Goal: Information Seeking & Learning: Learn about a topic

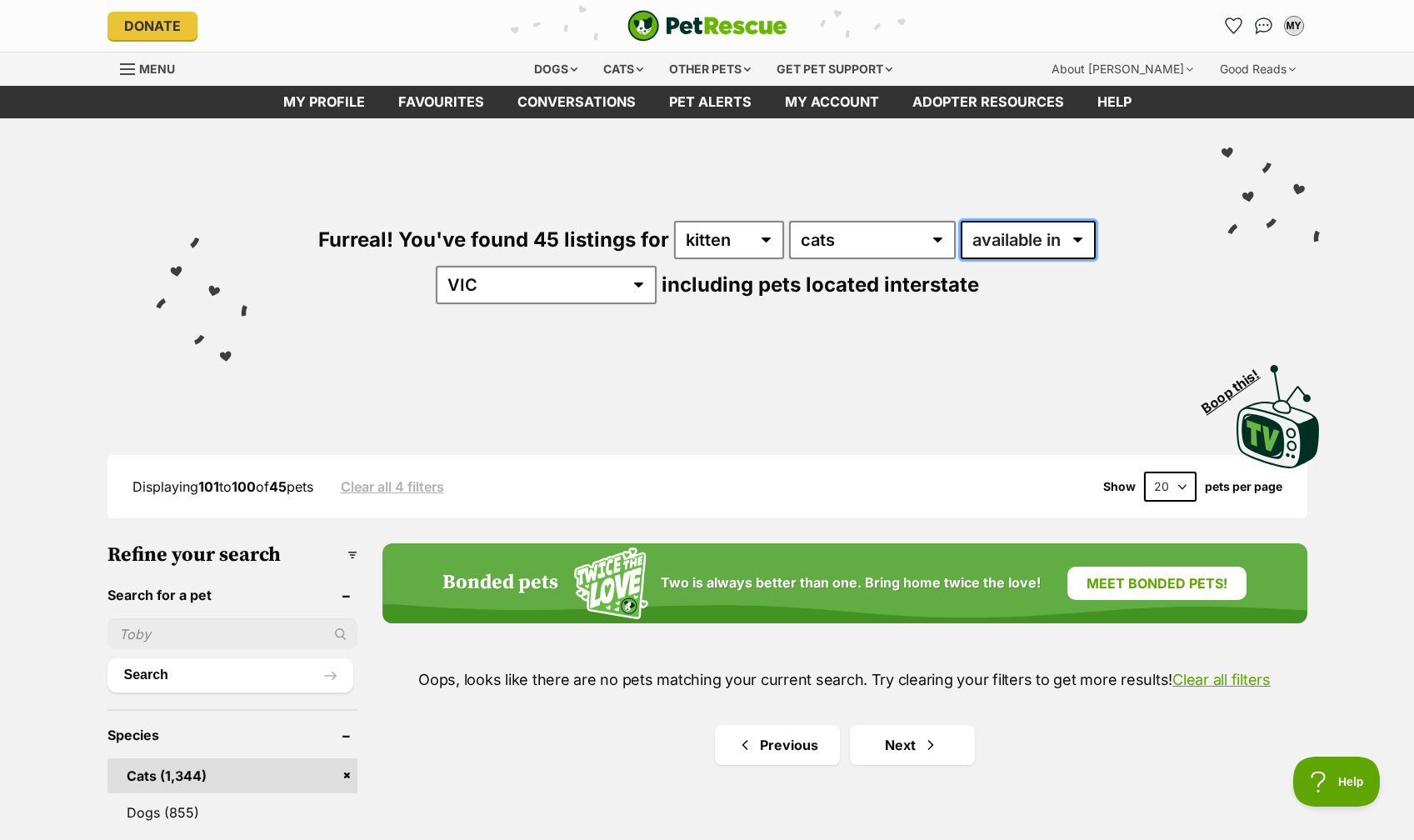
click at [1063, 240] on select "available in located in" at bounding box center [1028, 239] width 135 height 38
click at [765, 239] on select "any age kitten adult senior" at bounding box center [729, 239] width 110 height 38
click at [1011, 241] on select "available in located in" at bounding box center [1028, 239] width 135 height 38
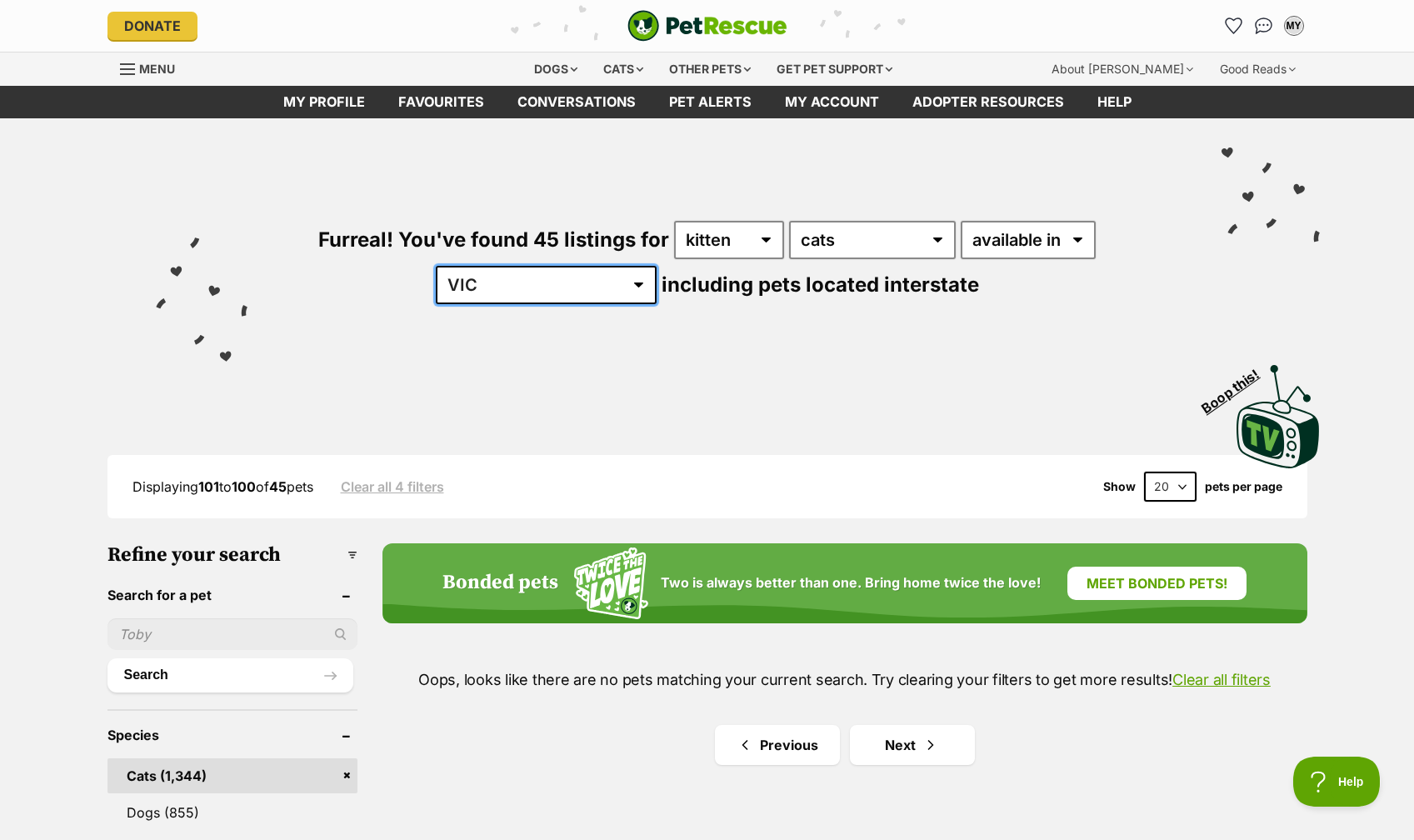
click at [562, 279] on select "Australia ACT NSW NT QLD SA TAS VIC WA" at bounding box center [546, 284] width 221 height 38
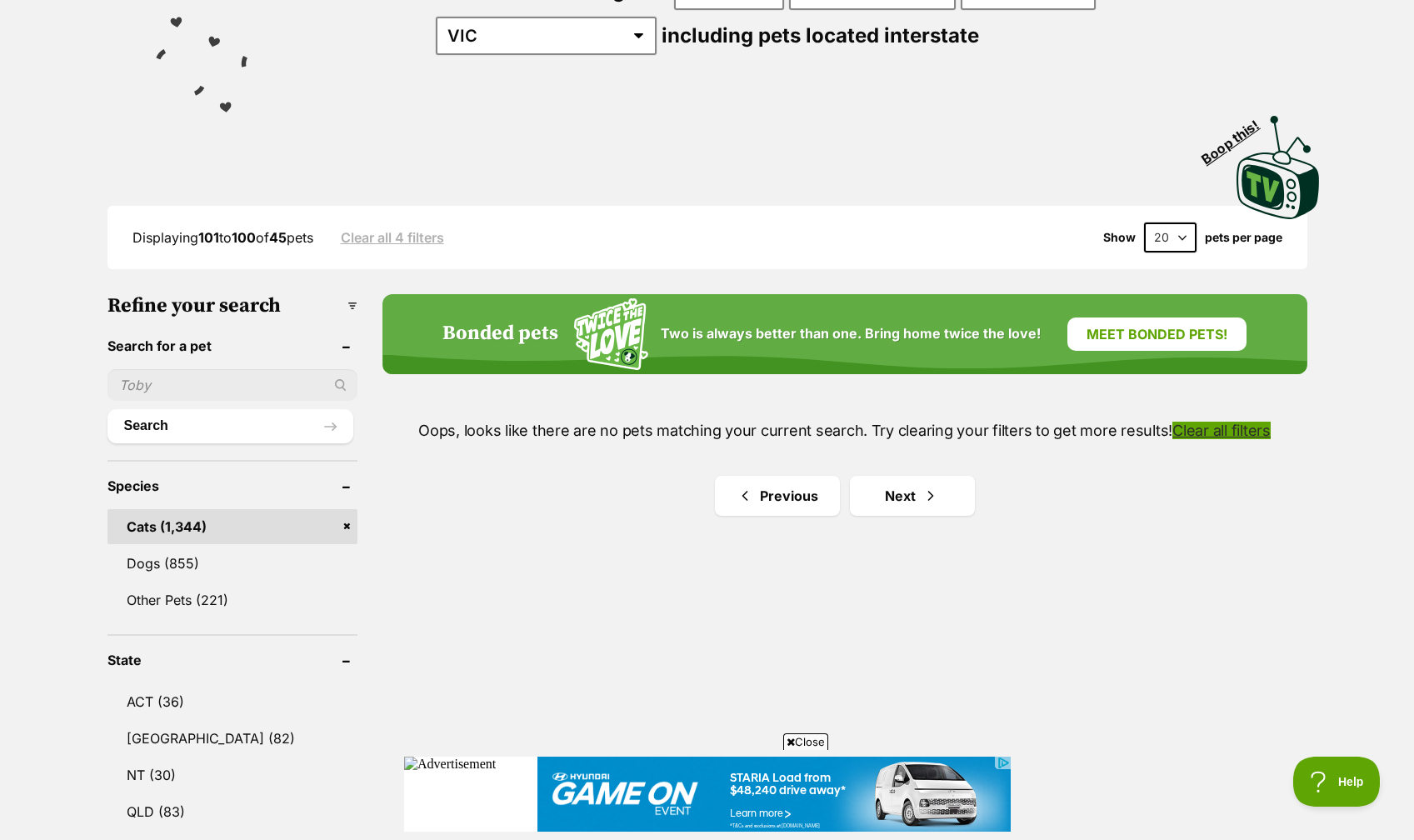
click at [1244, 438] on link "Clear all filters" at bounding box center [1221, 430] width 99 height 18
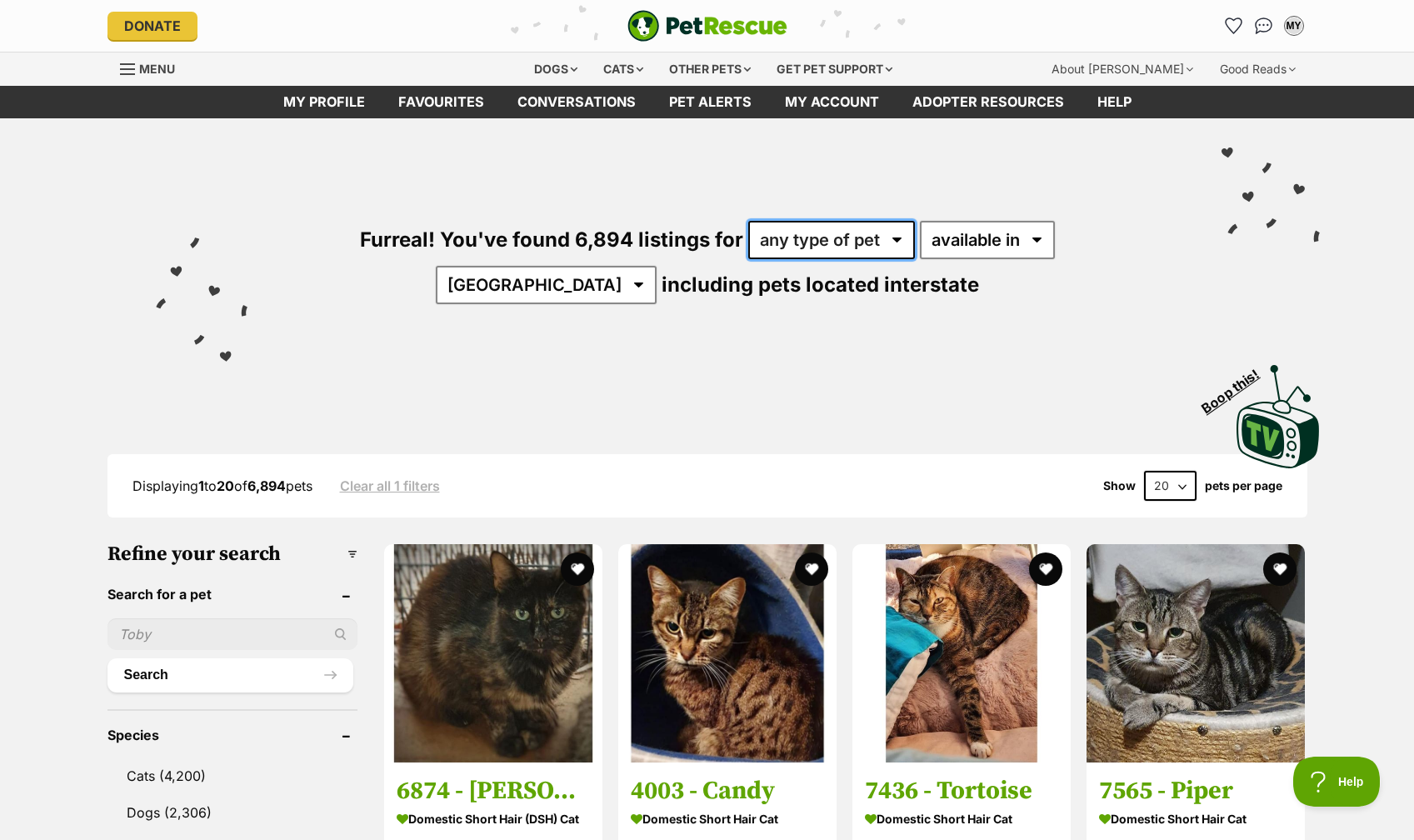
click at [836, 242] on select "any type of pet cats dogs other pets" at bounding box center [832, 239] width 167 height 38
select select "Cats"
click at [944, 233] on select "available in located in" at bounding box center [988, 239] width 135 height 38
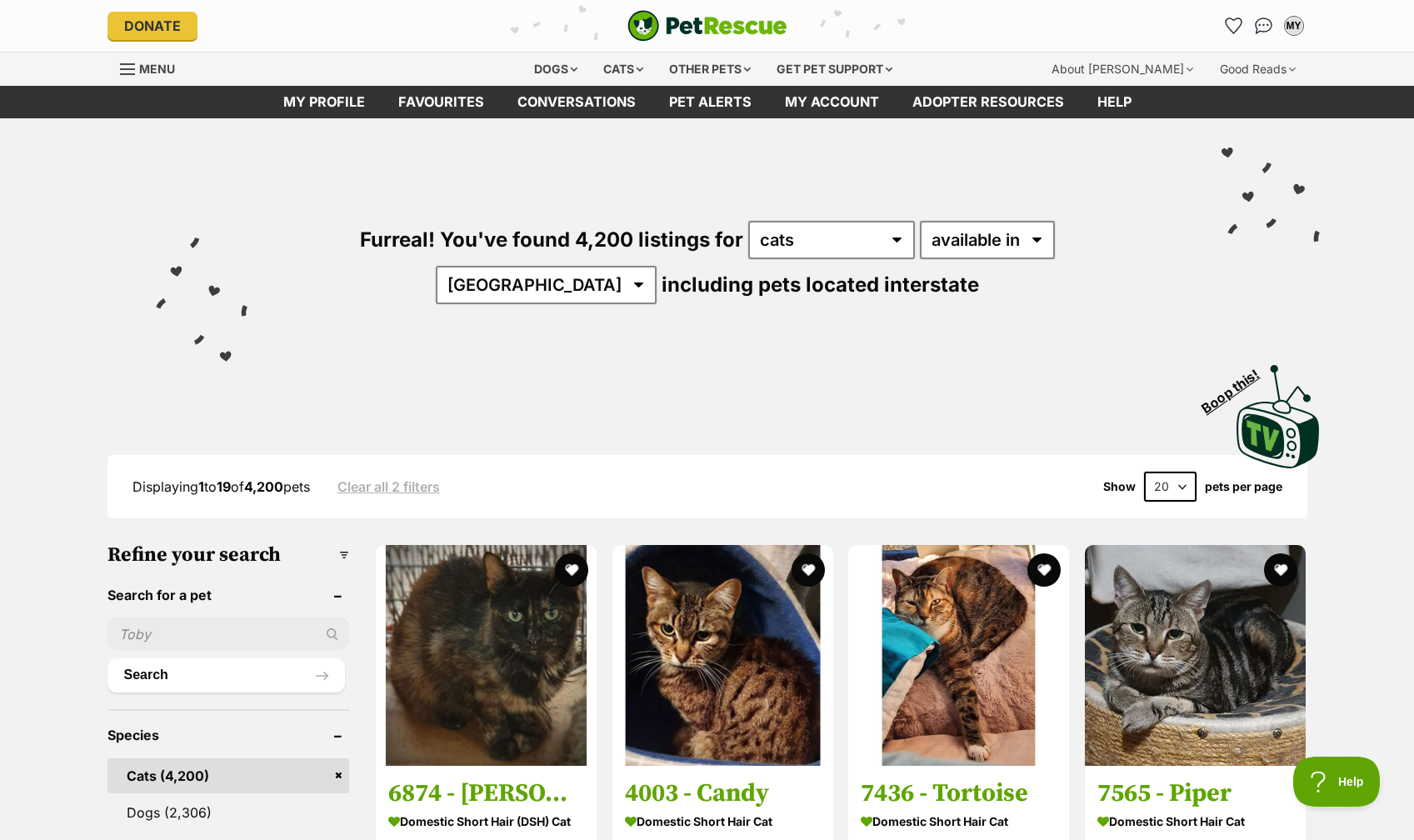
select select "VIC"
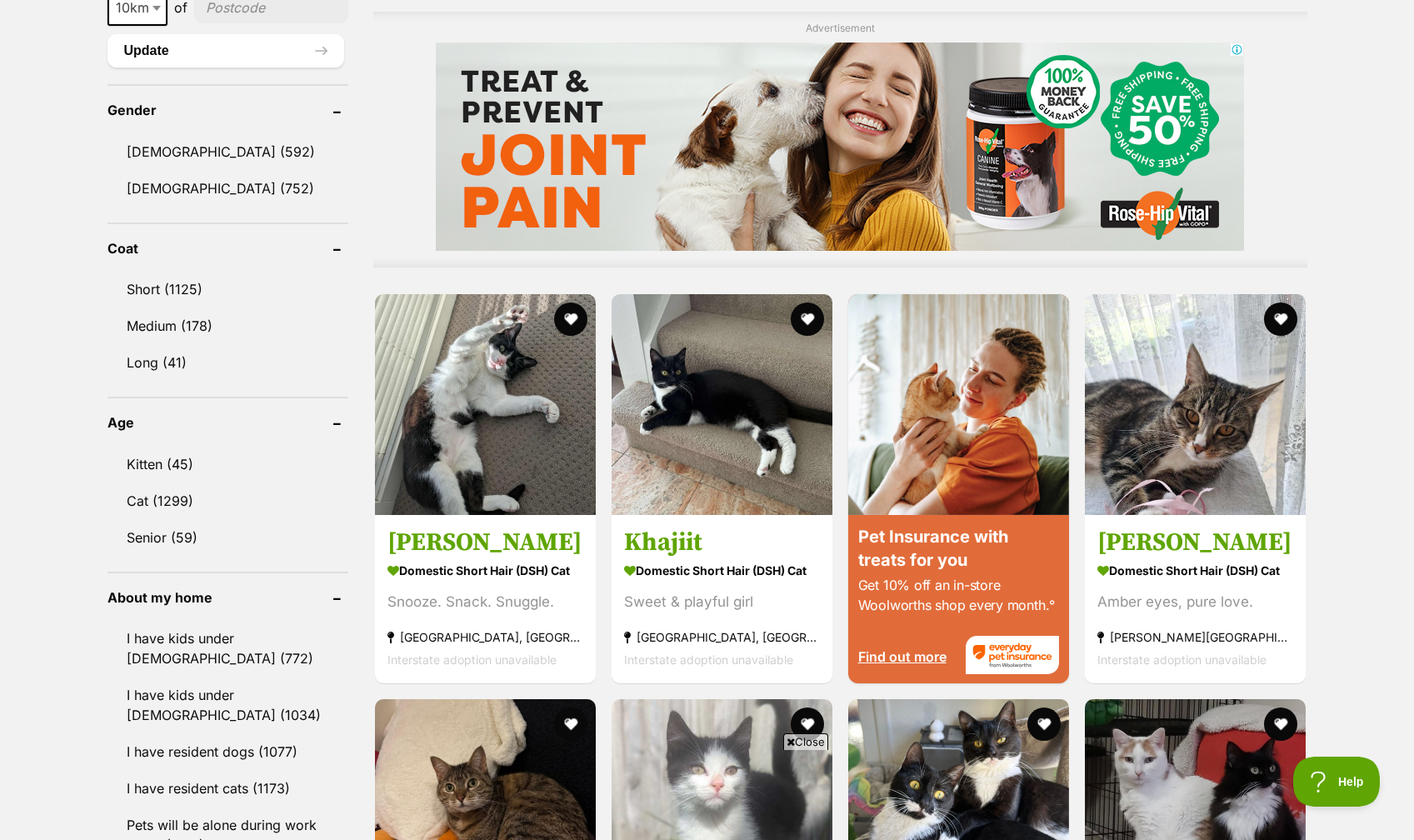
scroll to position [1355, 0]
click at [176, 452] on link "Kitten (45)" at bounding box center [228, 463] width 241 height 35
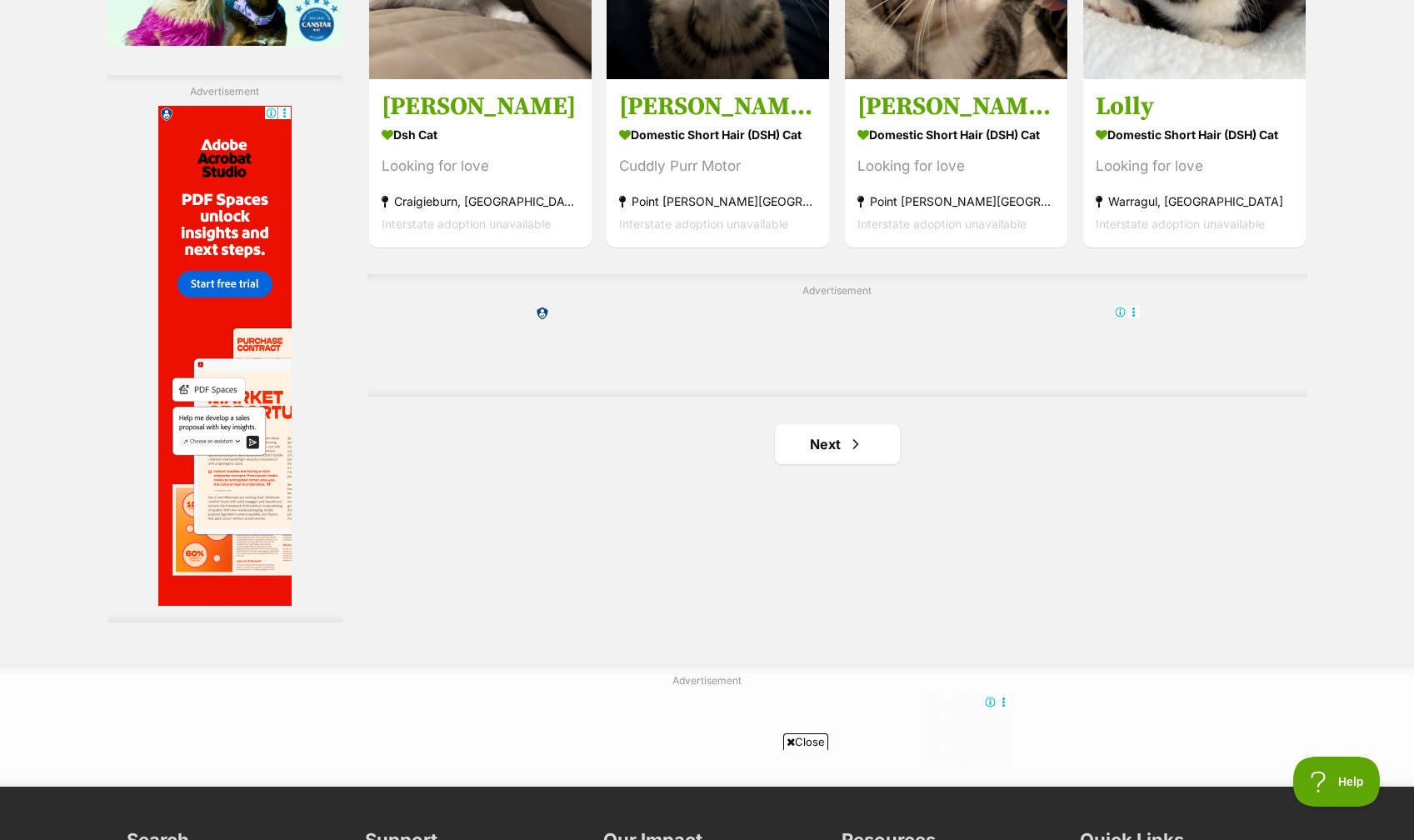
scroll to position [2786, 0]
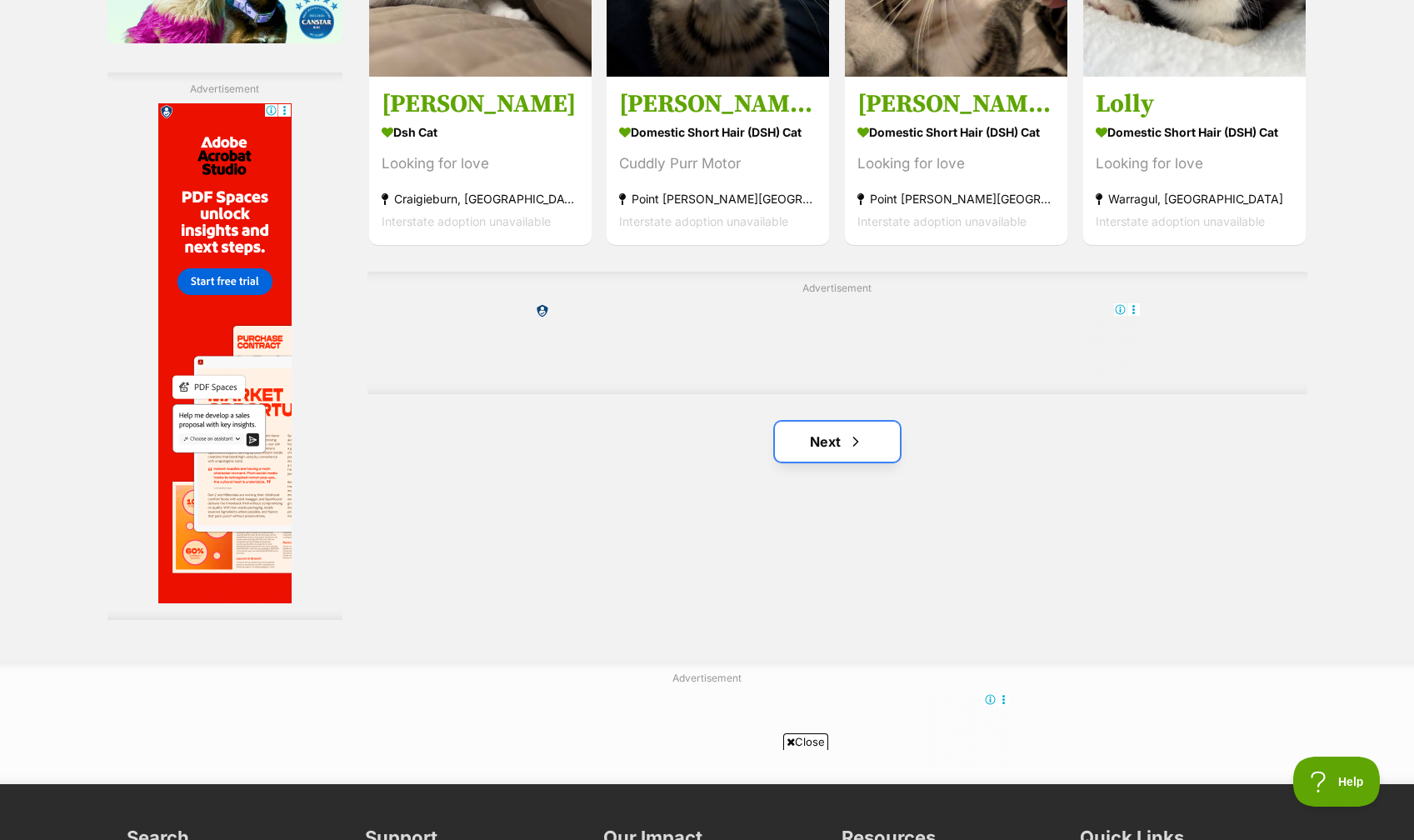
click at [839, 449] on link "Next" at bounding box center [838, 441] width 125 height 40
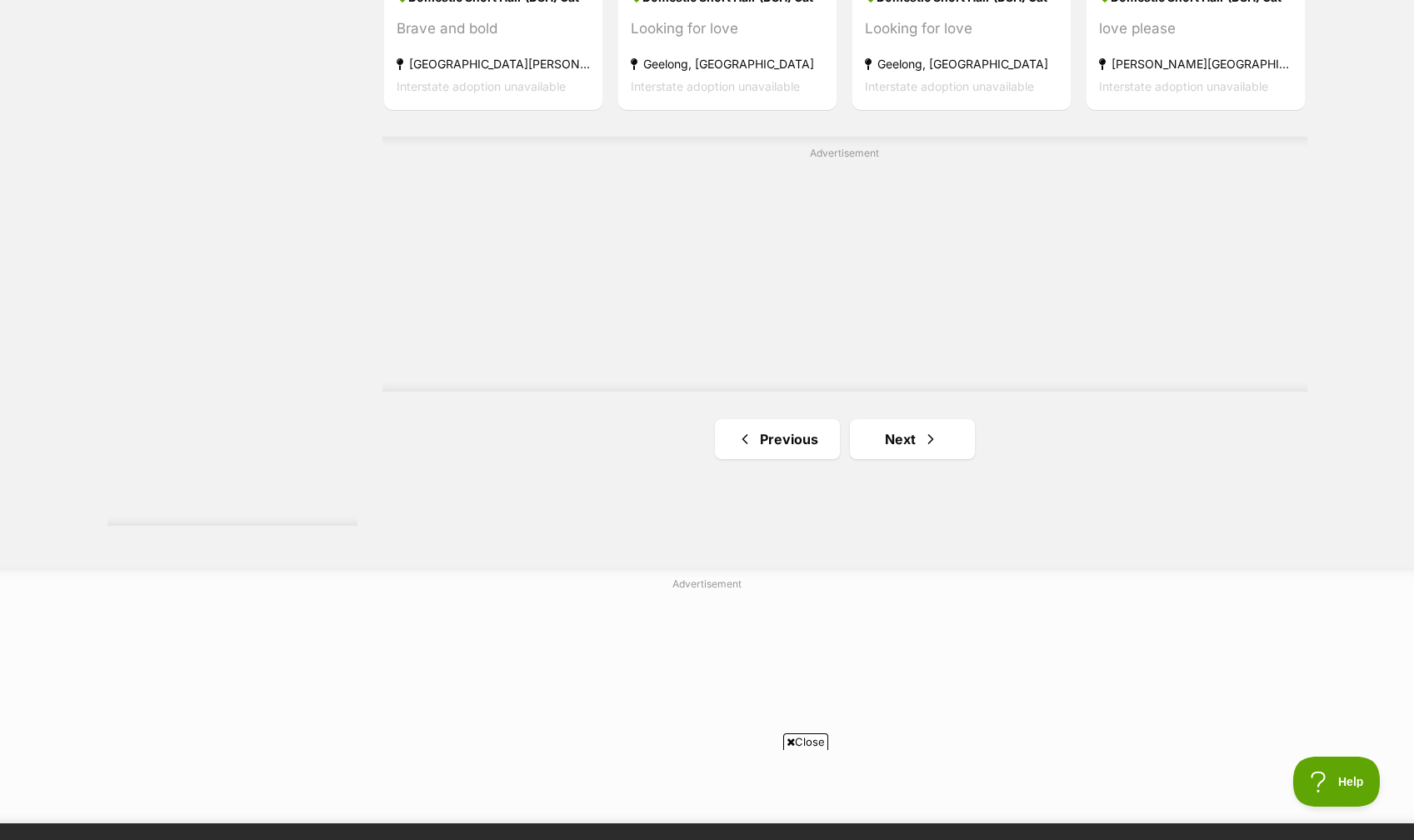
scroll to position [2929, 0]
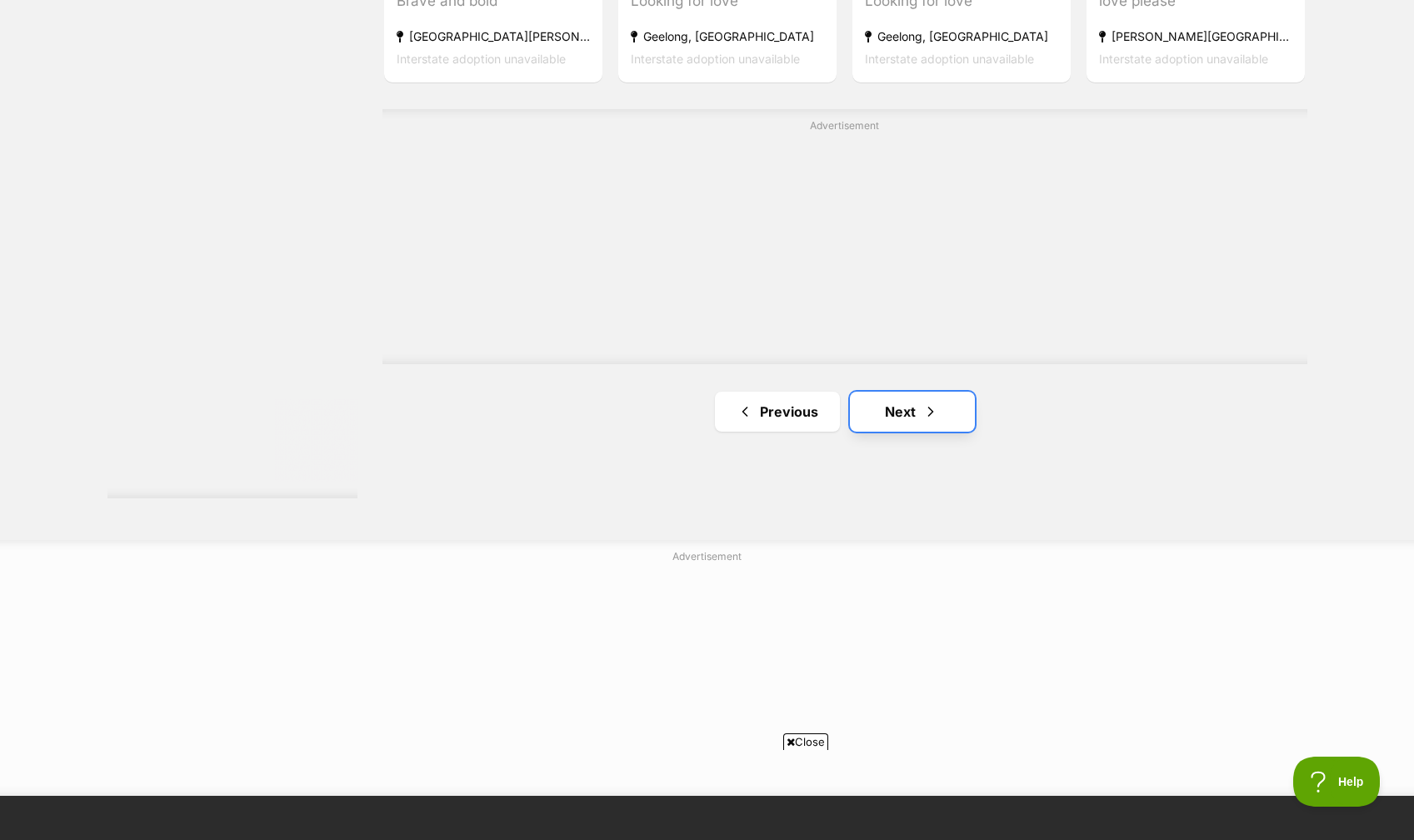
click at [924, 417] on span "Next page" at bounding box center [931, 412] width 17 height 20
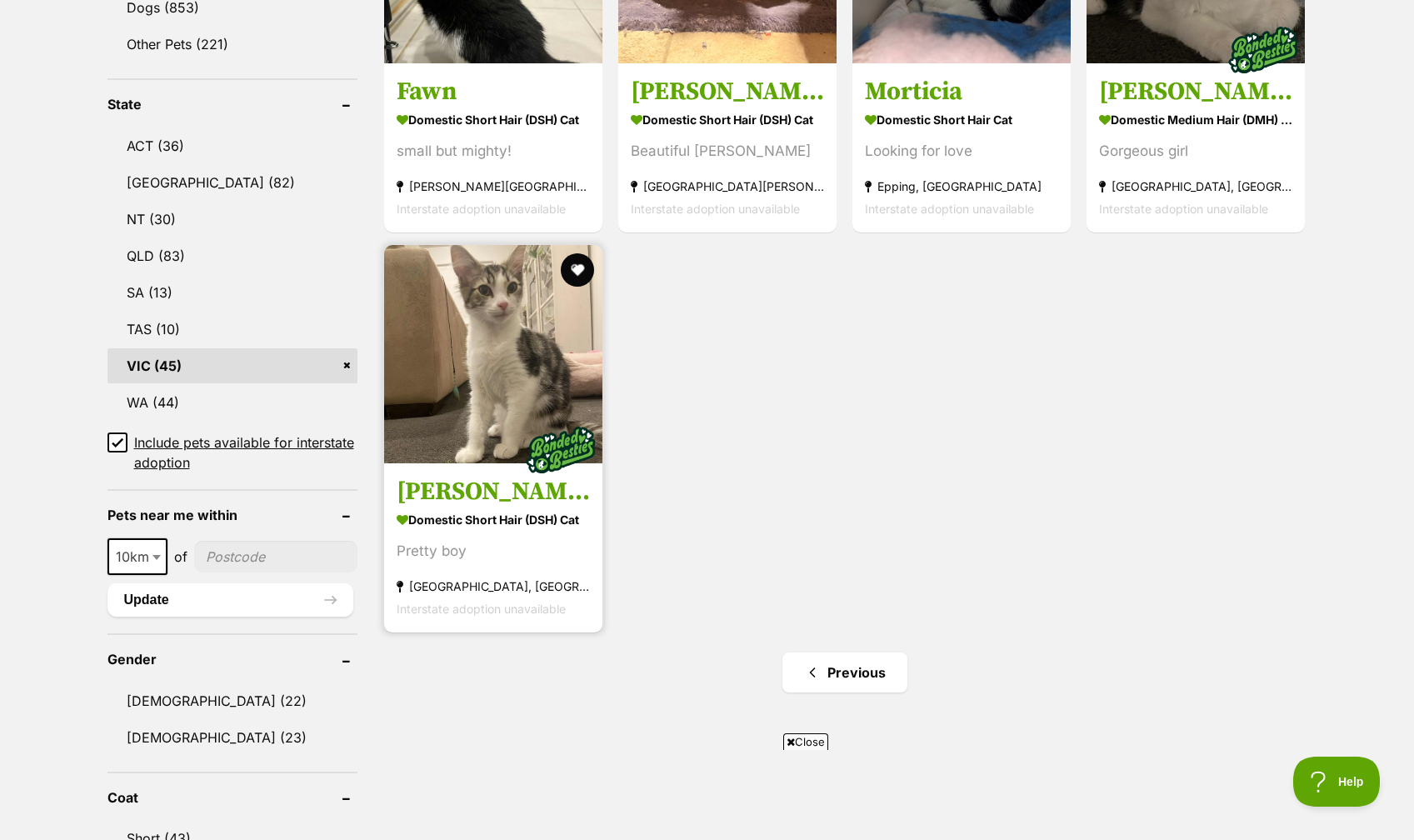
scroll to position [808, 0]
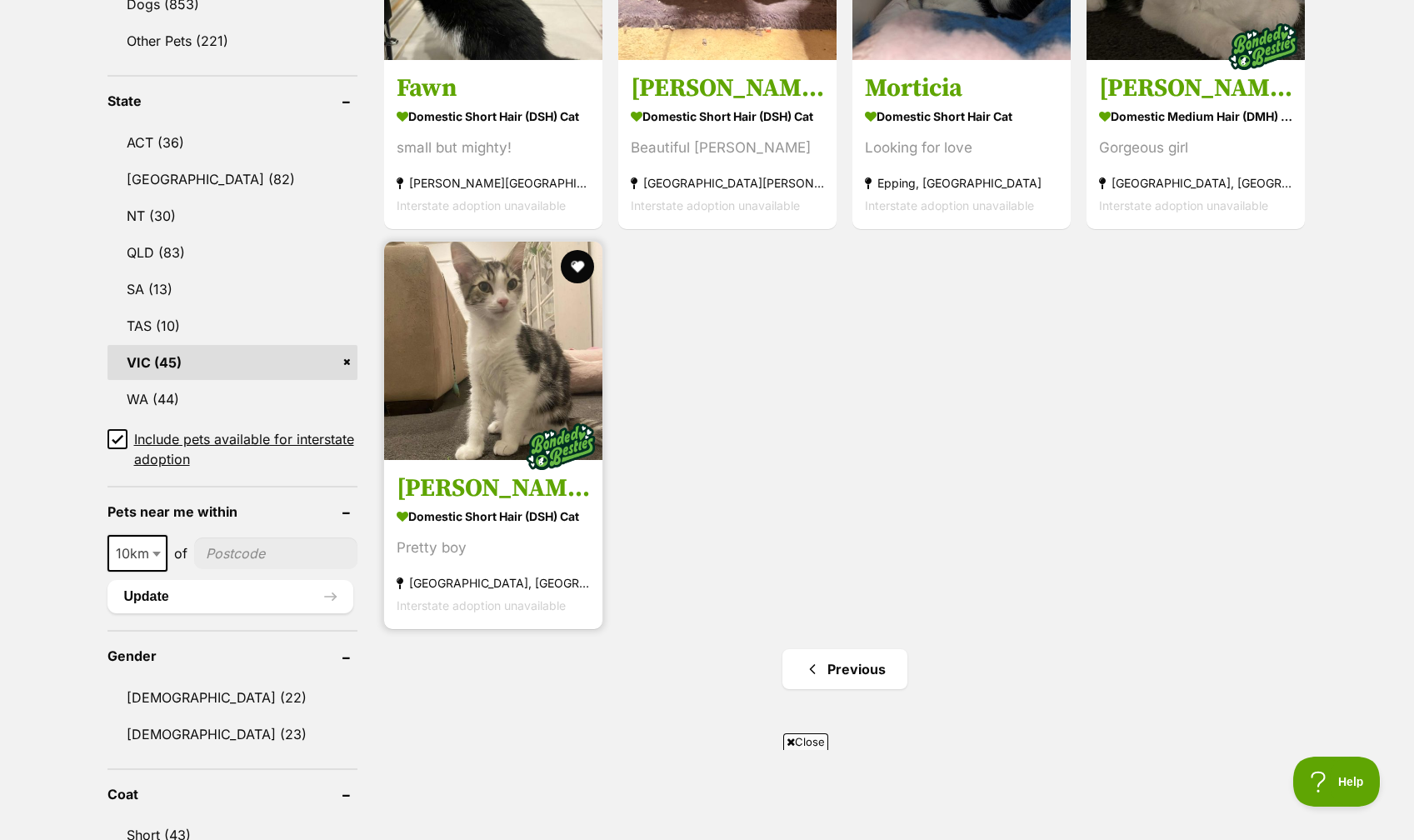
click at [490, 527] on strong "Domestic Short Hair (DSH) Cat" at bounding box center [493, 516] width 193 height 24
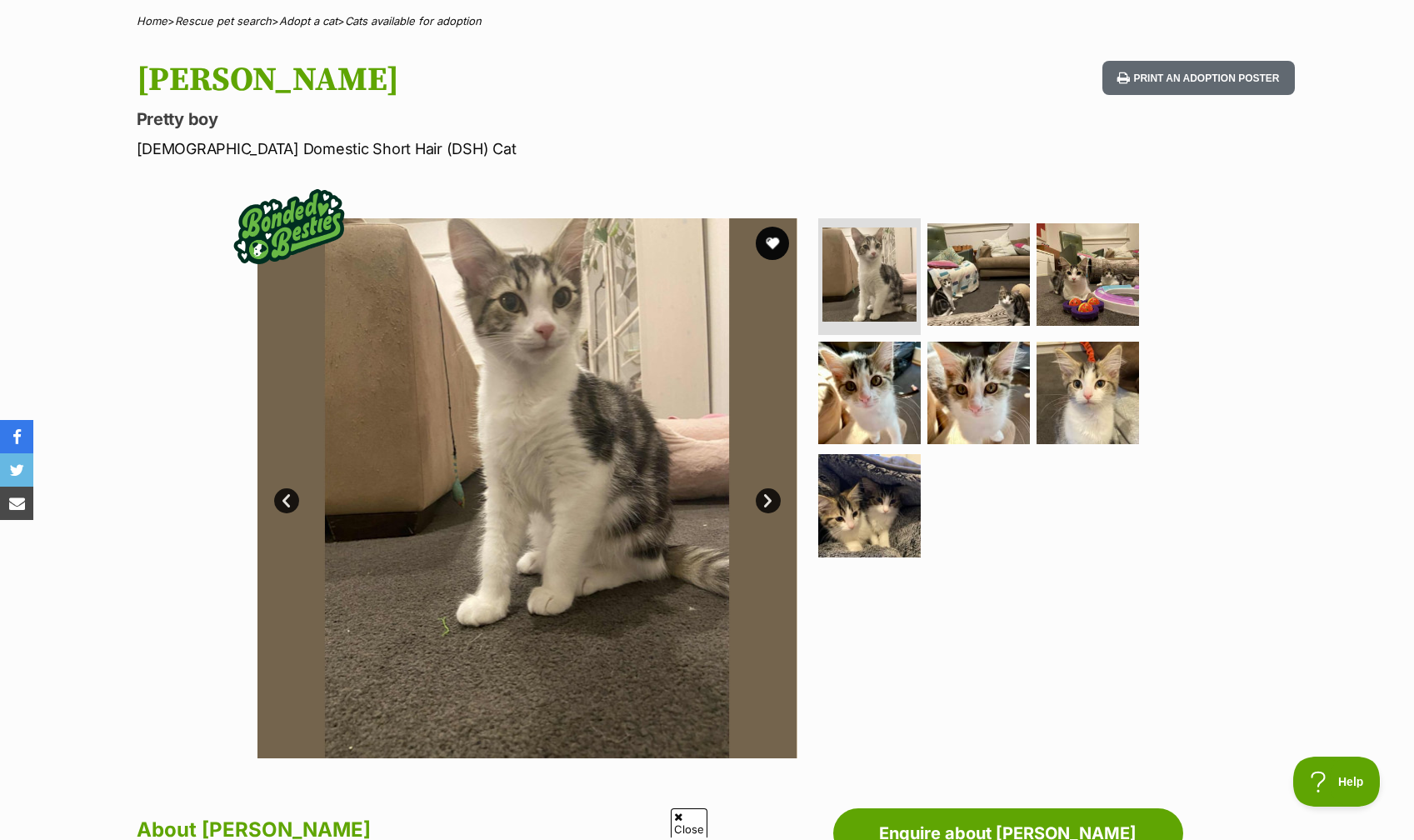
click at [764, 498] on link "Next" at bounding box center [769, 500] width 25 height 25
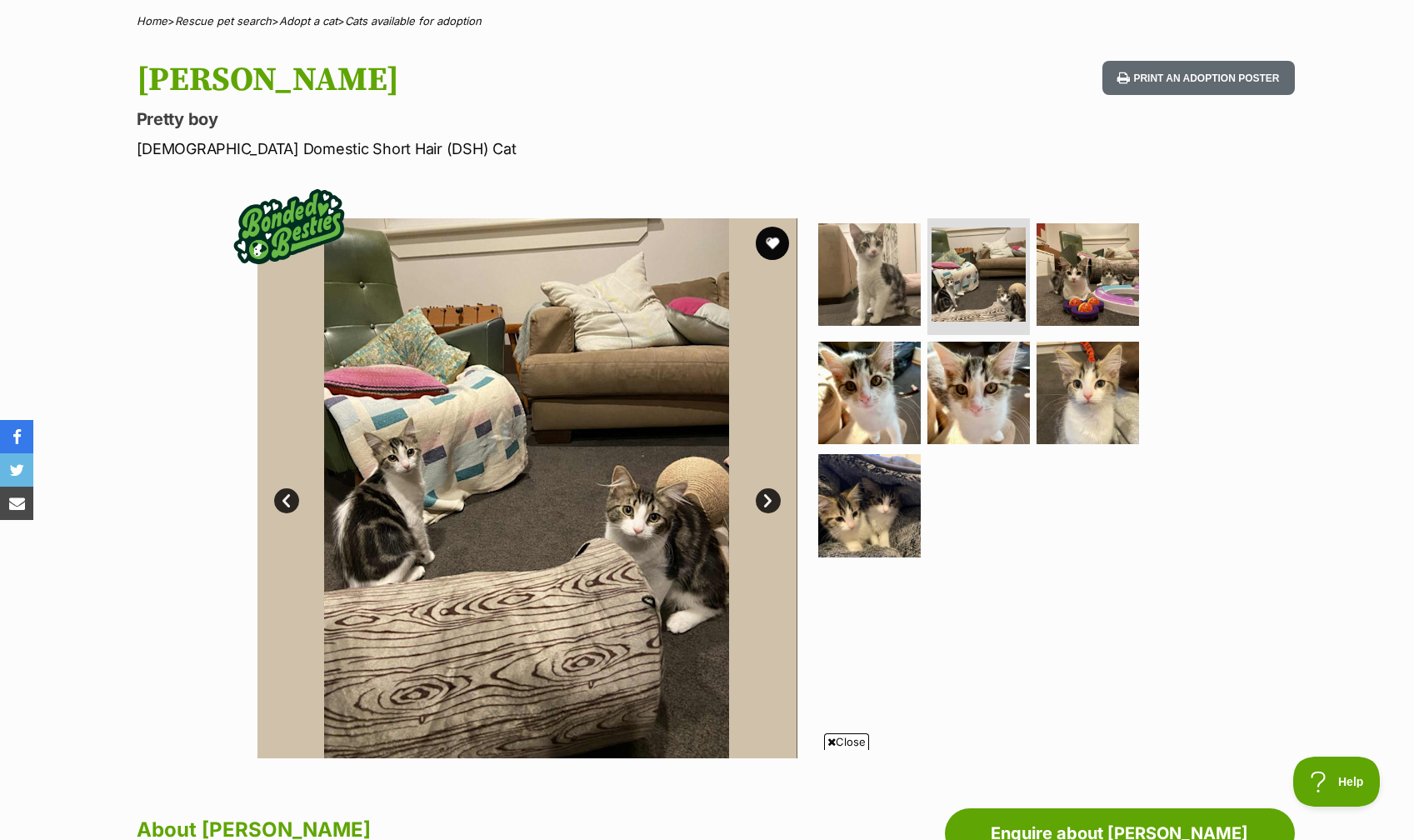
click at [763, 496] on link "Next" at bounding box center [769, 500] width 25 height 25
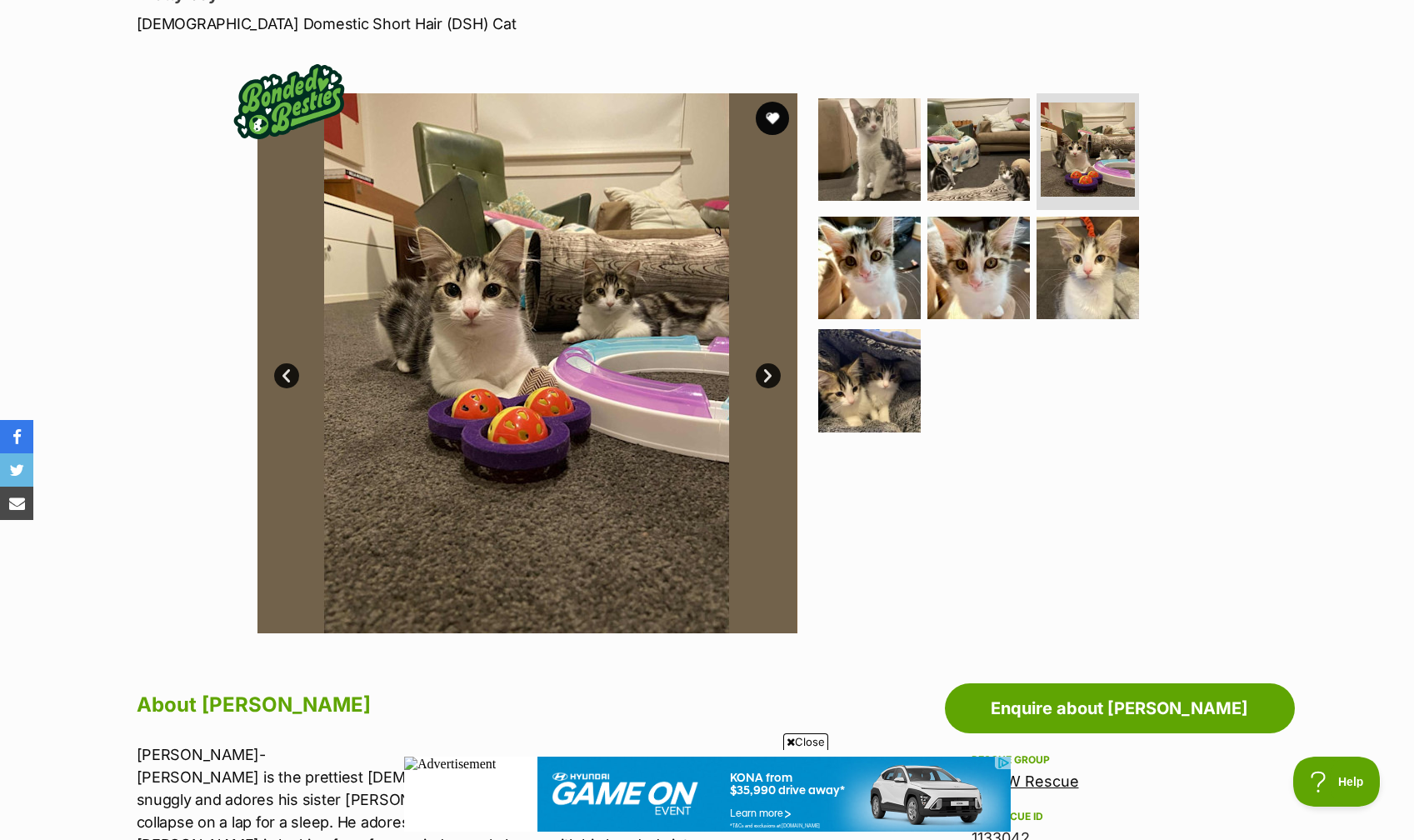
scroll to position [252, 0]
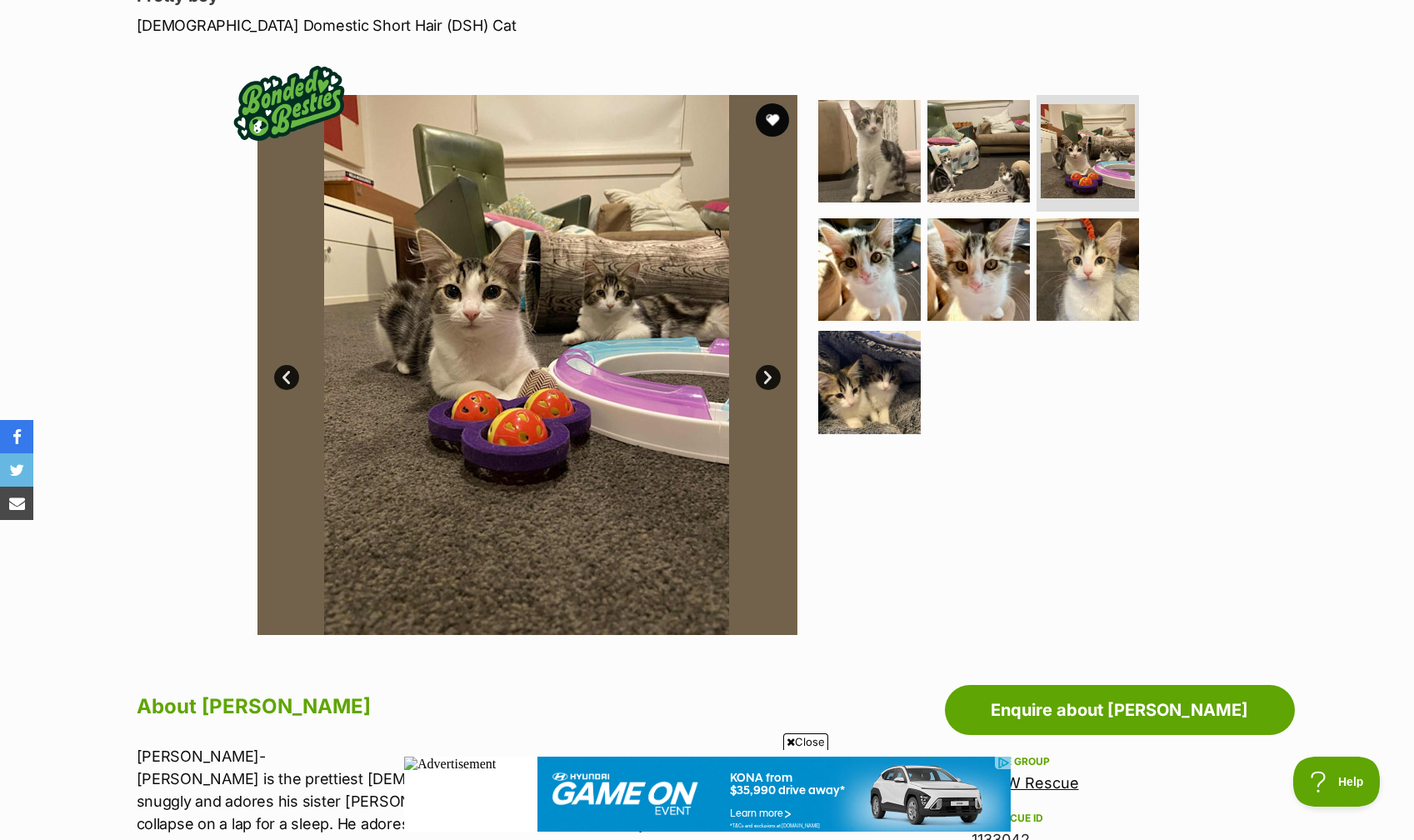
click at [763, 377] on link "Next" at bounding box center [769, 377] width 25 height 25
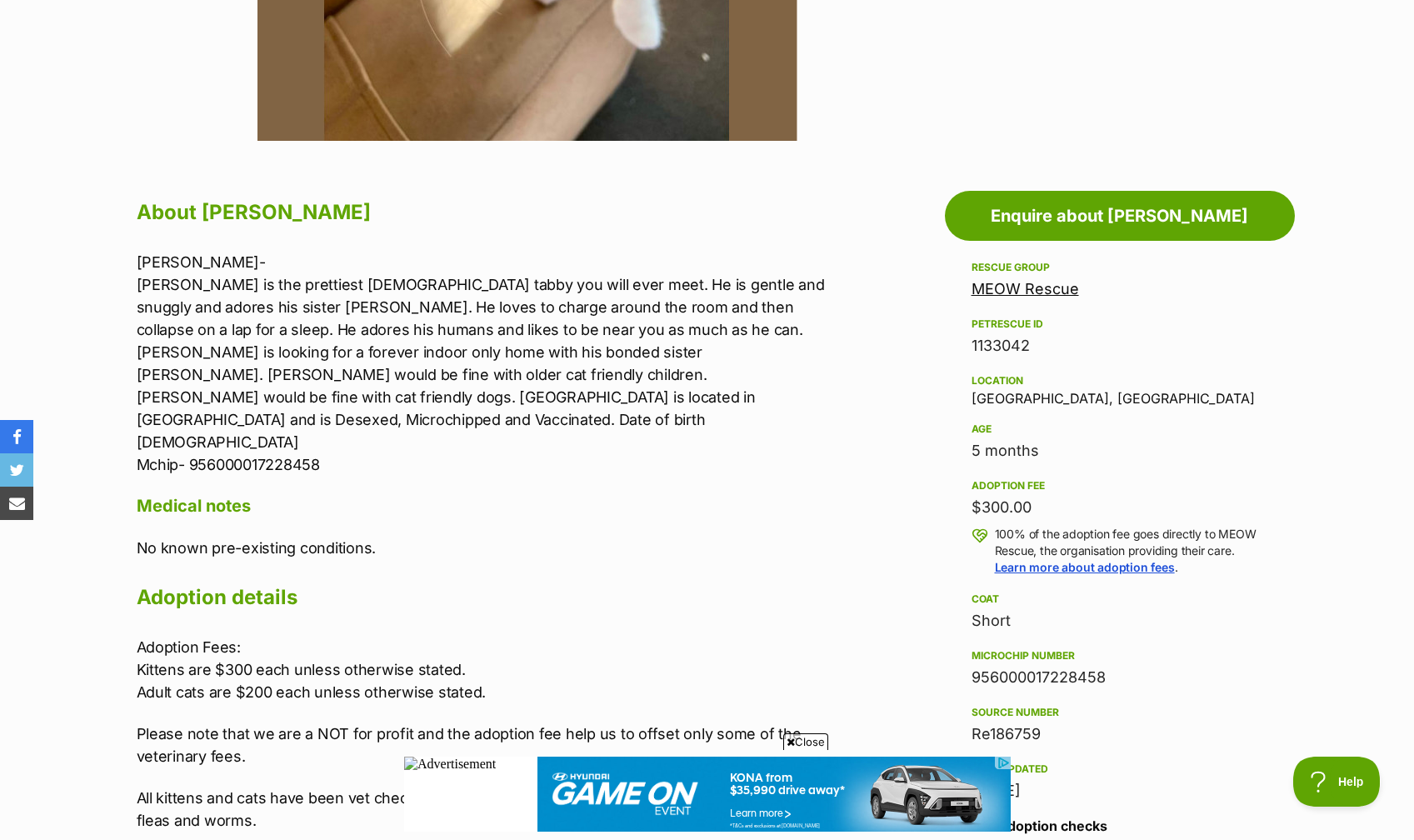
scroll to position [747, 0]
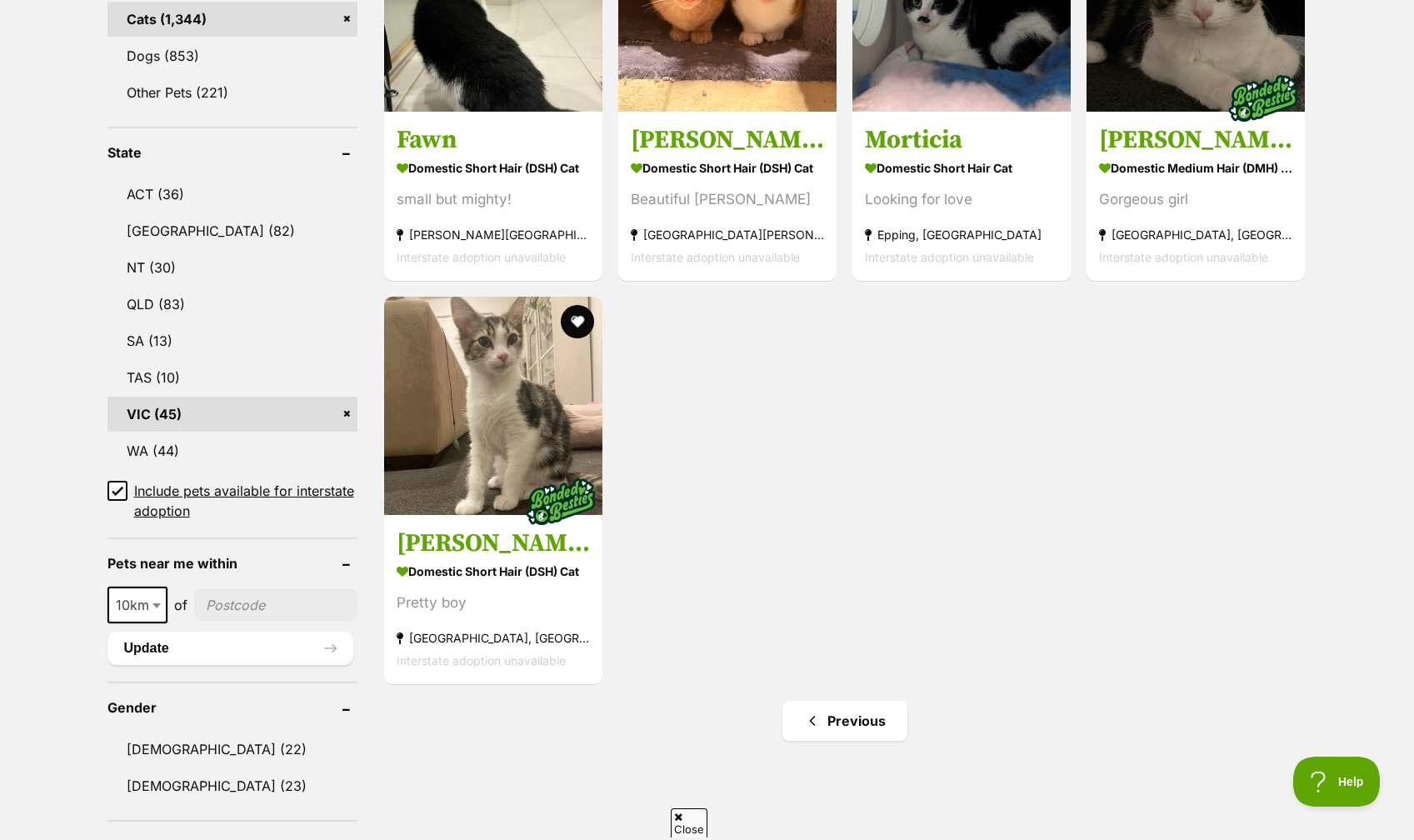
scroll to position [759, 0]
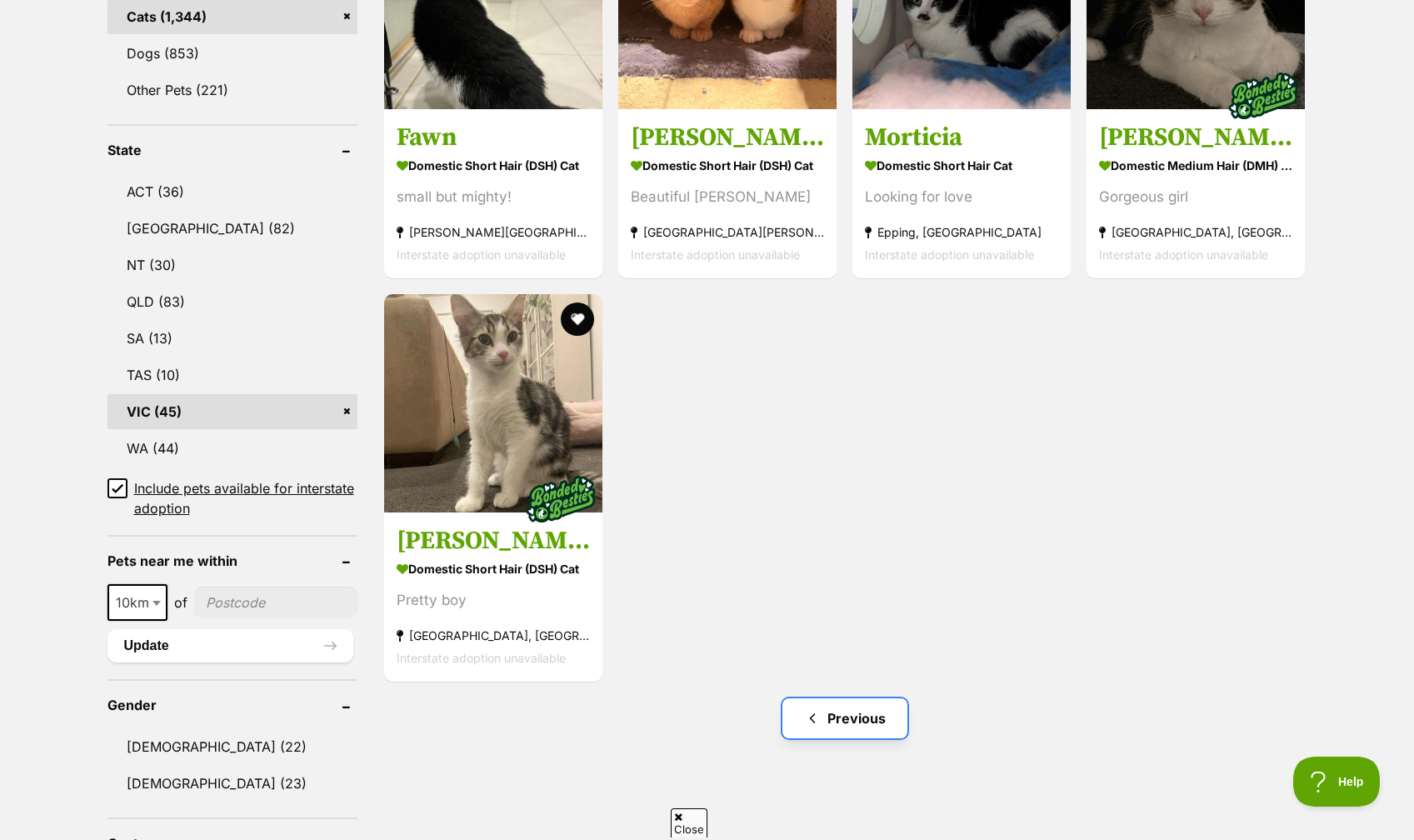
click at [833, 718] on link "Previous" at bounding box center [845, 718] width 125 height 40
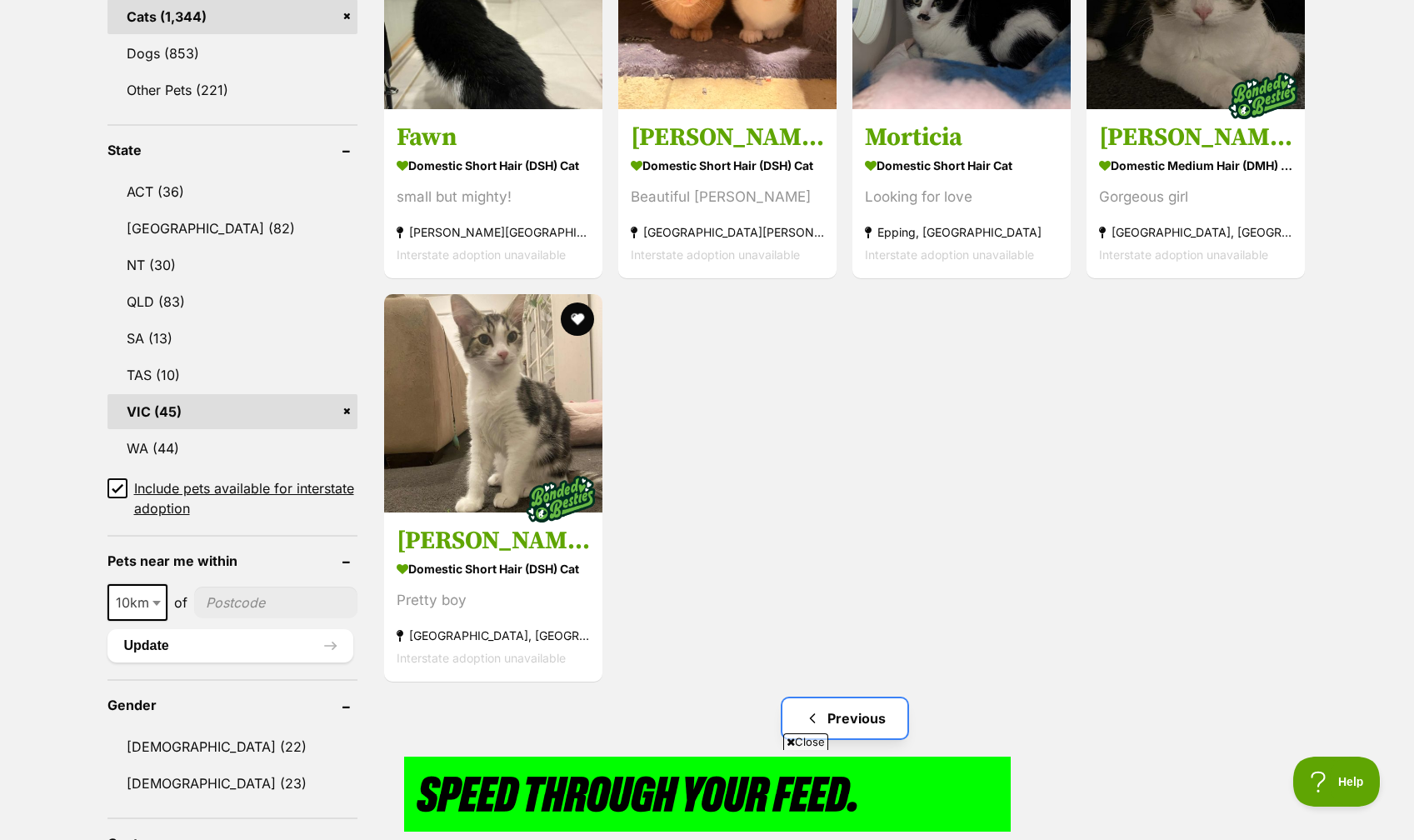
scroll to position [0, 0]
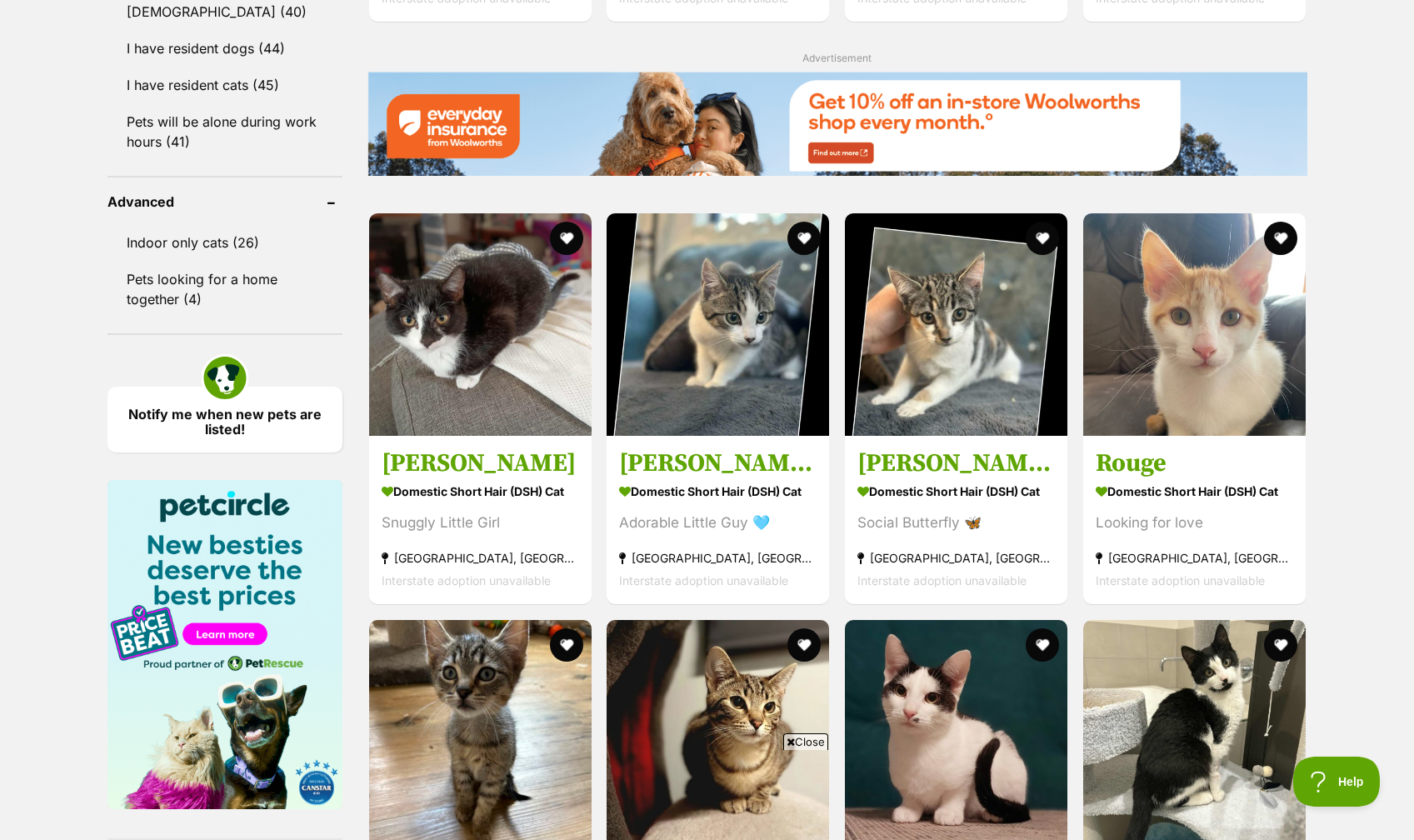
scroll to position [2057, 0]
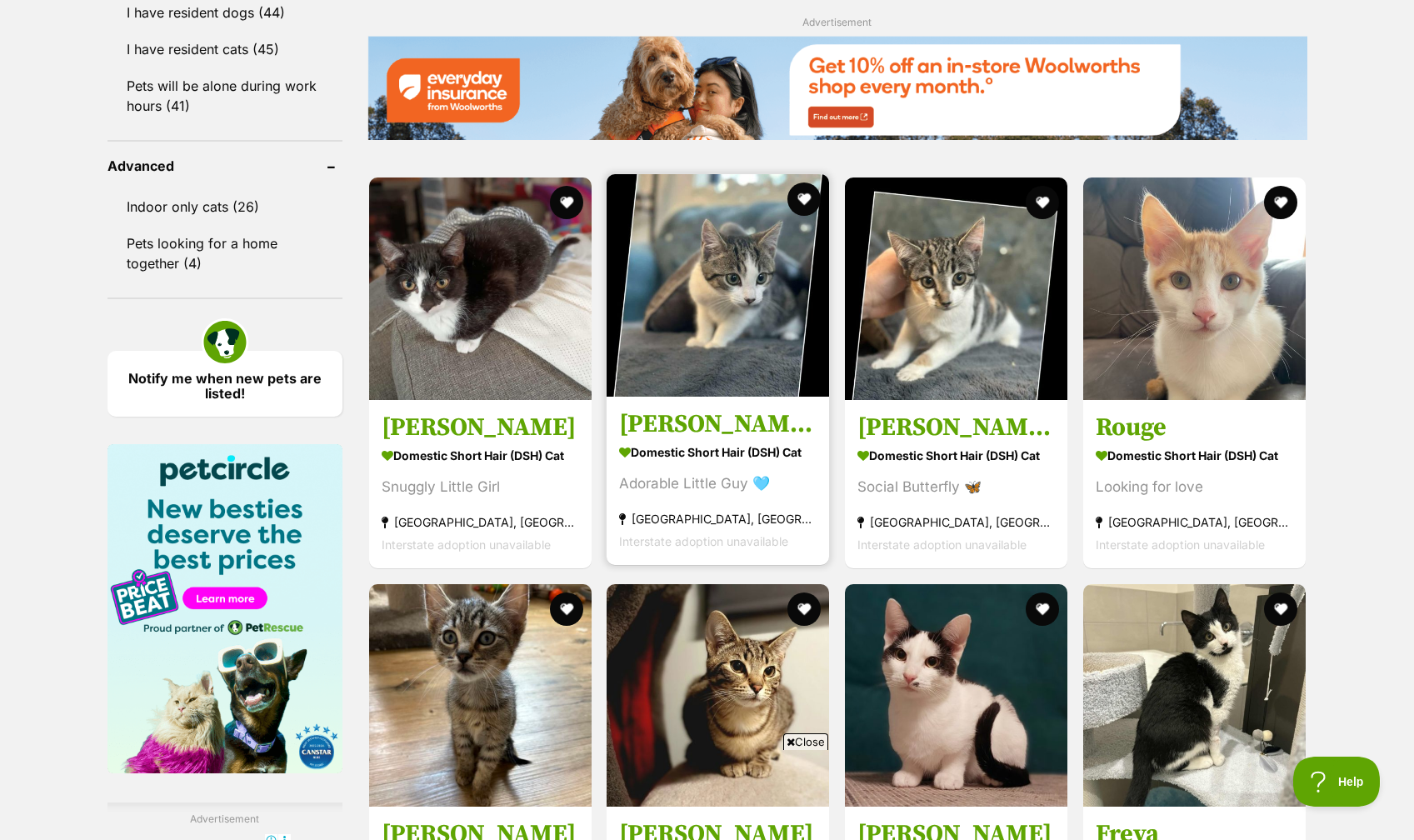
click at [706, 331] on img at bounding box center [718, 286] width 222 height 222
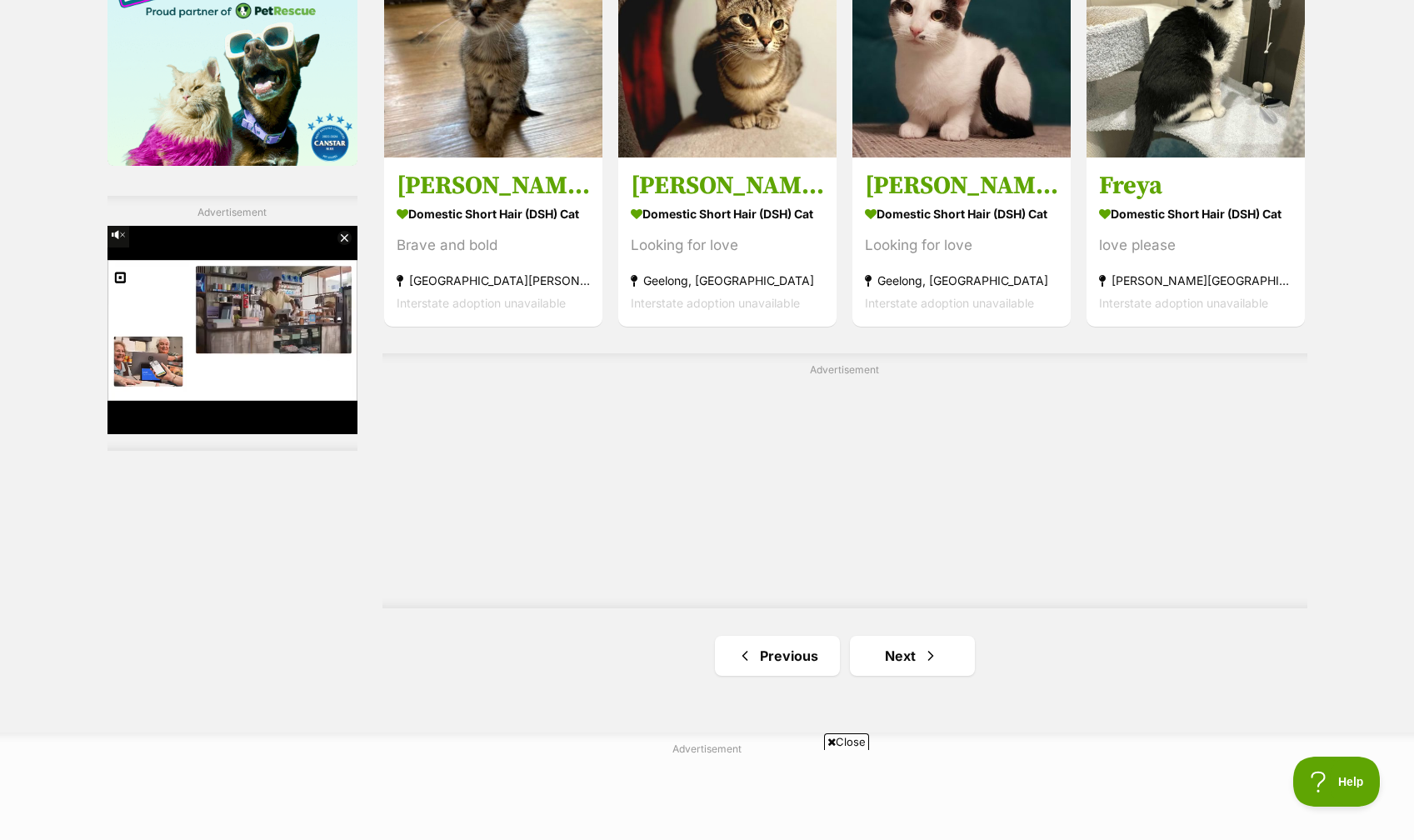
scroll to position [2870, 0]
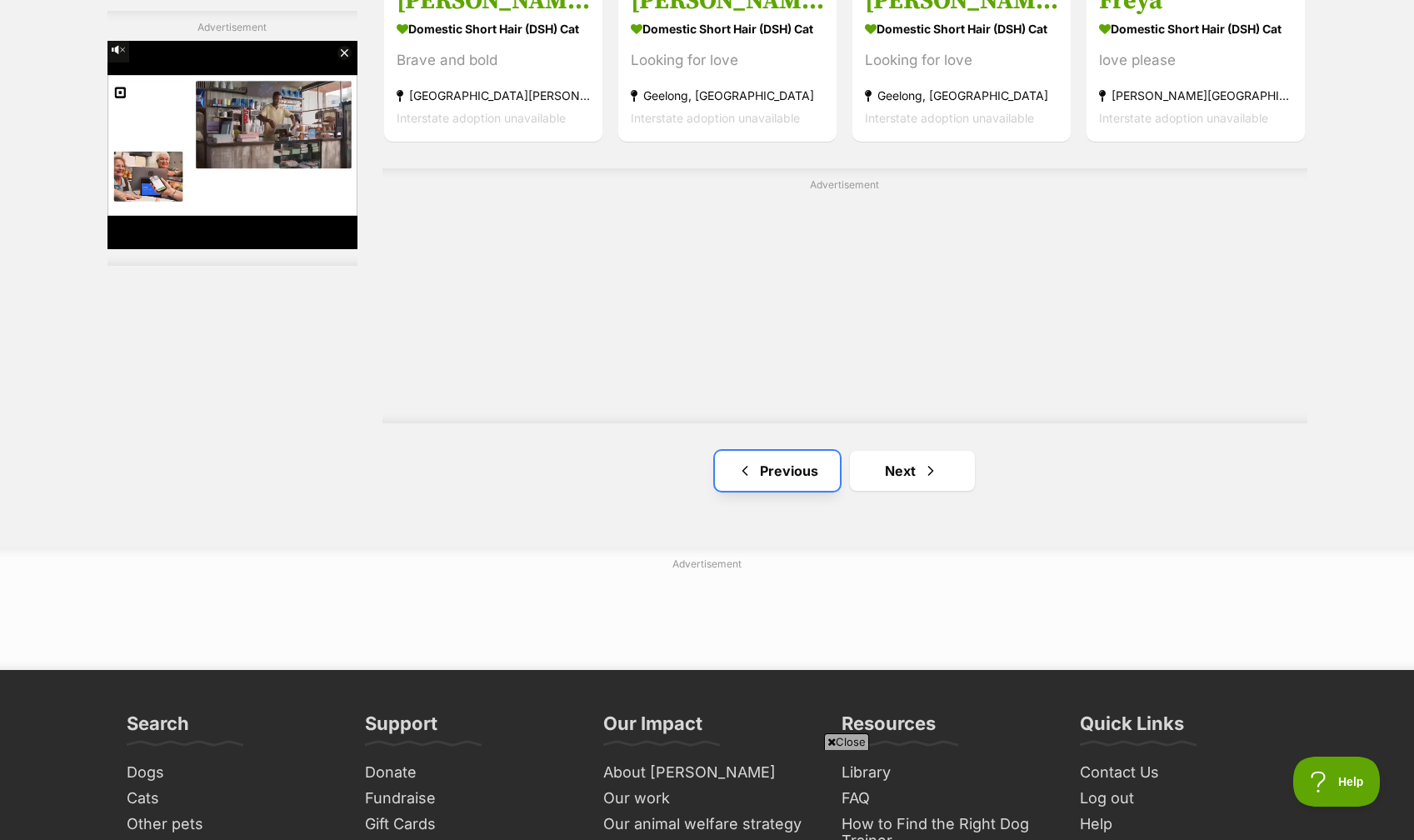
click at [749, 468] on span "Previous page" at bounding box center [745, 471] width 17 height 20
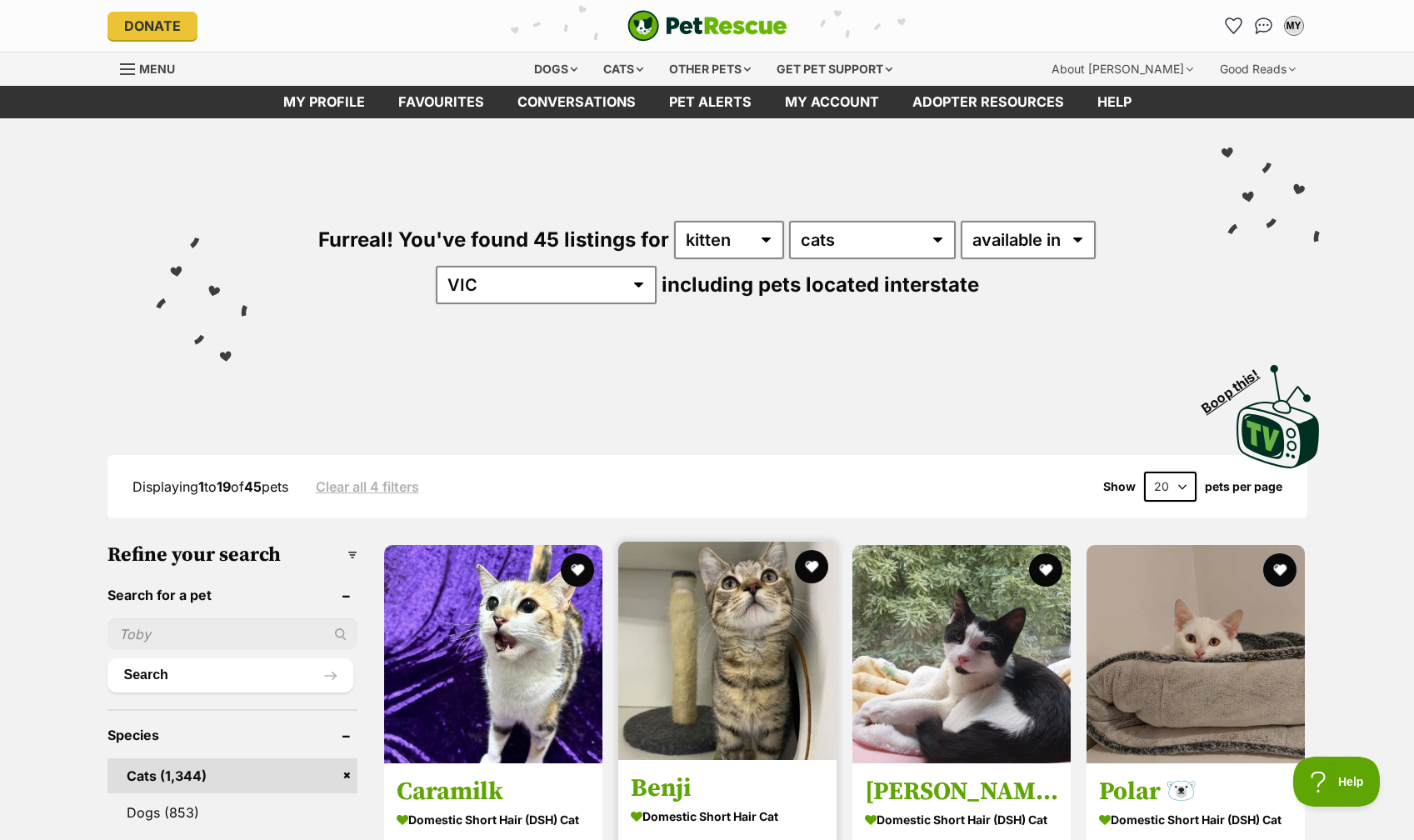
click at [671, 666] on img at bounding box center [727, 650] width 218 height 218
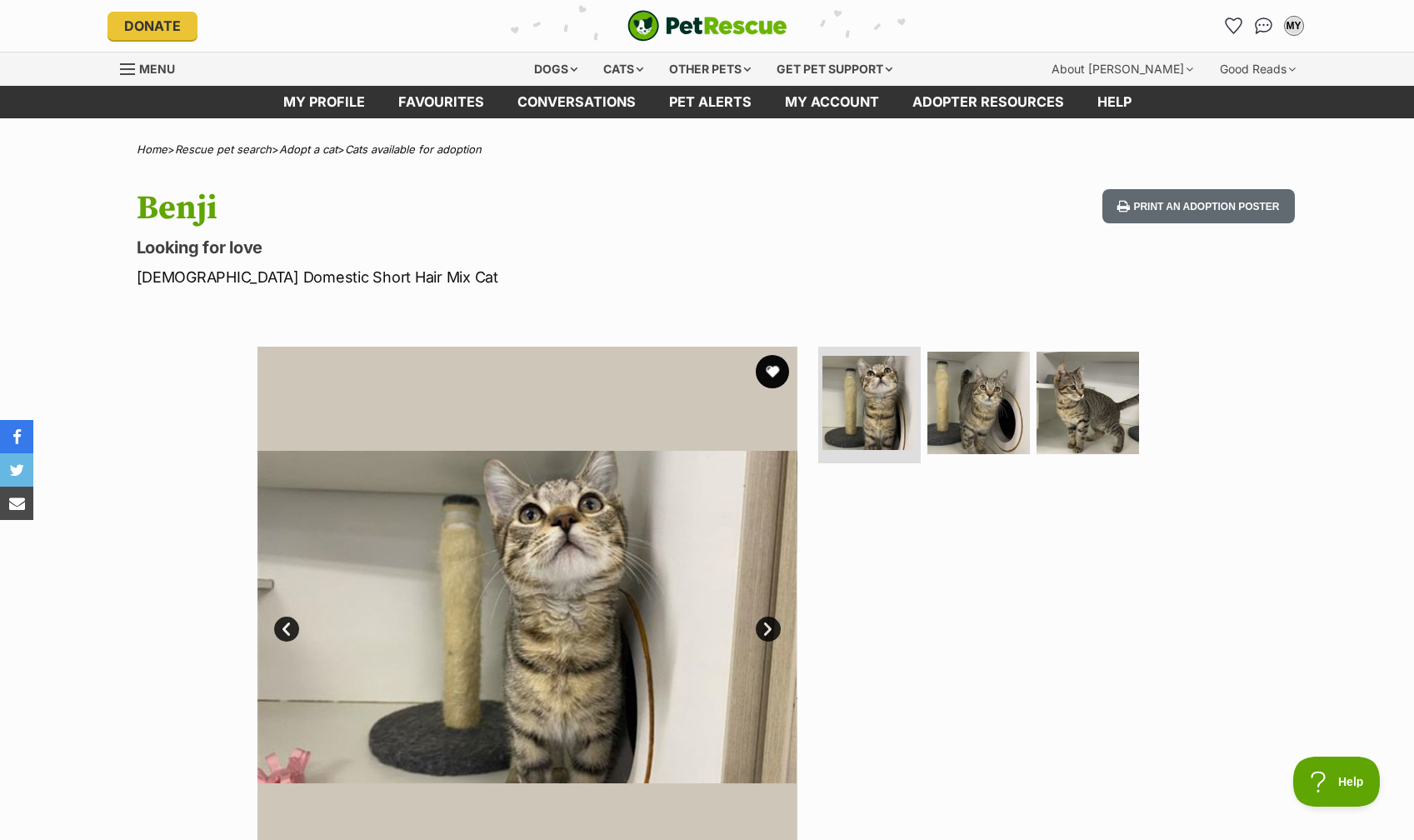
click at [770, 630] on link "Next" at bounding box center [769, 629] width 25 height 25
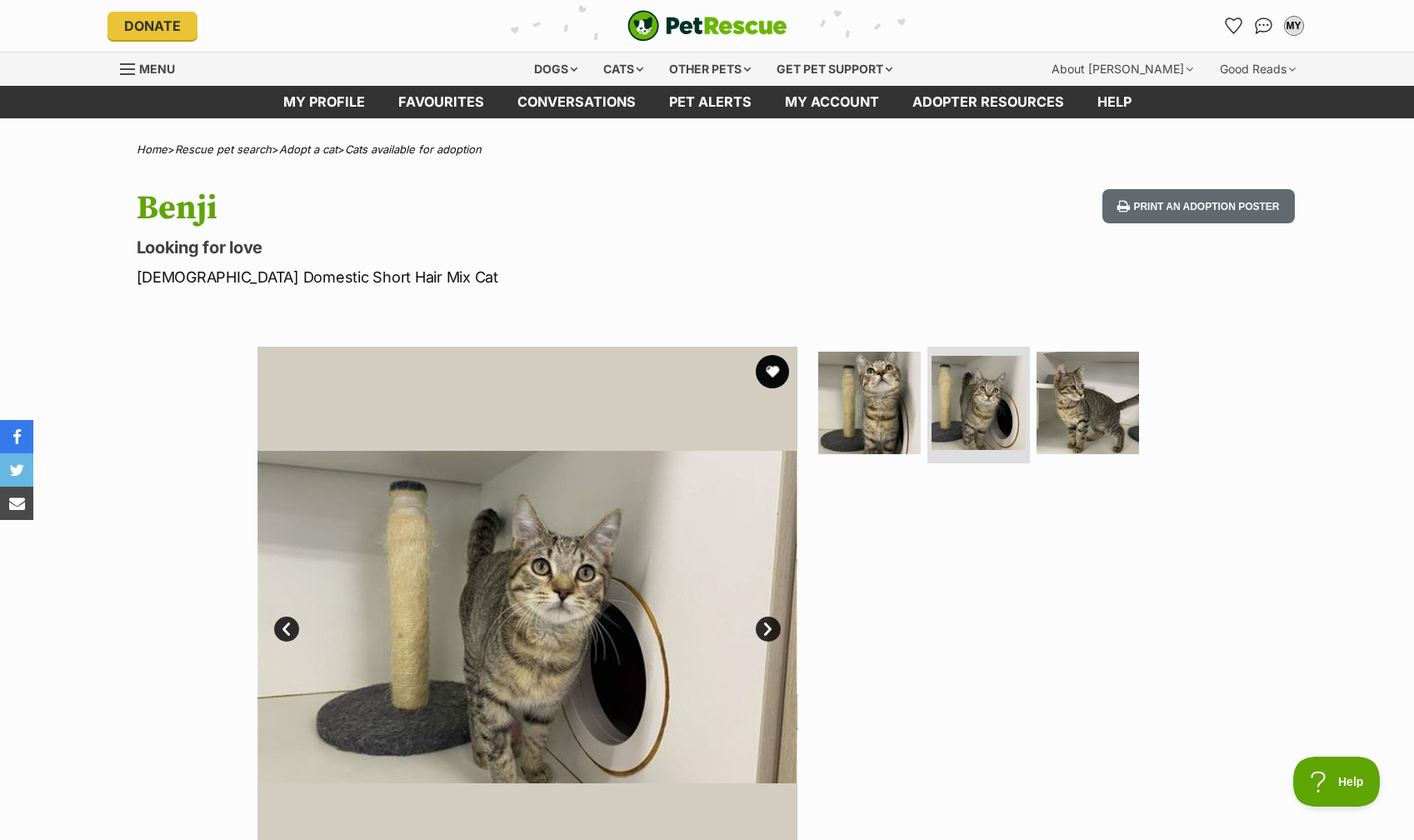
click at [770, 630] on link "Next" at bounding box center [769, 629] width 25 height 25
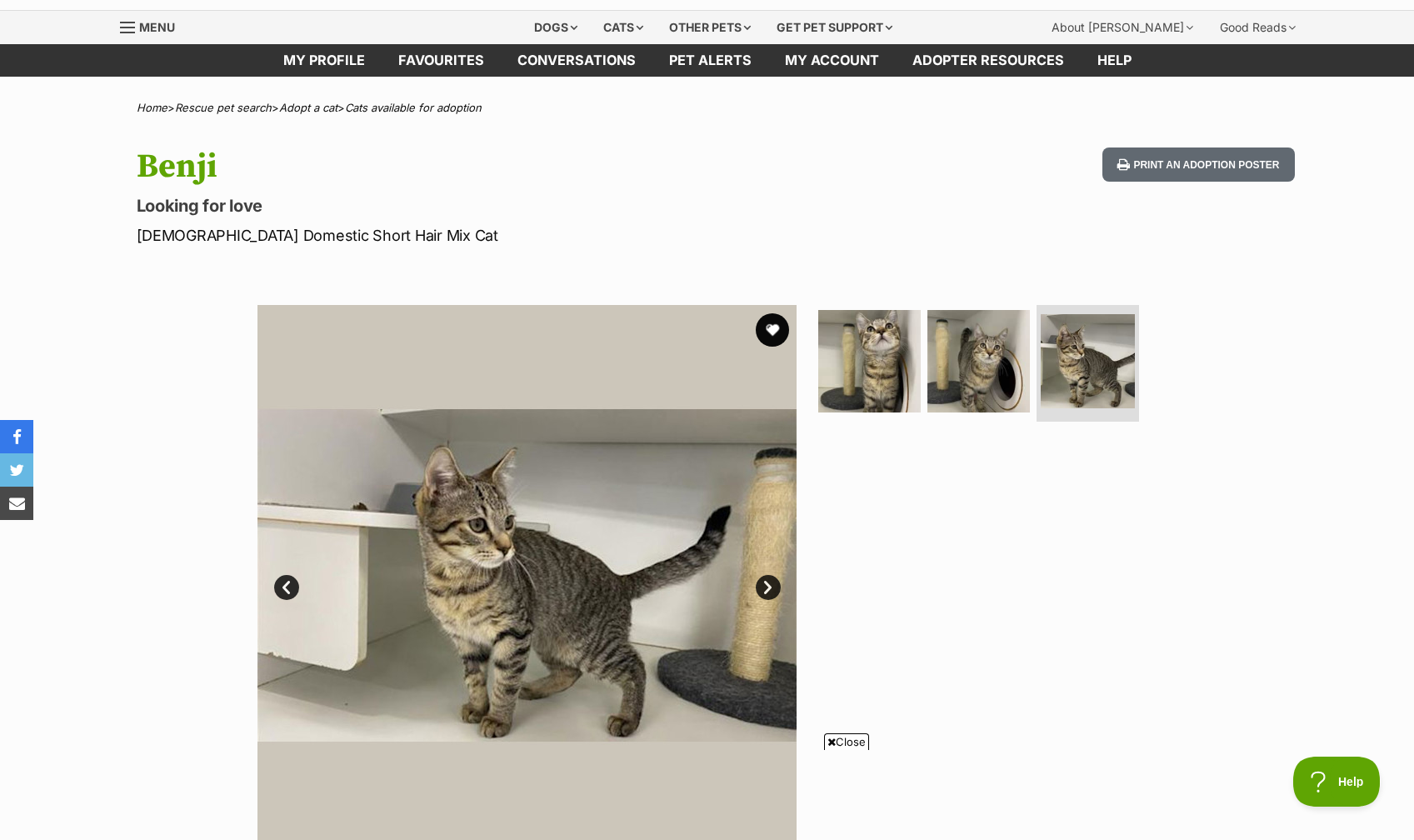
scroll to position [44, 0]
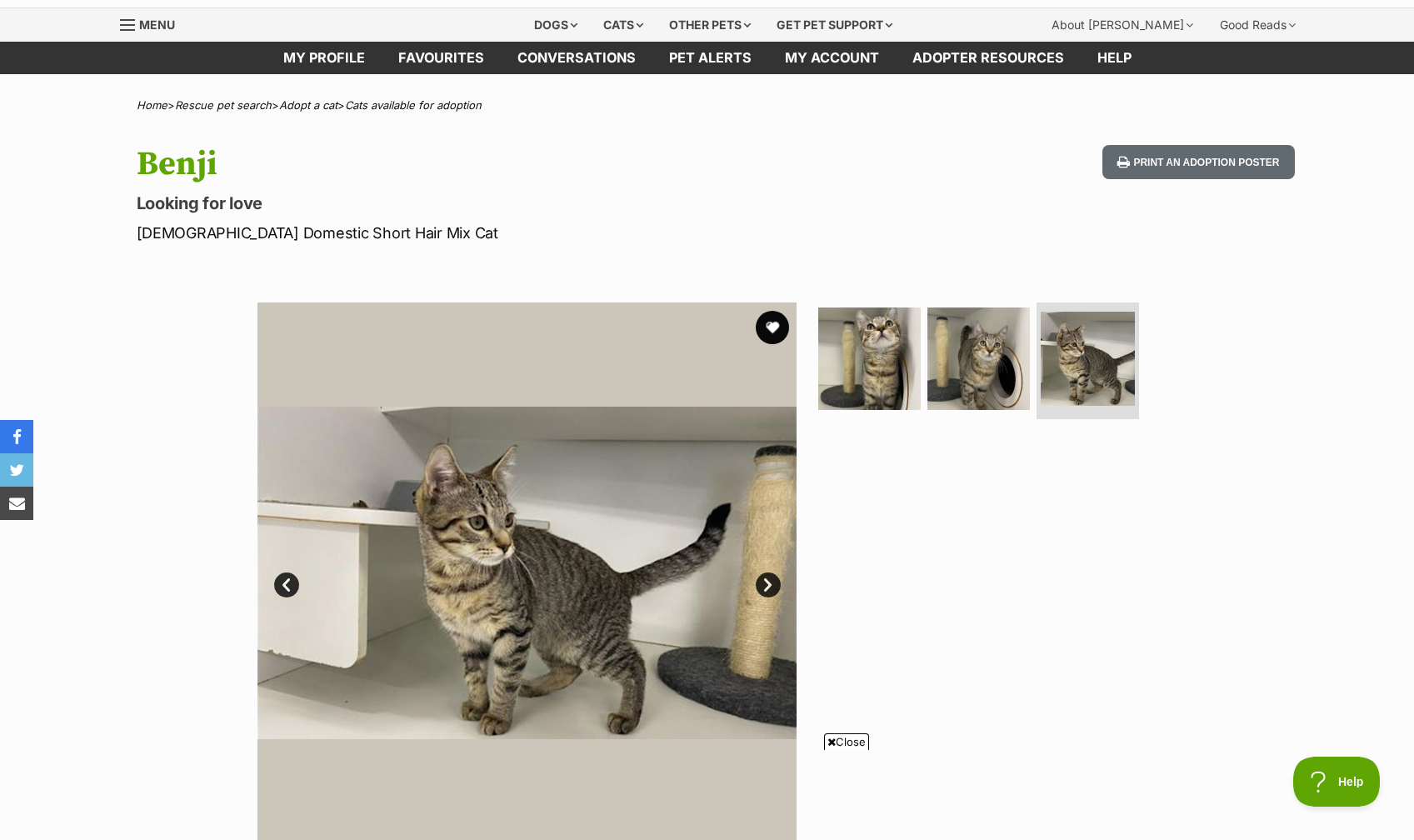
click at [276, 585] on link "Prev" at bounding box center [287, 585] width 25 height 25
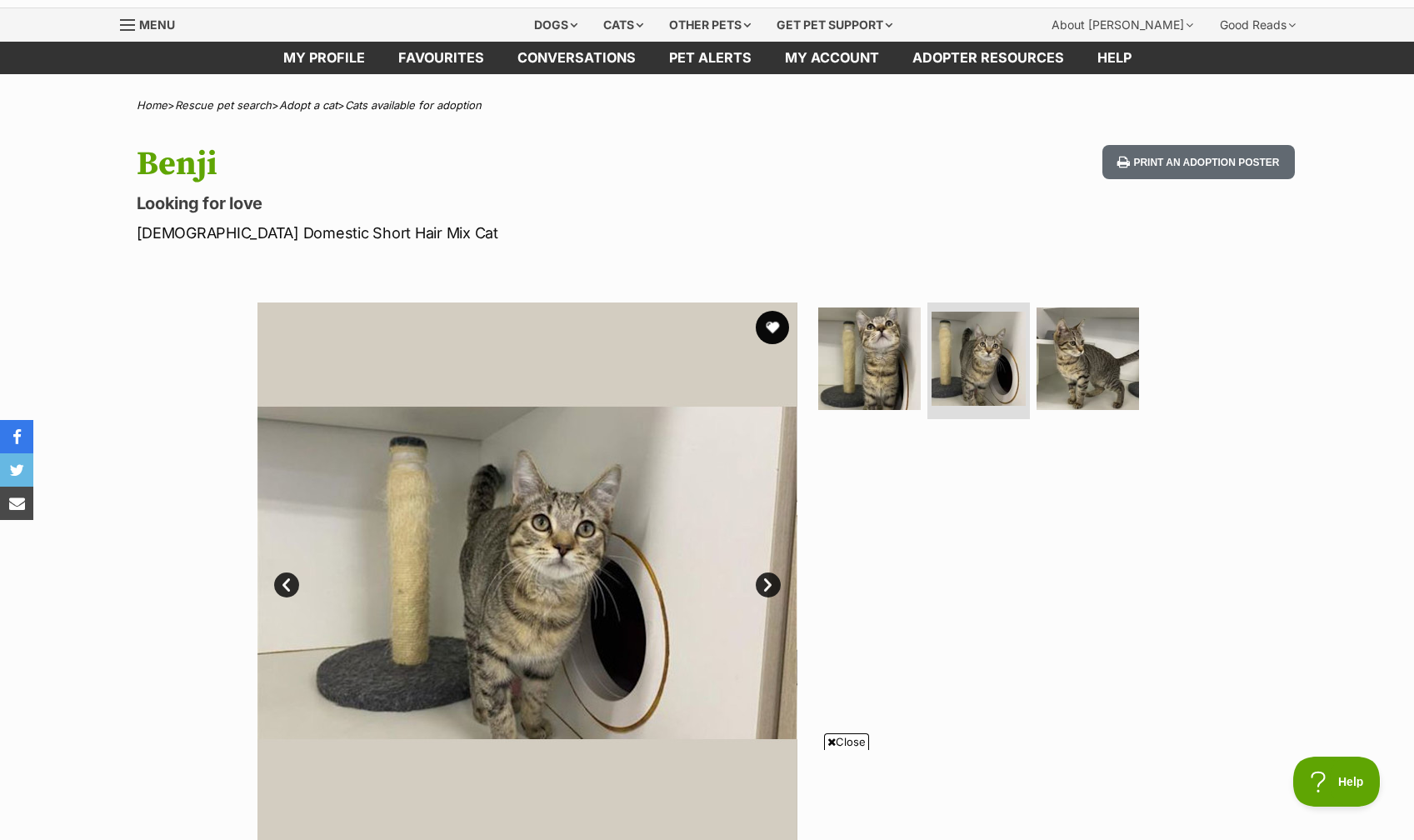
click at [276, 585] on link "Prev" at bounding box center [287, 585] width 25 height 25
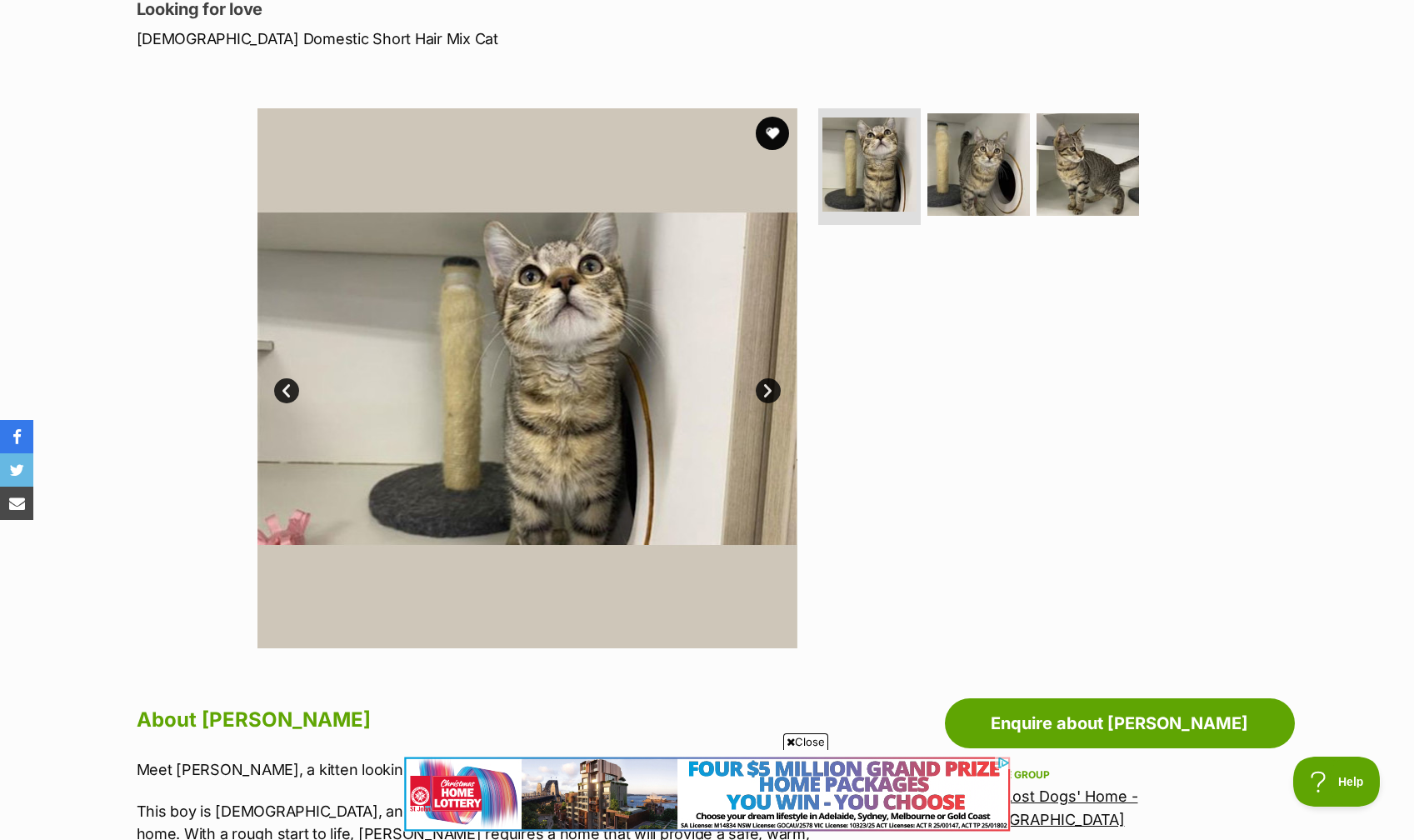
scroll to position [247, 0]
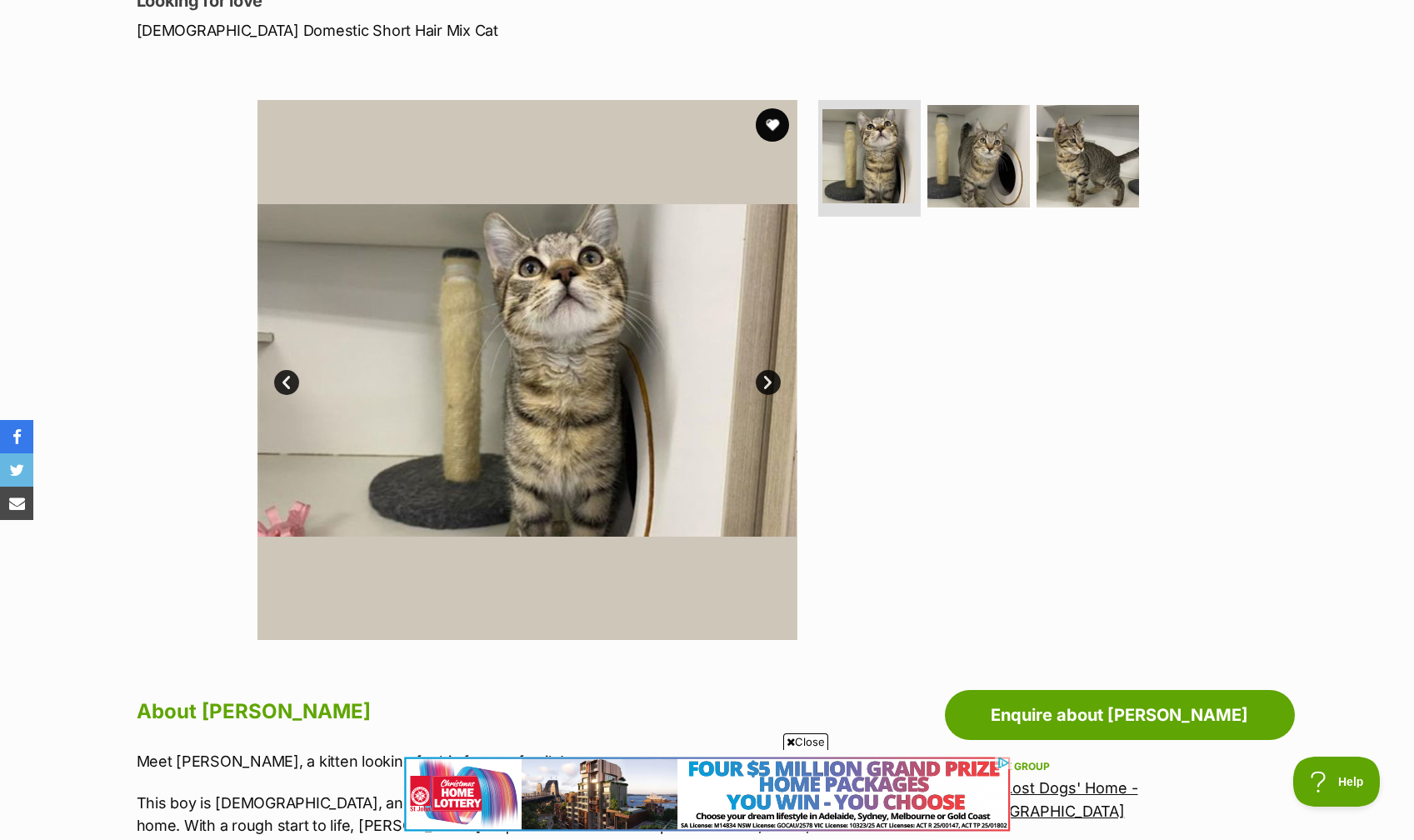
click at [774, 384] on link "Next" at bounding box center [769, 383] width 25 height 25
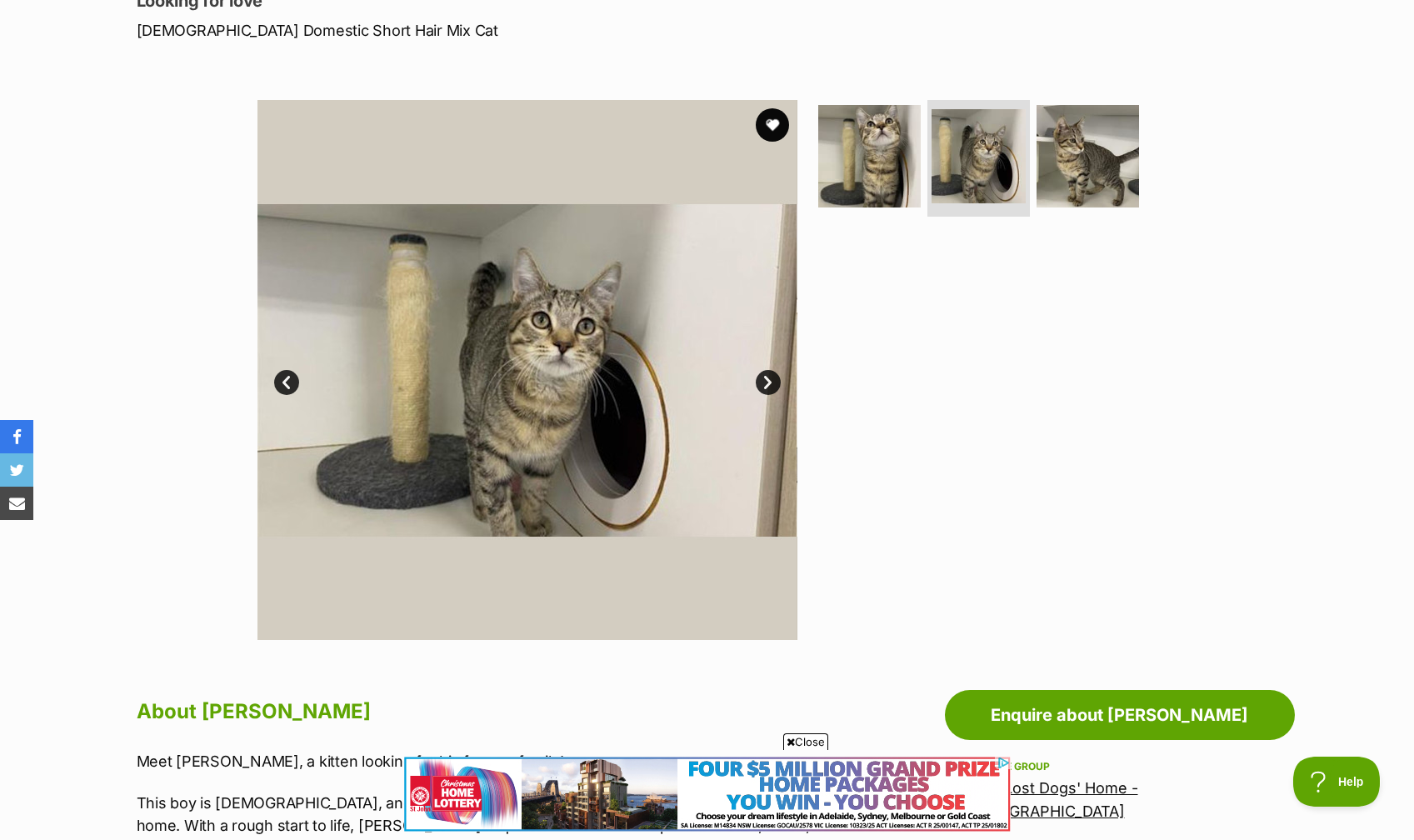
click at [774, 384] on link "Next" at bounding box center [769, 383] width 25 height 25
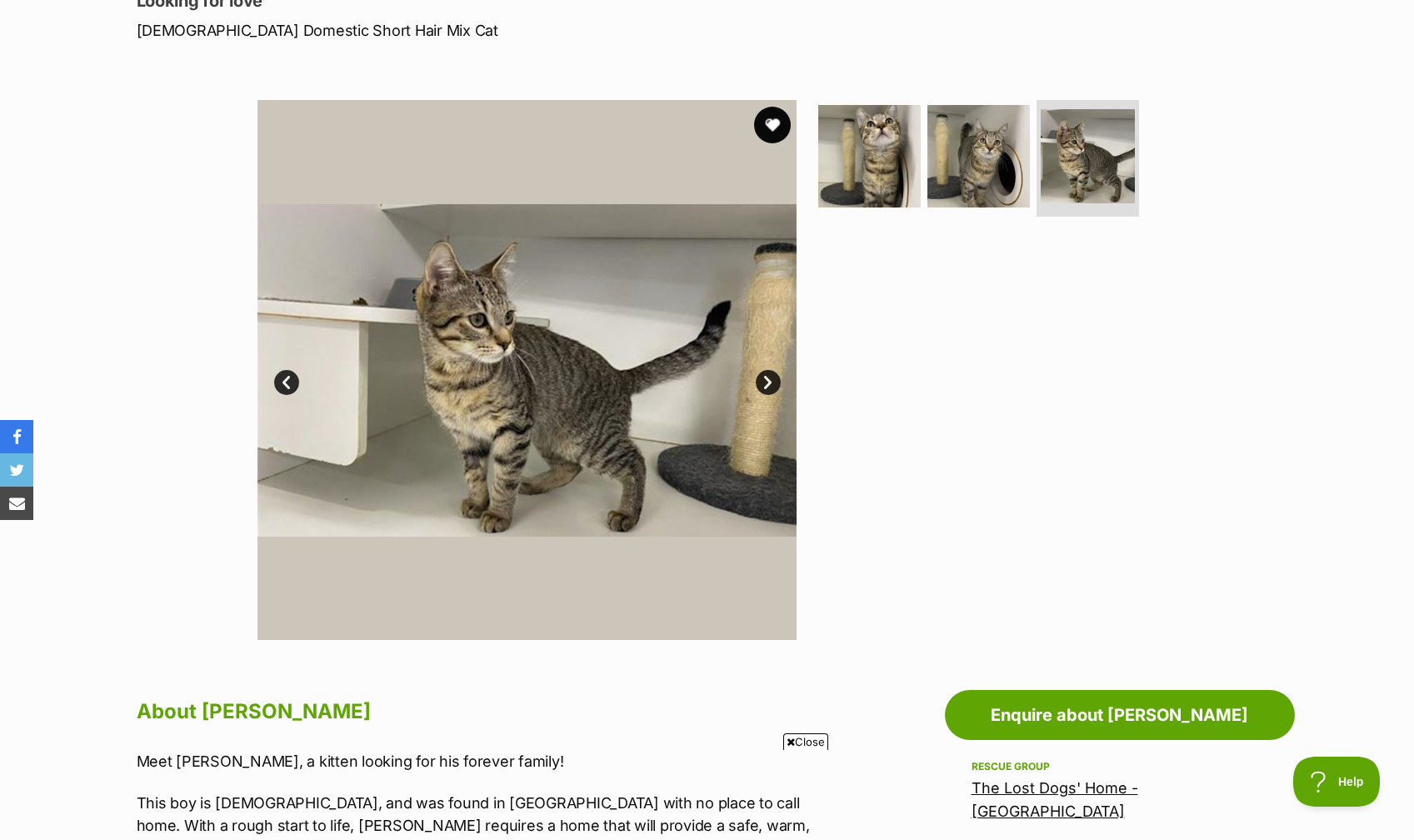
click at [779, 120] on button "favourite" at bounding box center [773, 126] width 37 height 37
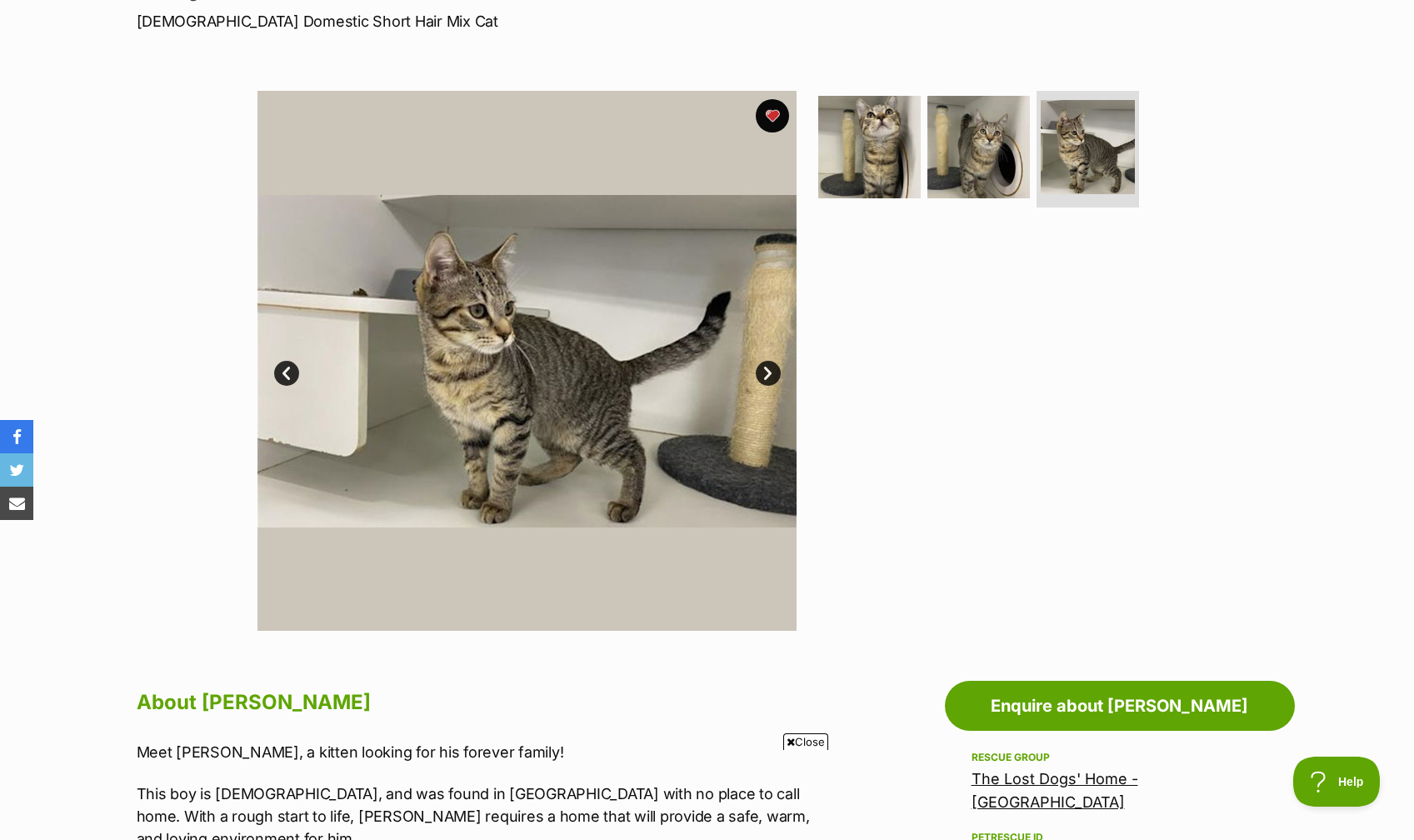
scroll to position [230, 0]
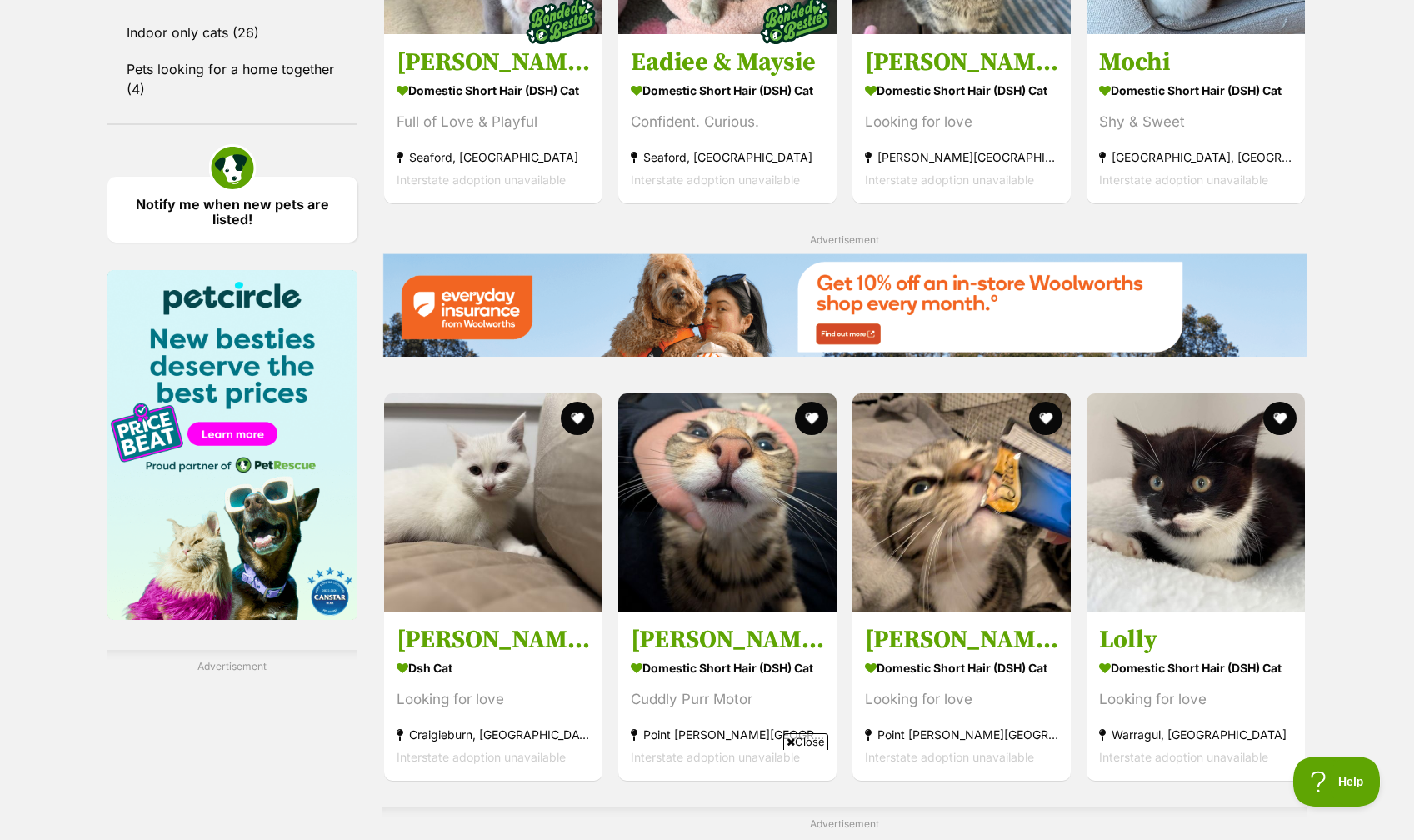
scroll to position [2247, 0]
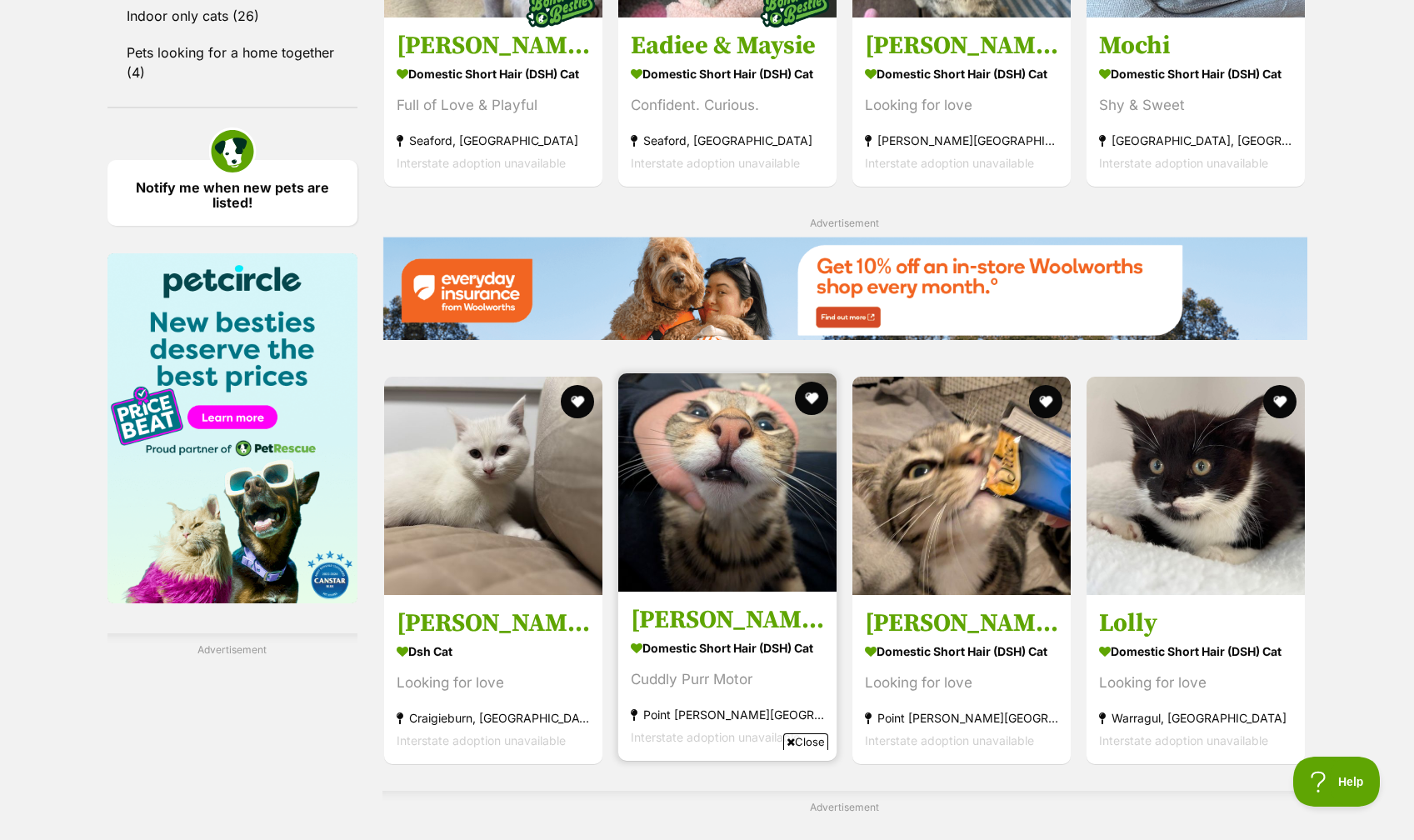
click at [726, 528] on img at bounding box center [727, 482] width 218 height 218
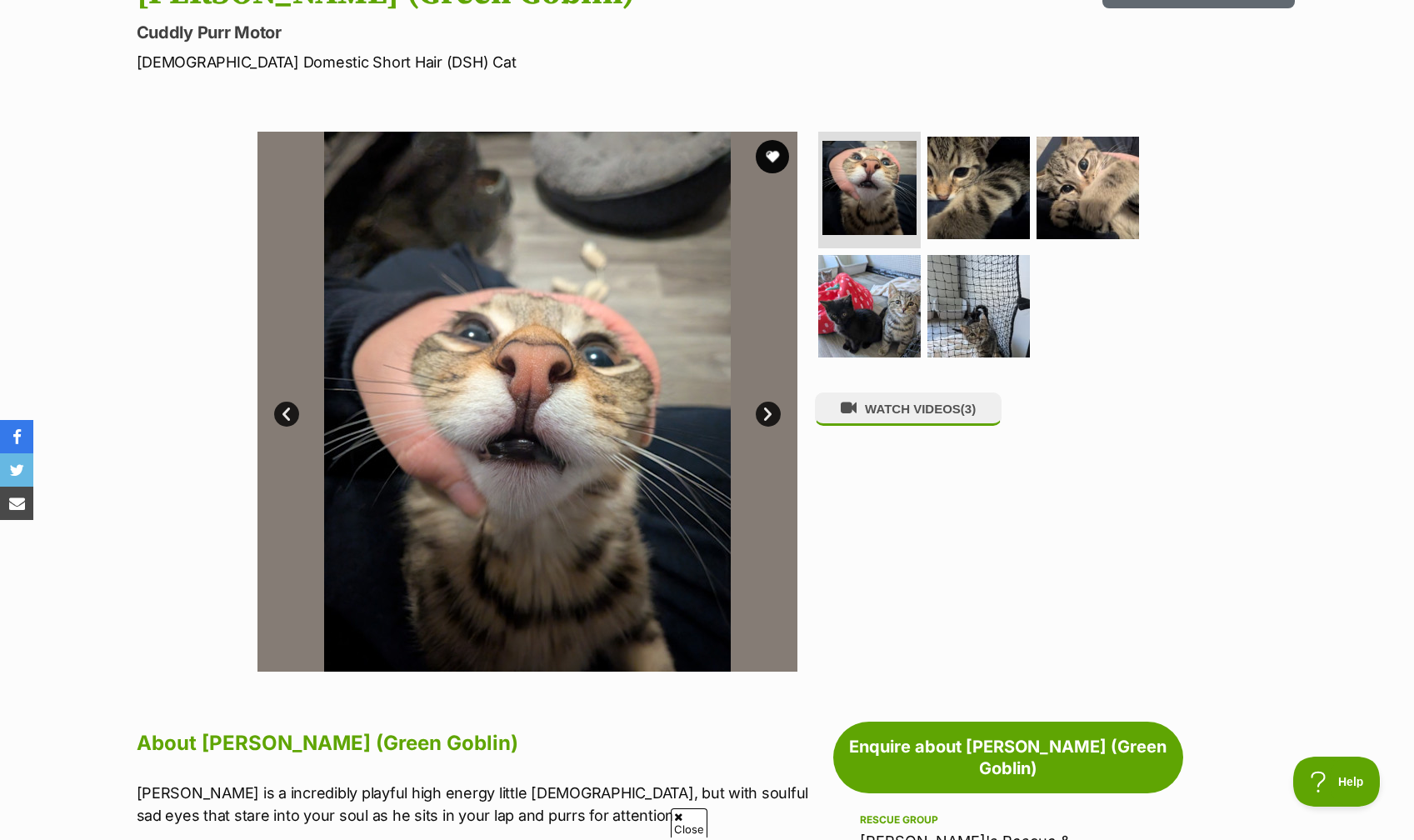
scroll to position [222, 0]
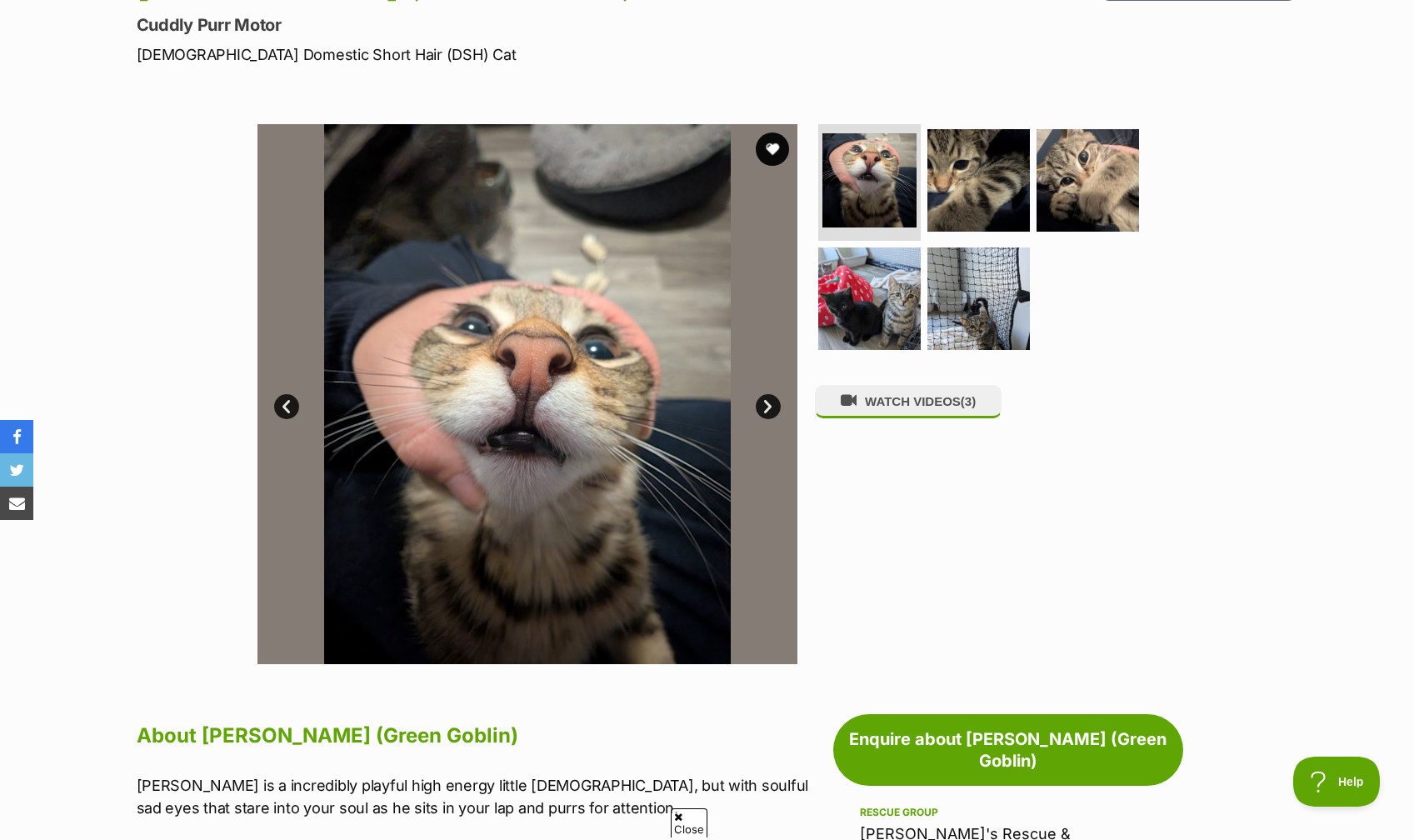
click at [759, 408] on link "Next" at bounding box center [769, 407] width 25 height 25
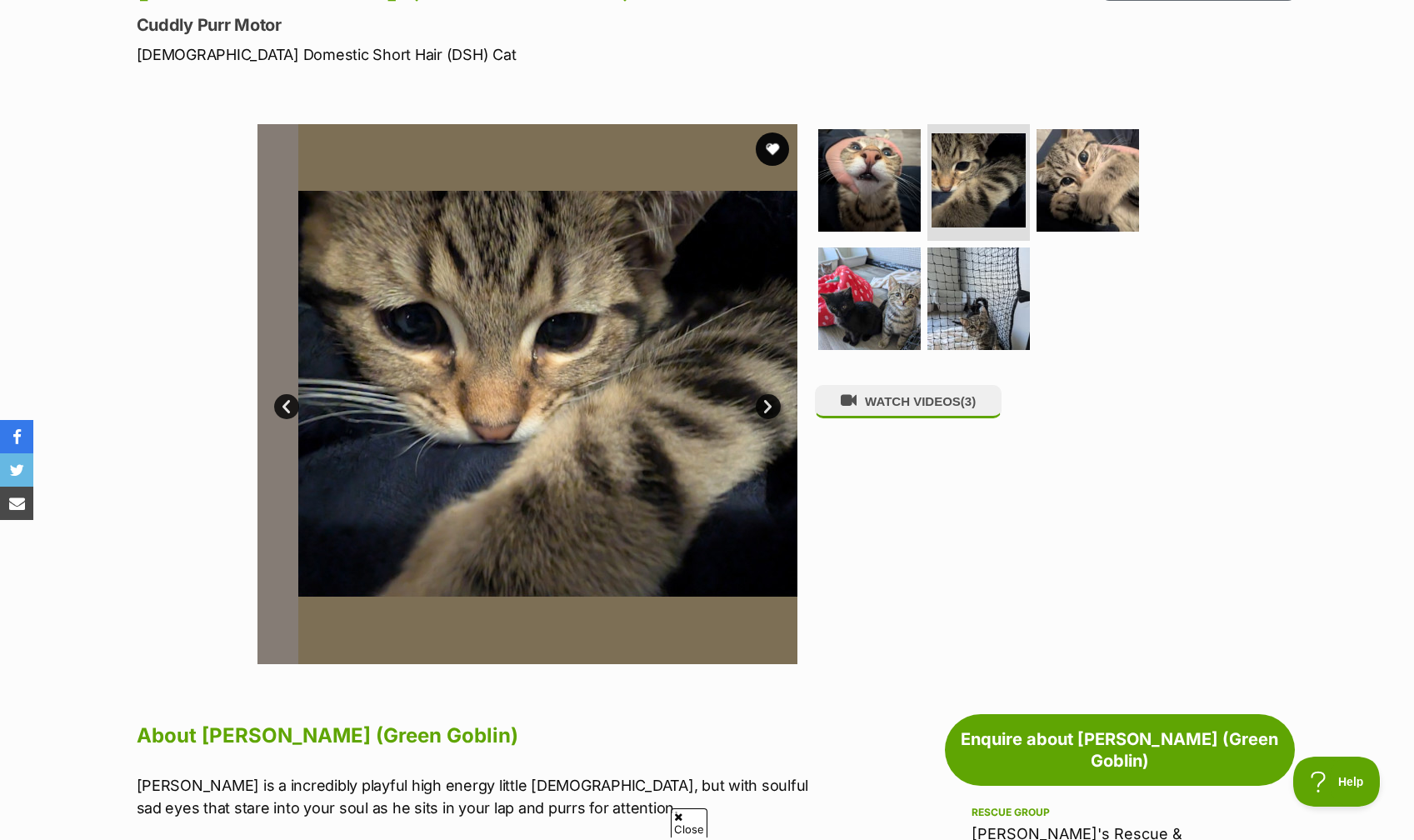
scroll to position [0, 0]
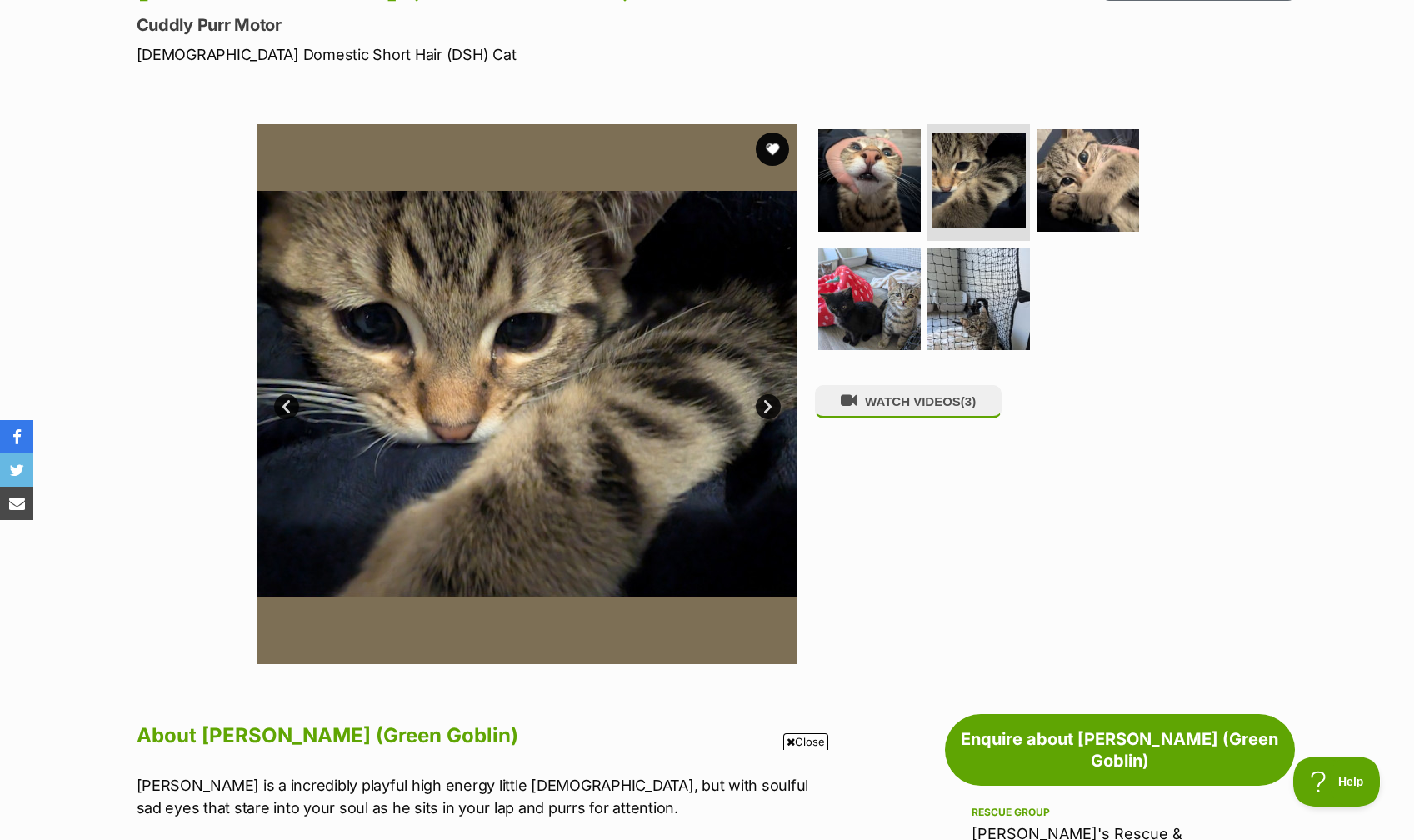
click at [759, 408] on link "Next" at bounding box center [769, 407] width 25 height 25
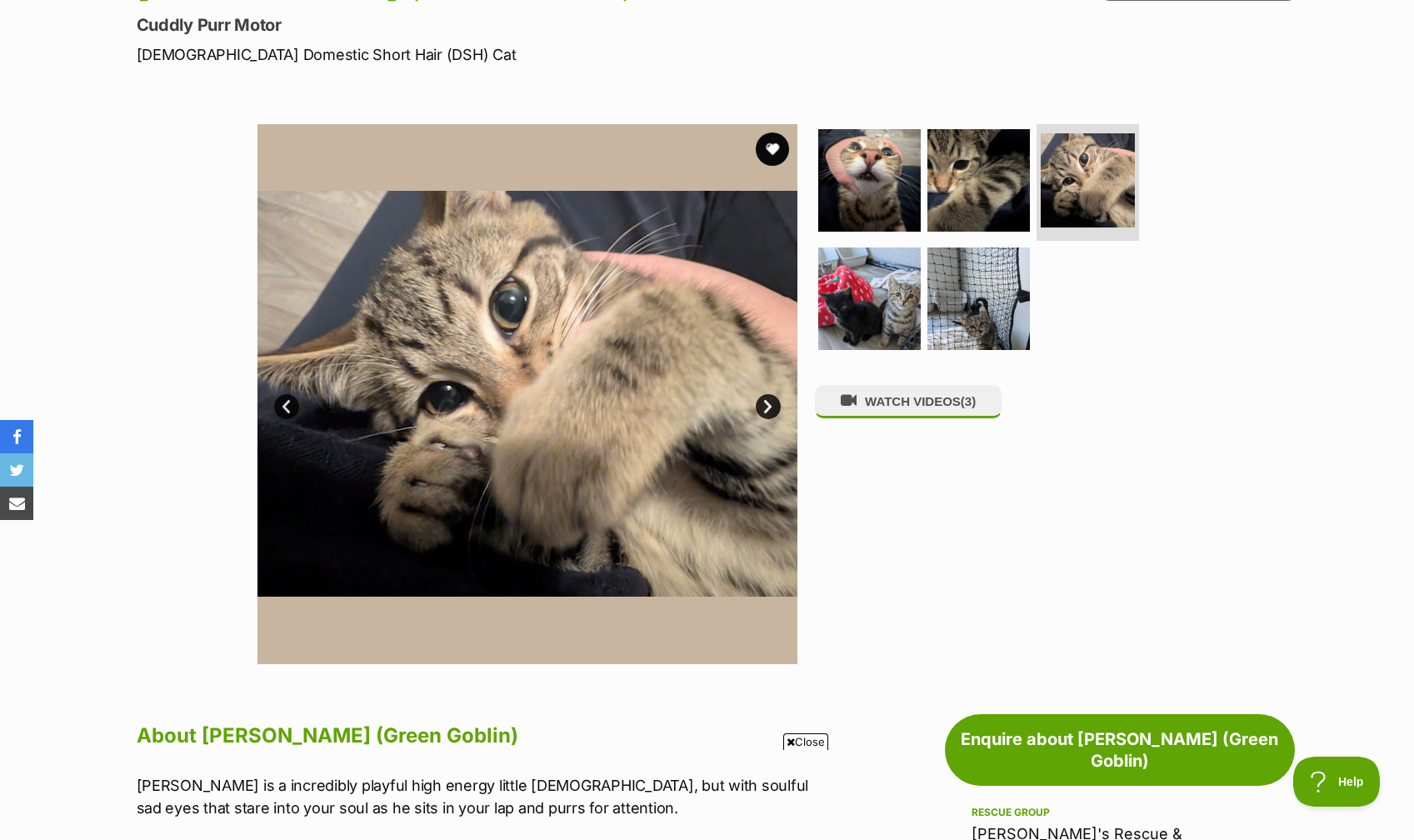
click at [759, 408] on link "Next" at bounding box center [769, 407] width 25 height 25
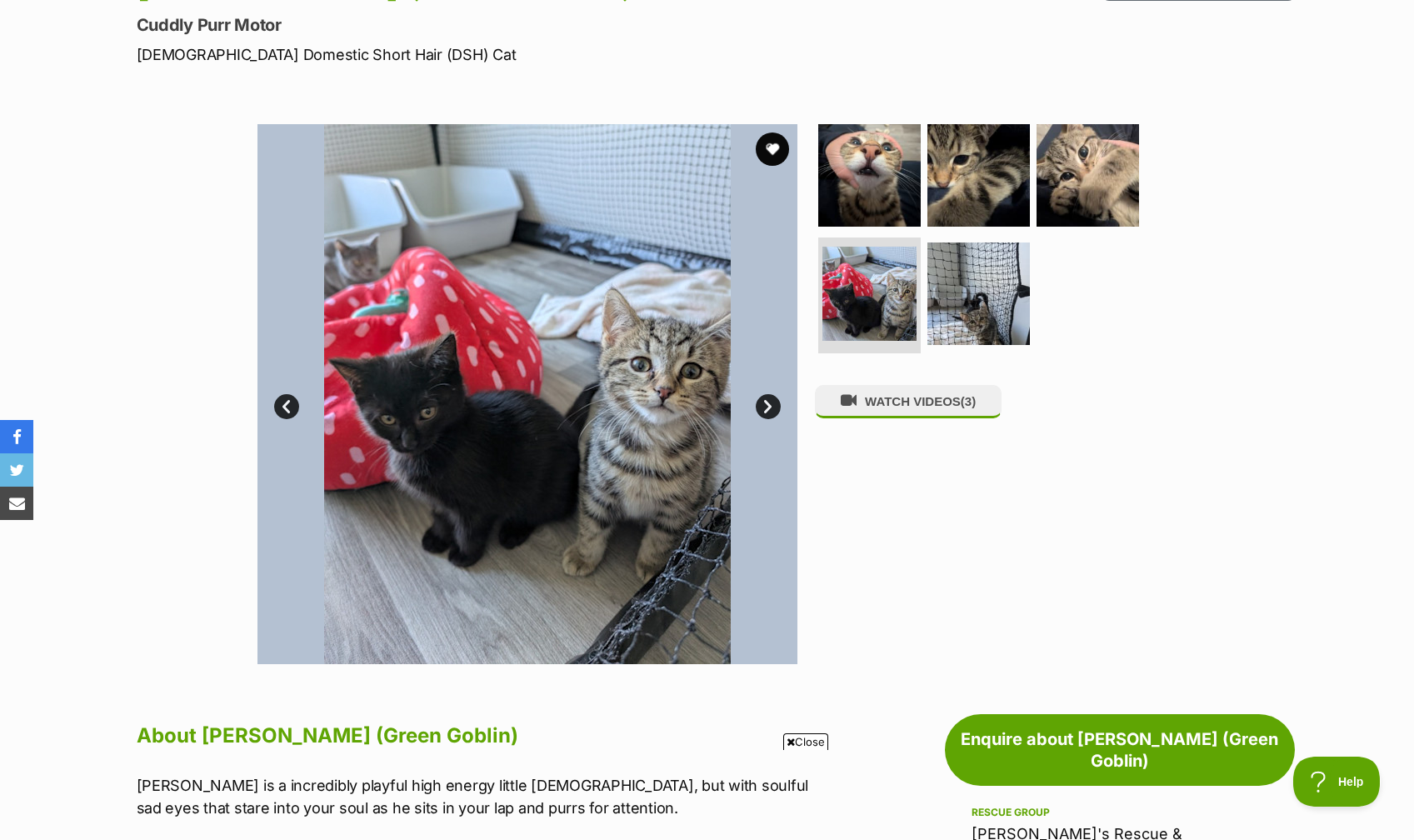
click at [759, 408] on link "Next" at bounding box center [769, 407] width 25 height 25
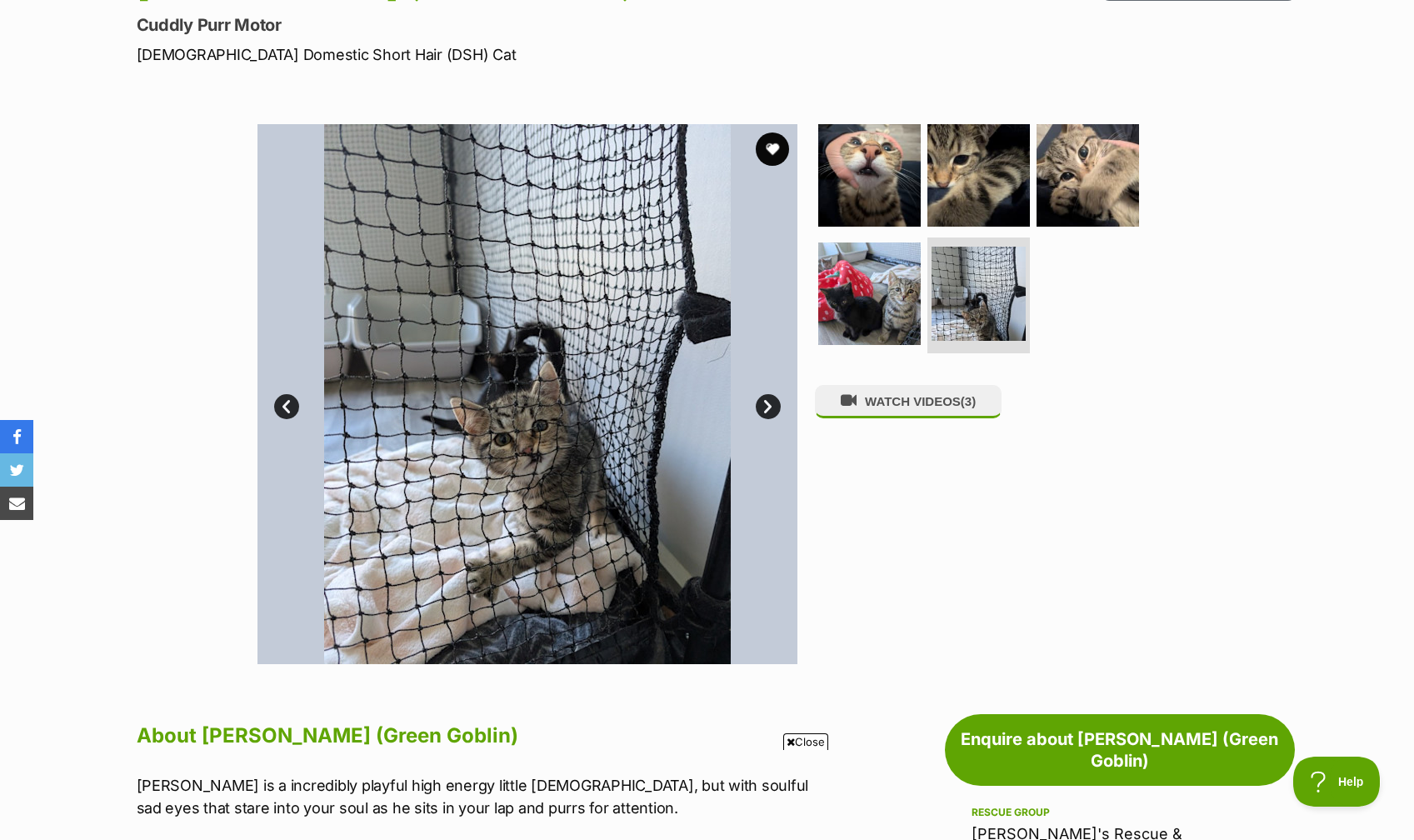
click at [287, 405] on link "Prev" at bounding box center [287, 407] width 25 height 25
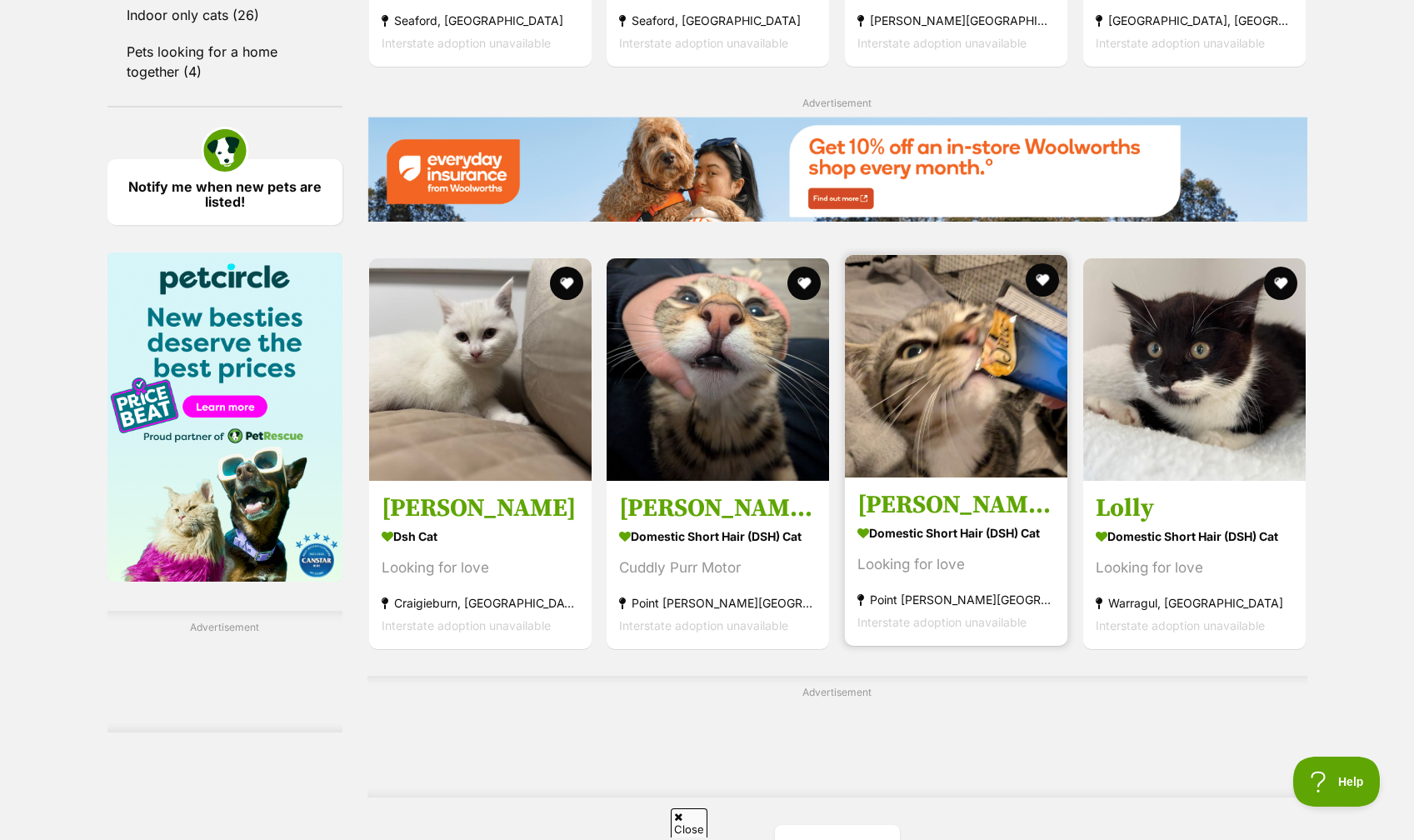
click at [977, 449] on img at bounding box center [956, 366] width 222 height 222
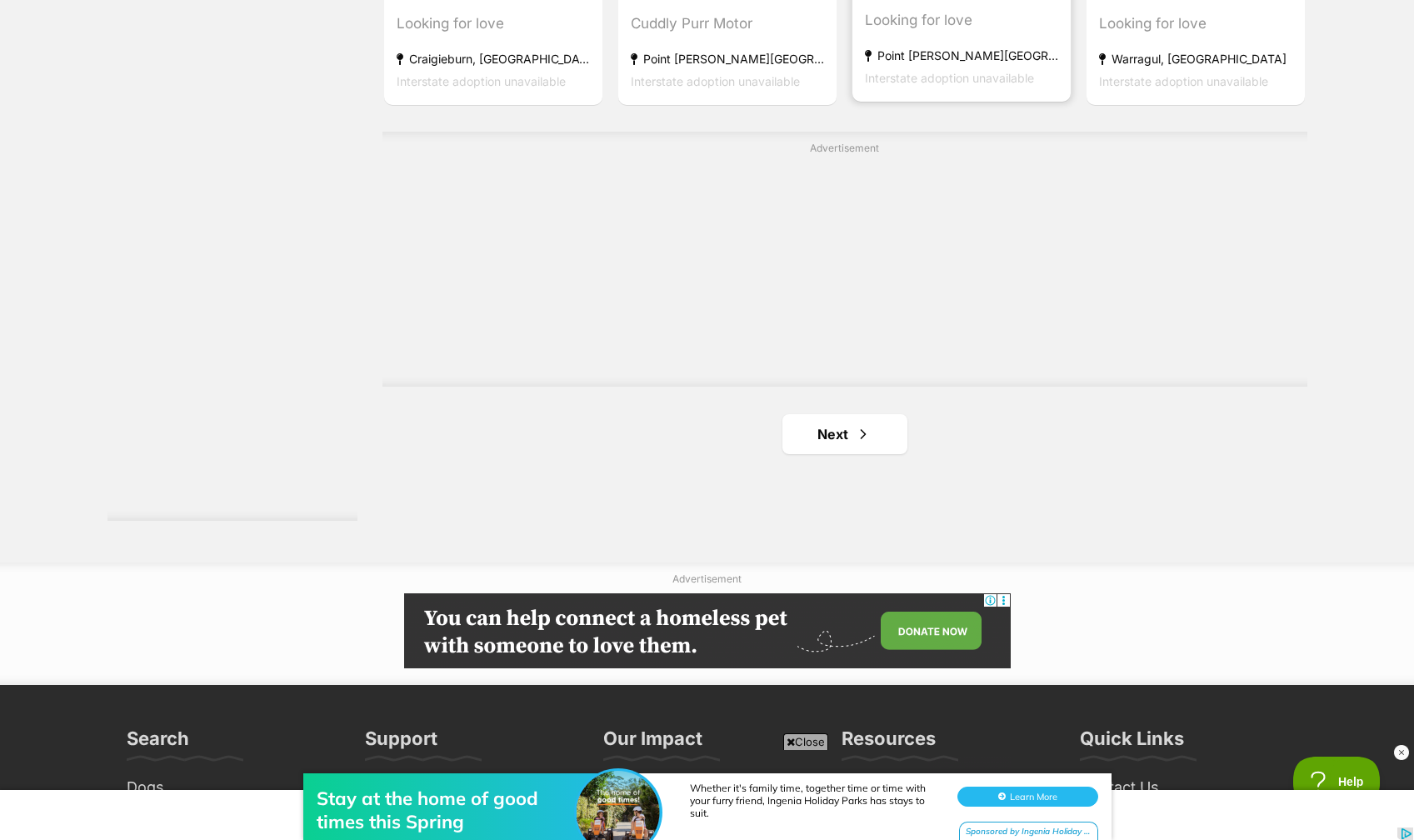
scroll to position [2915, 0]
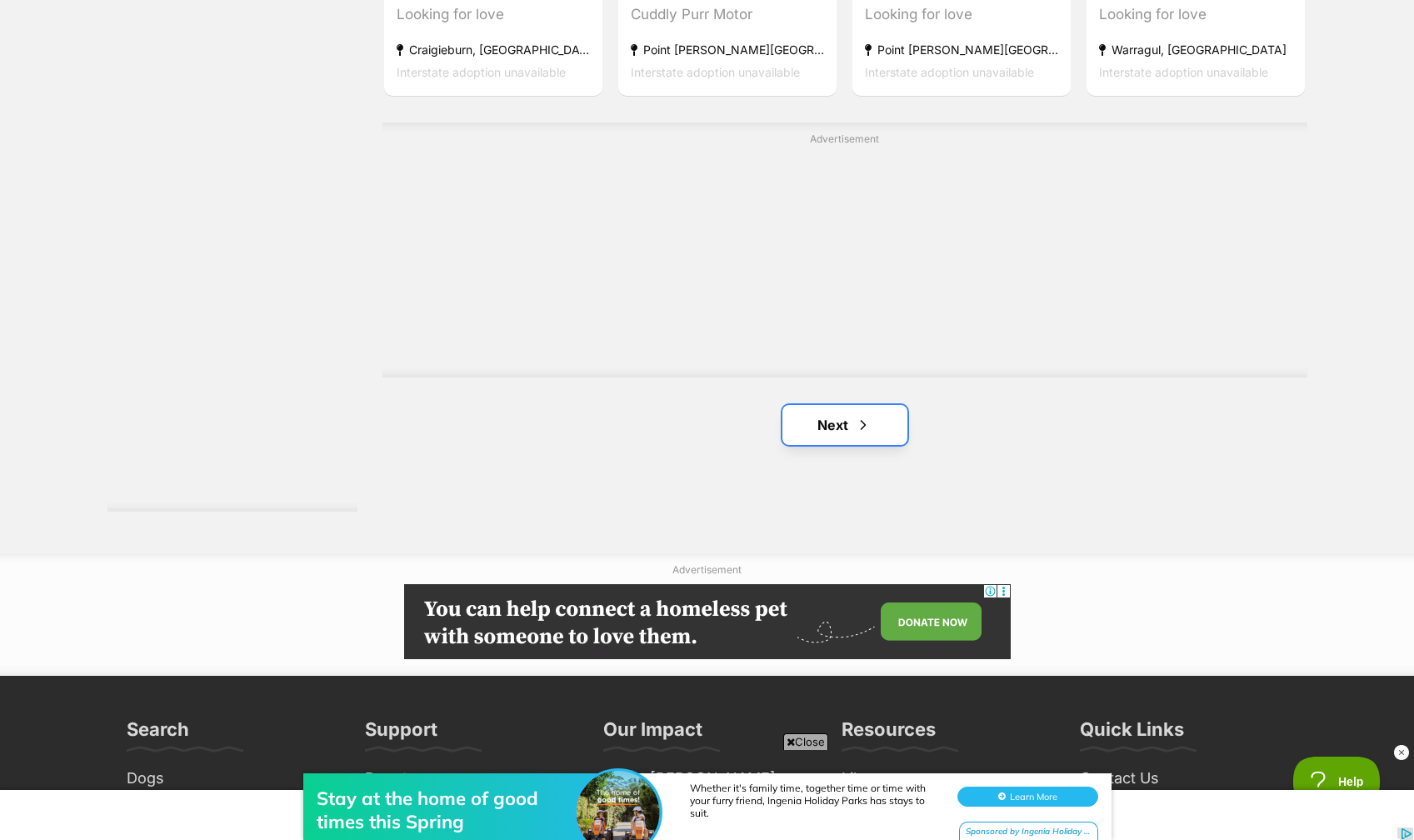
click at [838, 445] on link "Next" at bounding box center [845, 425] width 125 height 40
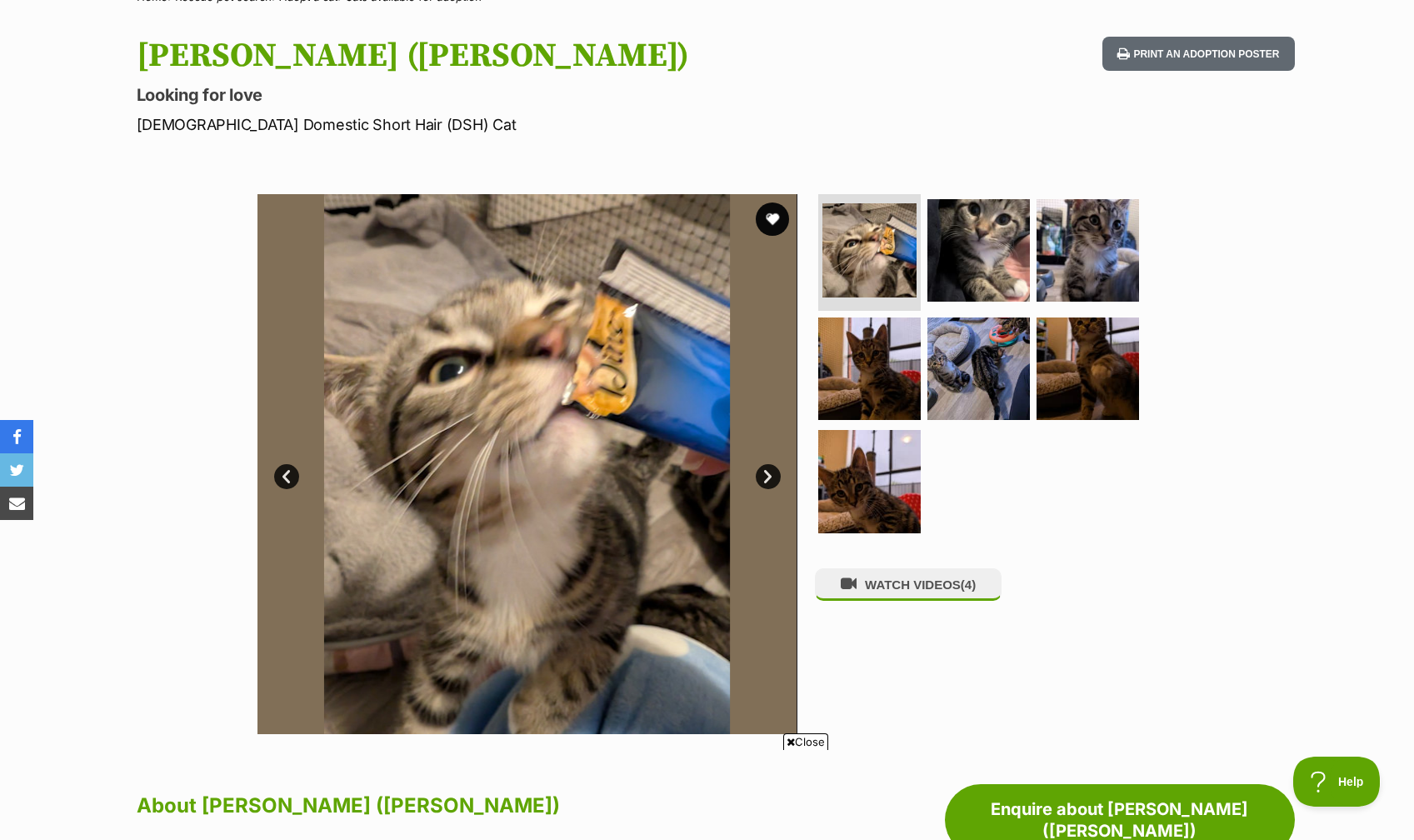
click at [753, 483] on img at bounding box center [528, 463] width 540 height 540
click at [769, 482] on link "Next" at bounding box center [769, 477] width 25 height 25
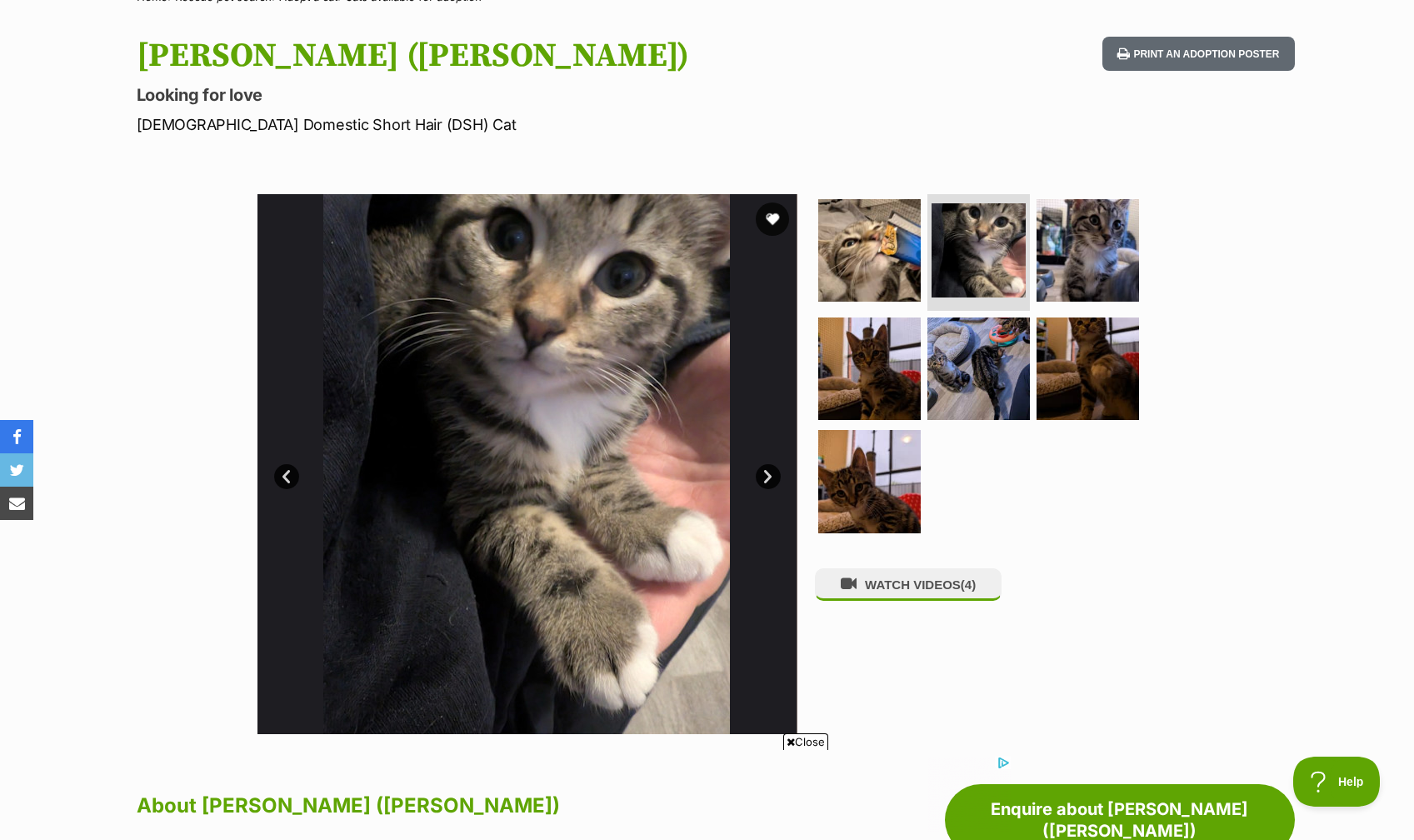
click at [769, 481] on link "Next" at bounding box center [769, 477] width 25 height 25
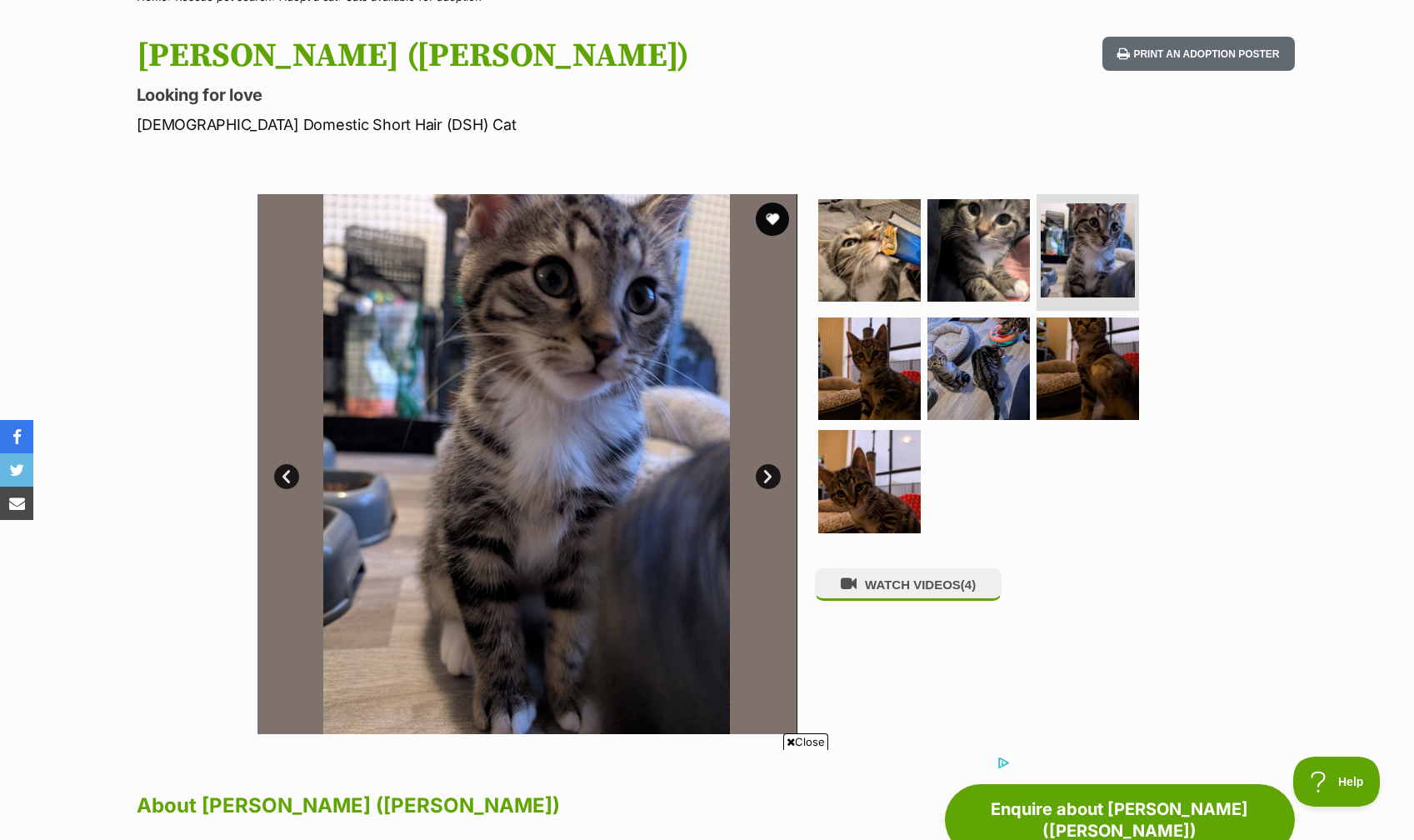
click at [769, 481] on link "Next" at bounding box center [769, 477] width 25 height 25
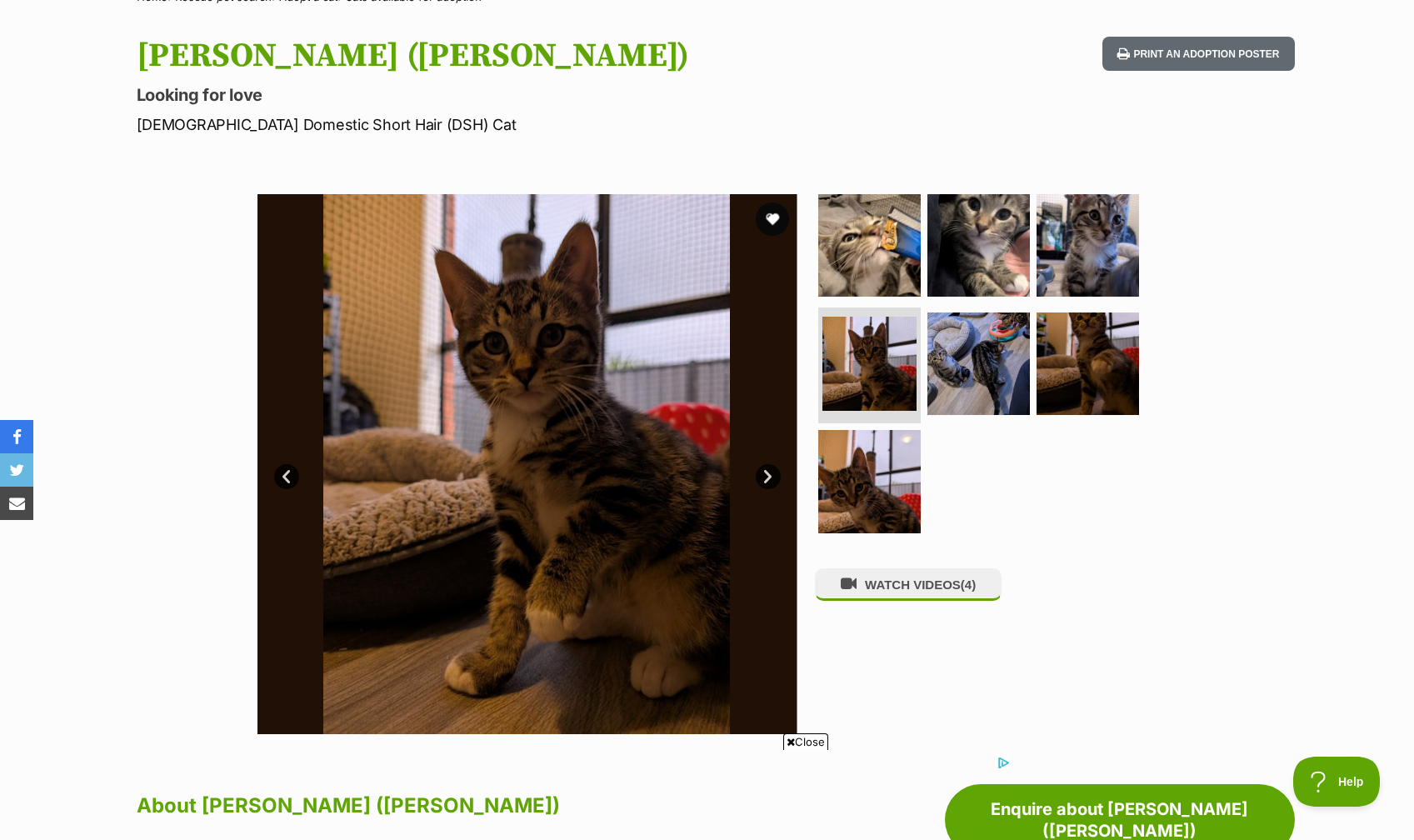
click at [769, 481] on link "Next" at bounding box center [769, 477] width 25 height 25
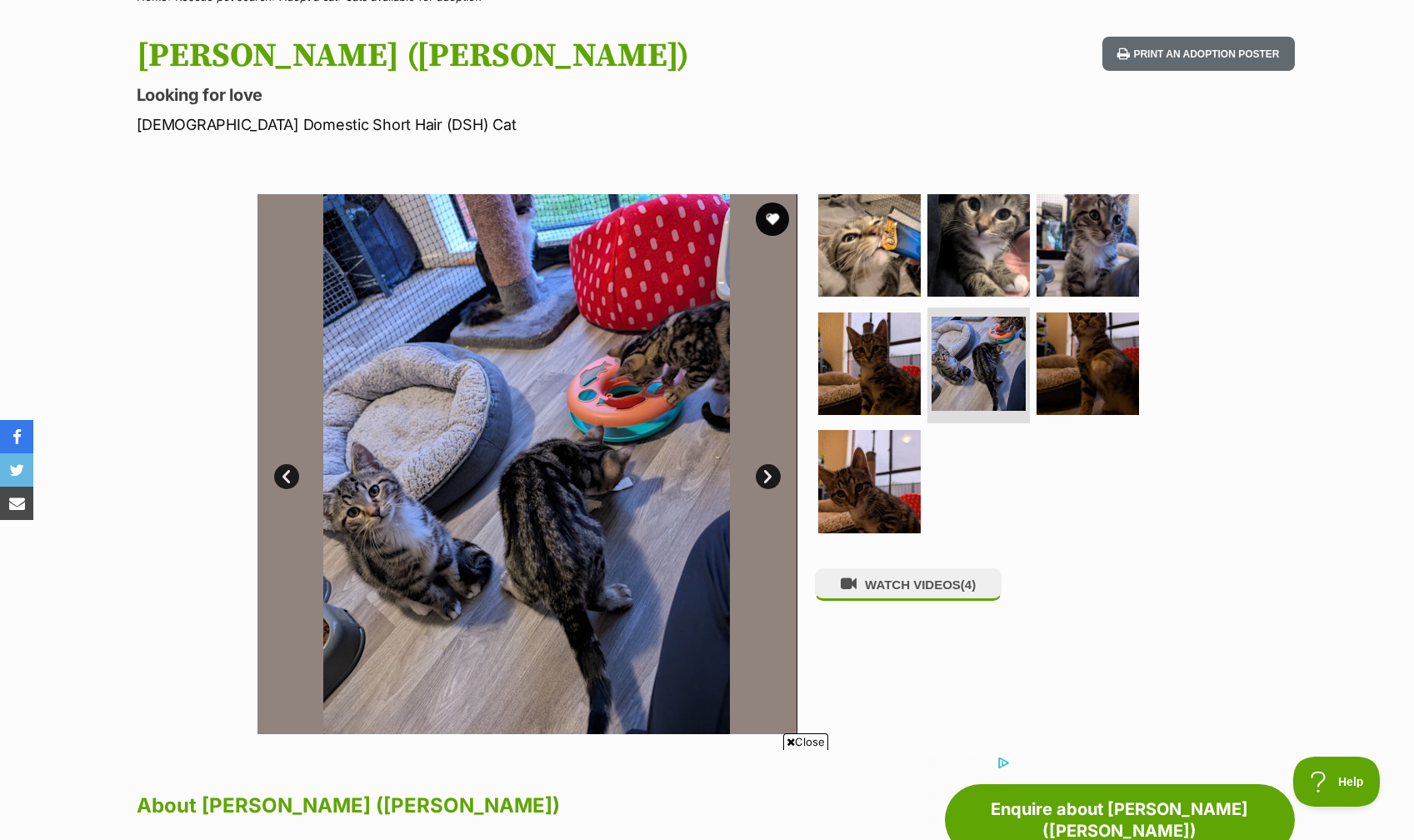
click at [769, 481] on link "Next" at bounding box center [769, 477] width 25 height 25
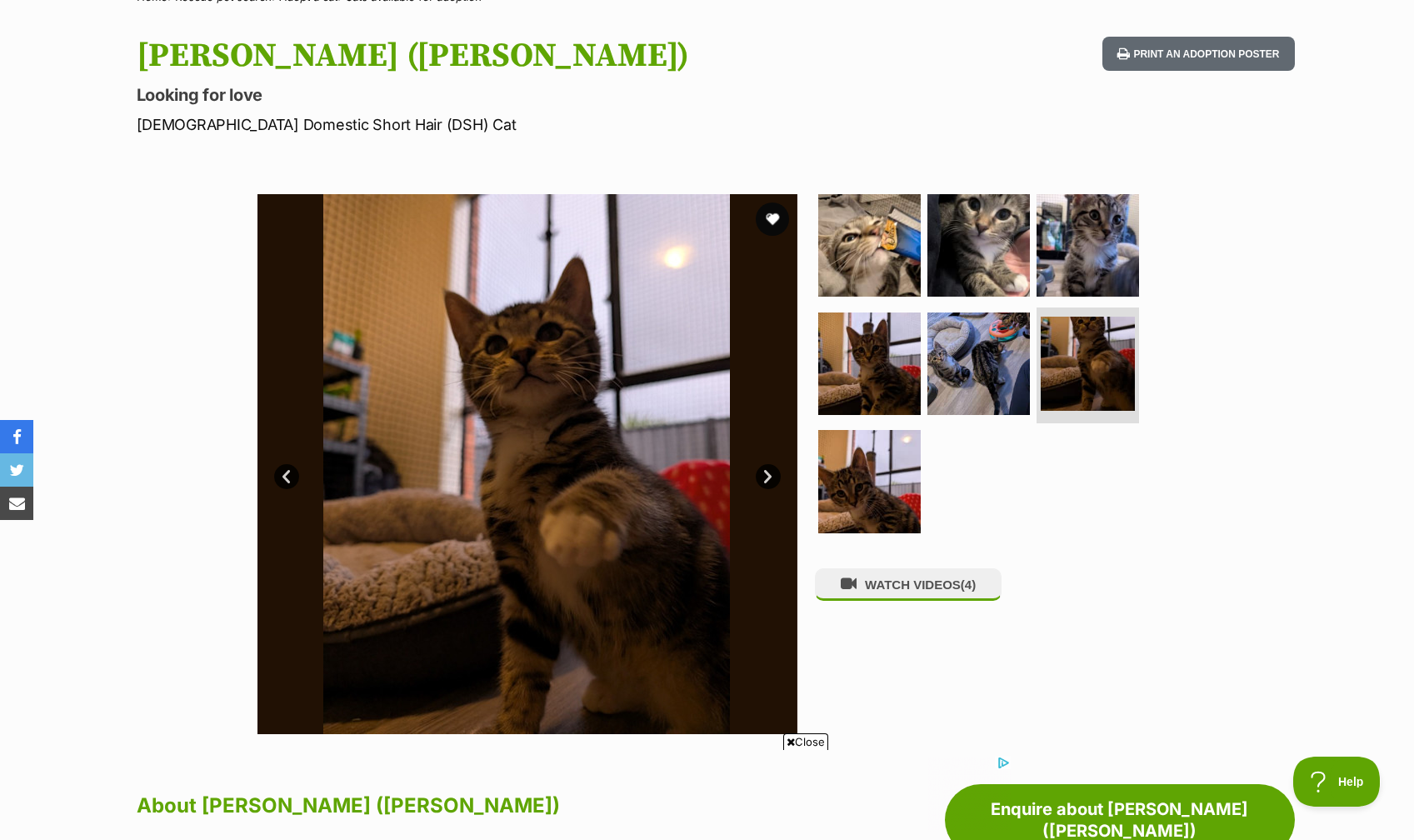
click at [769, 481] on link "Next" at bounding box center [769, 477] width 25 height 25
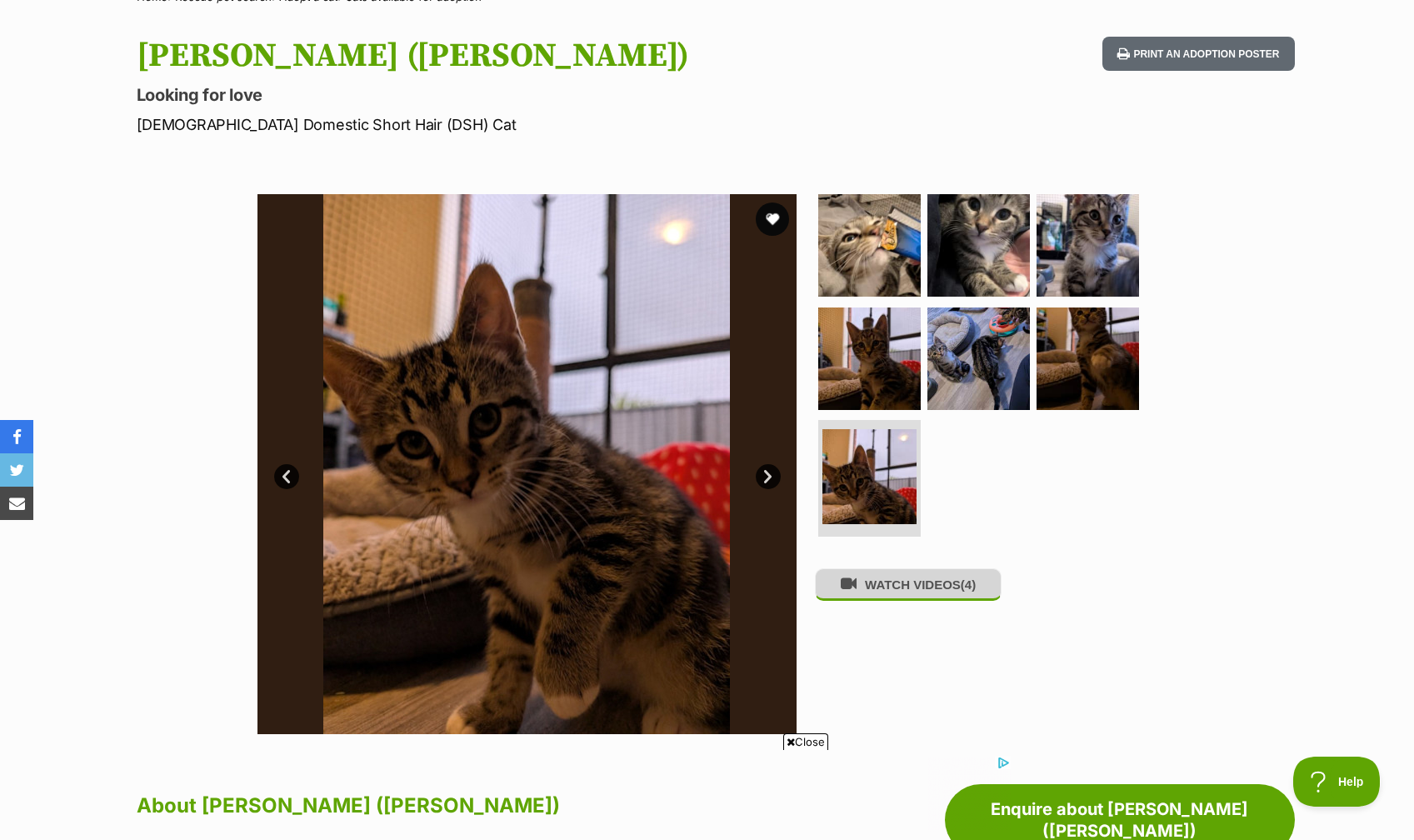
click at [897, 588] on button "WATCH VIDEOS (4)" at bounding box center [908, 584] width 187 height 33
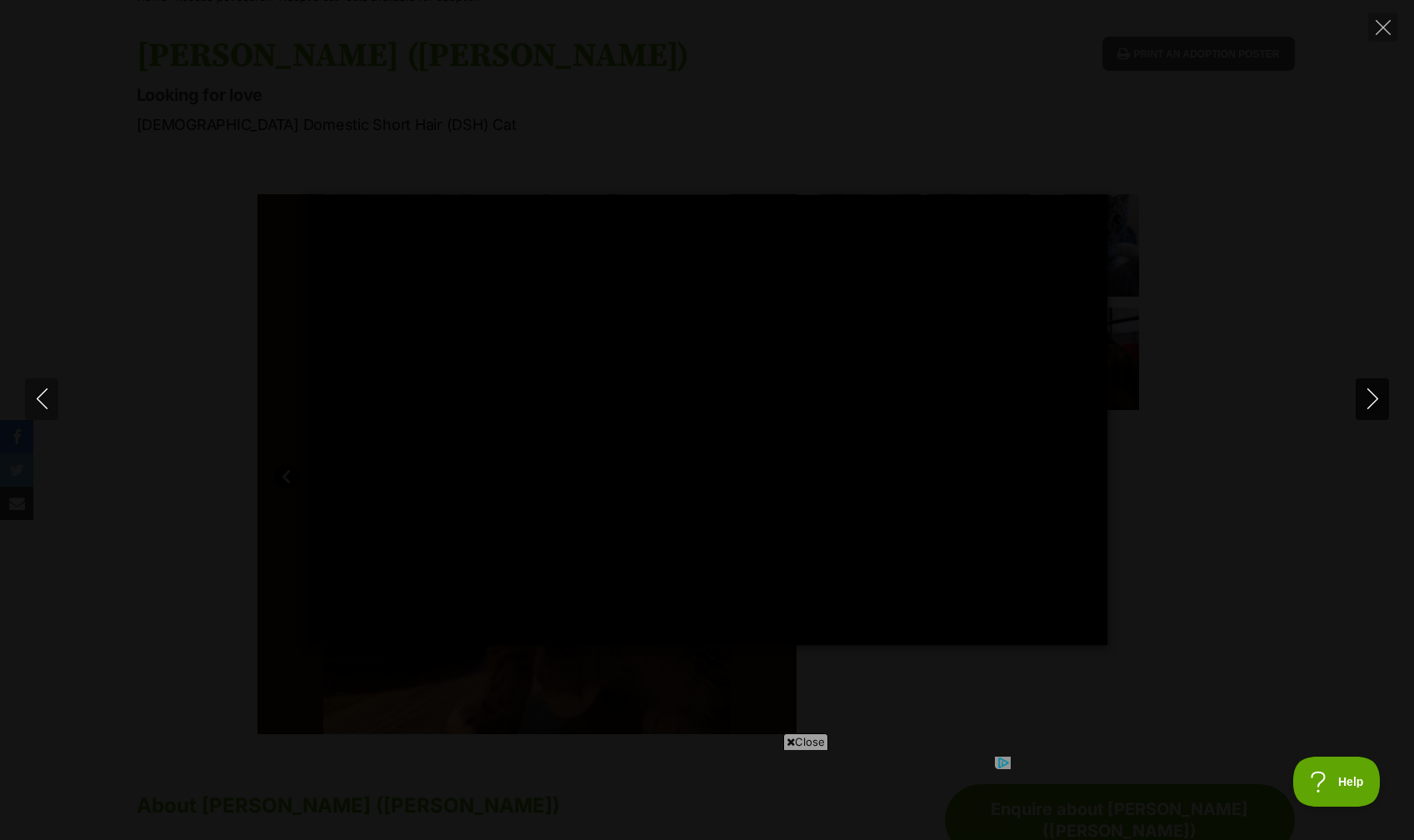
type input "100"
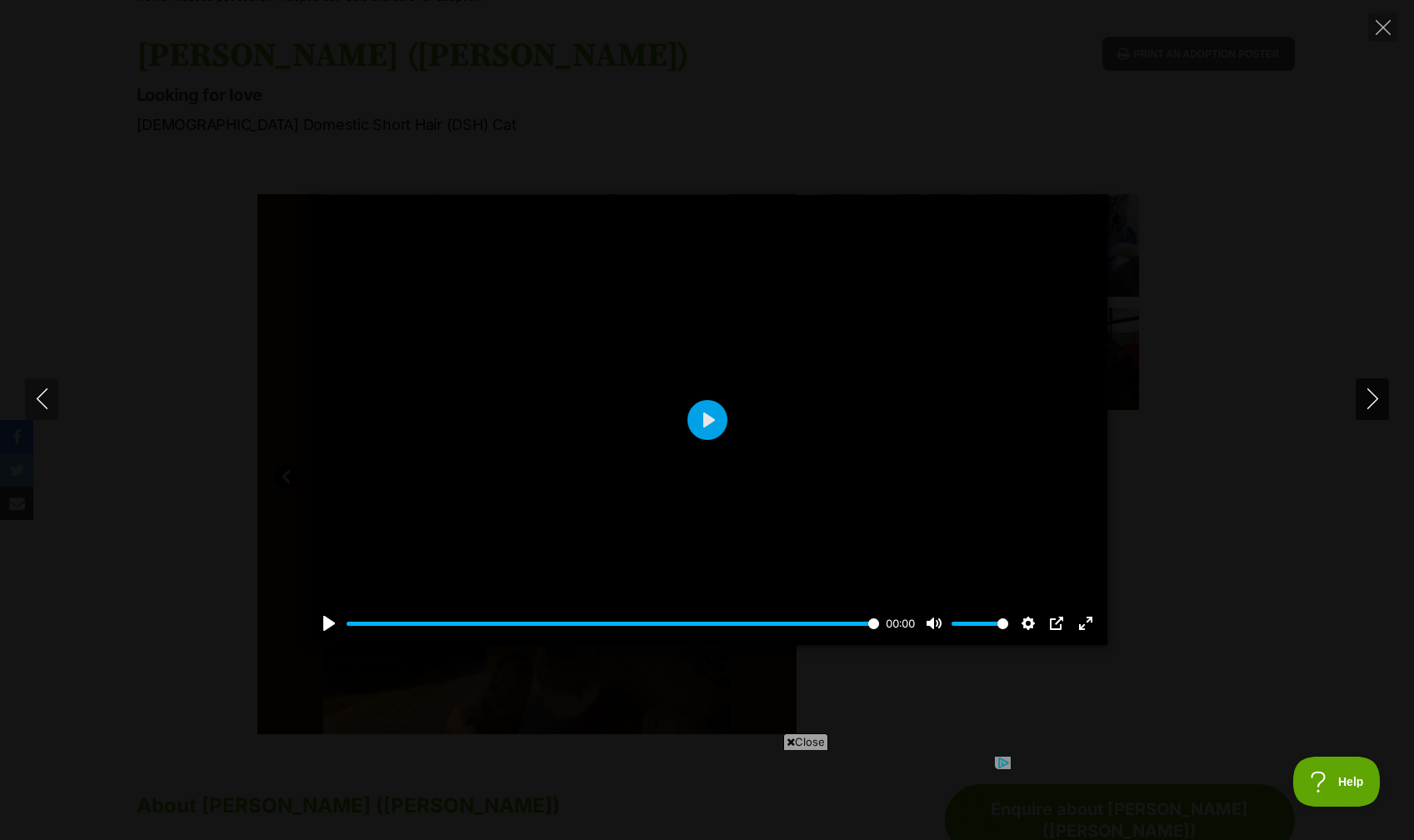
click at [1374, 402] on icon "Next" at bounding box center [1372, 399] width 11 height 21
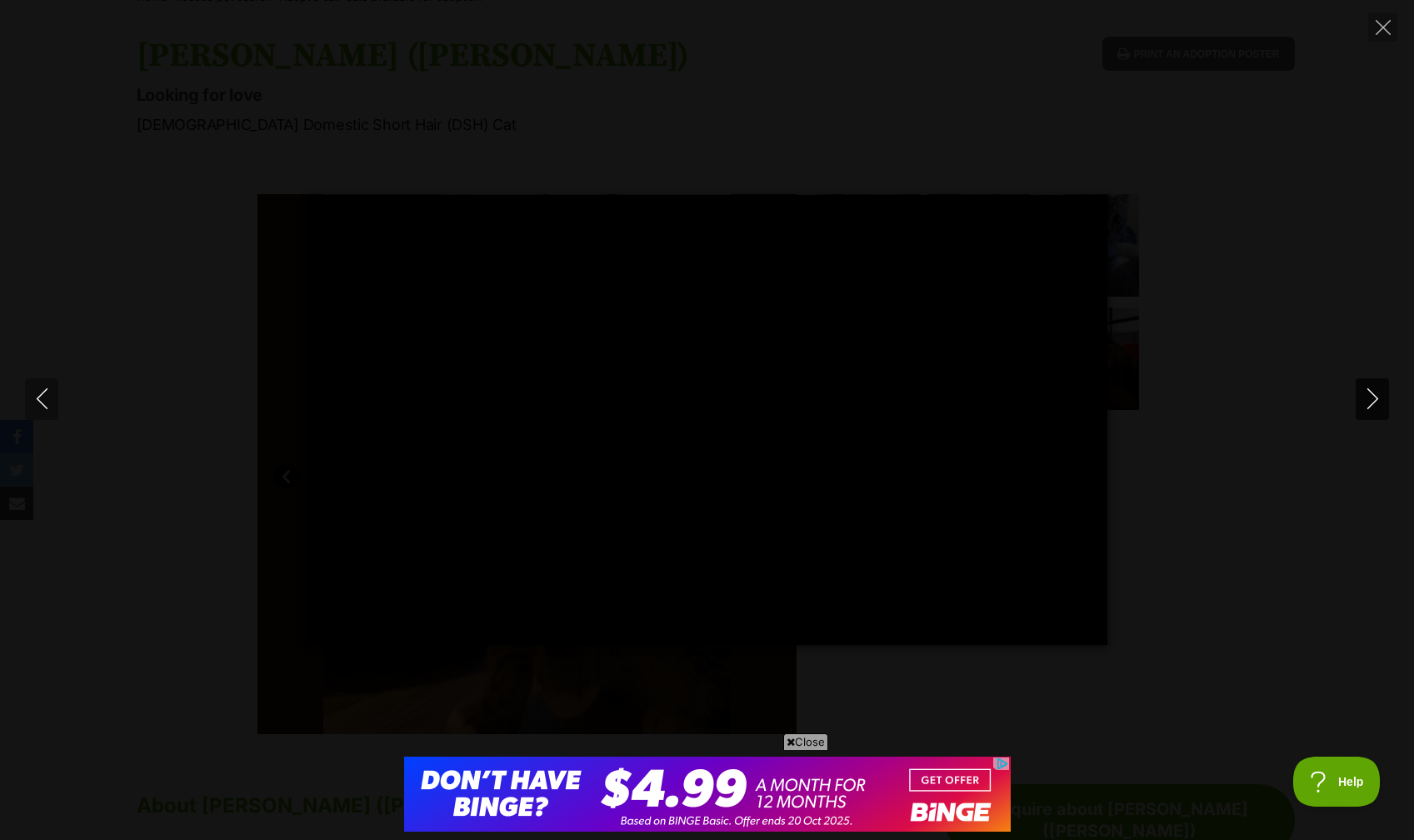
click at [1374, 400] on icon "Next" at bounding box center [1373, 399] width 21 height 21
type input "55.1"
click at [1374, 400] on icon "Next" at bounding box center [1373, 399] width 21 height 21
type input "8.72"
type input "100"
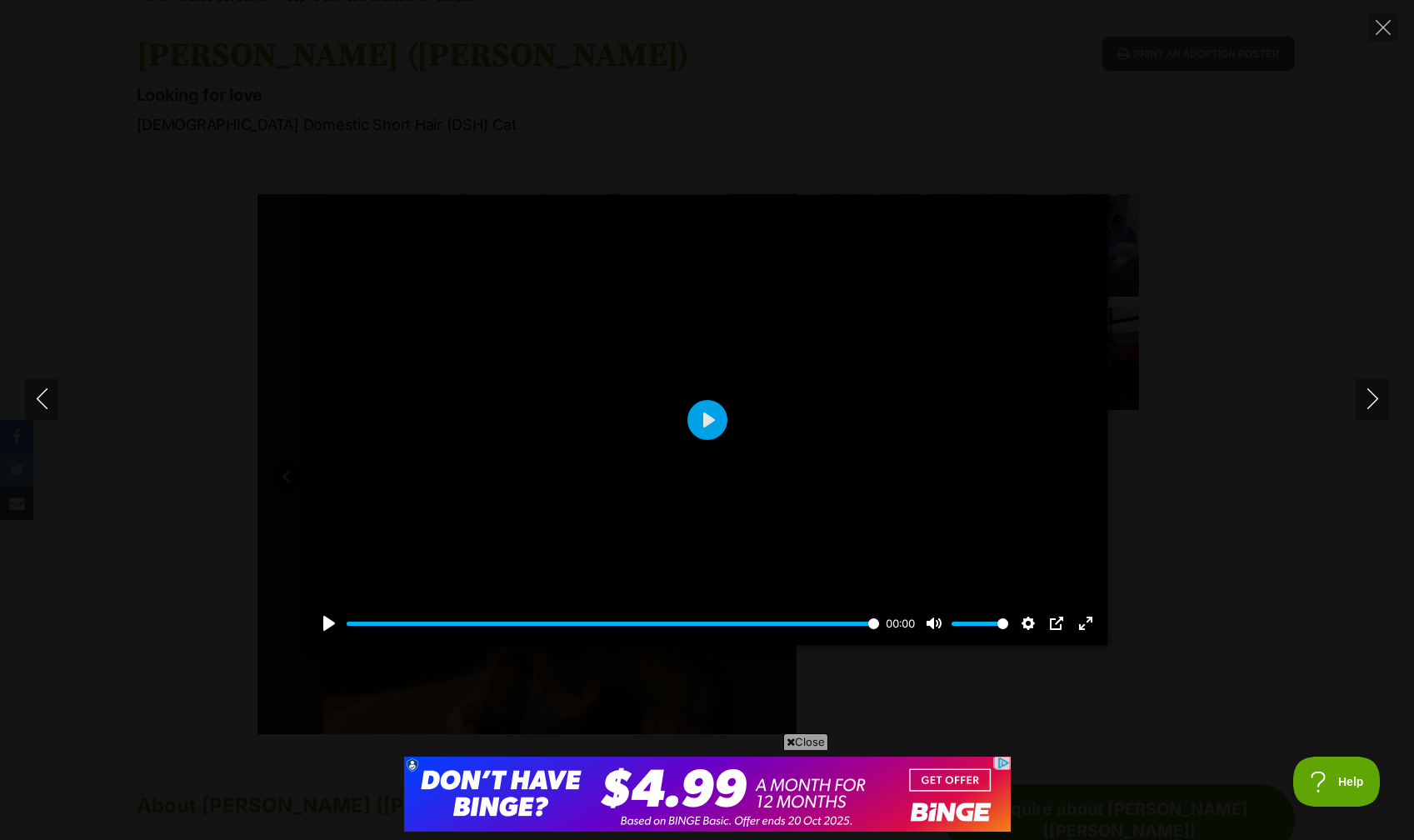
click at [1226, 349] on div "Pause Play % buffered 00:00 00:00 Unmute Mute Disable captions Enable captions …" at bounding box center [707, 420] width 1414 height 450
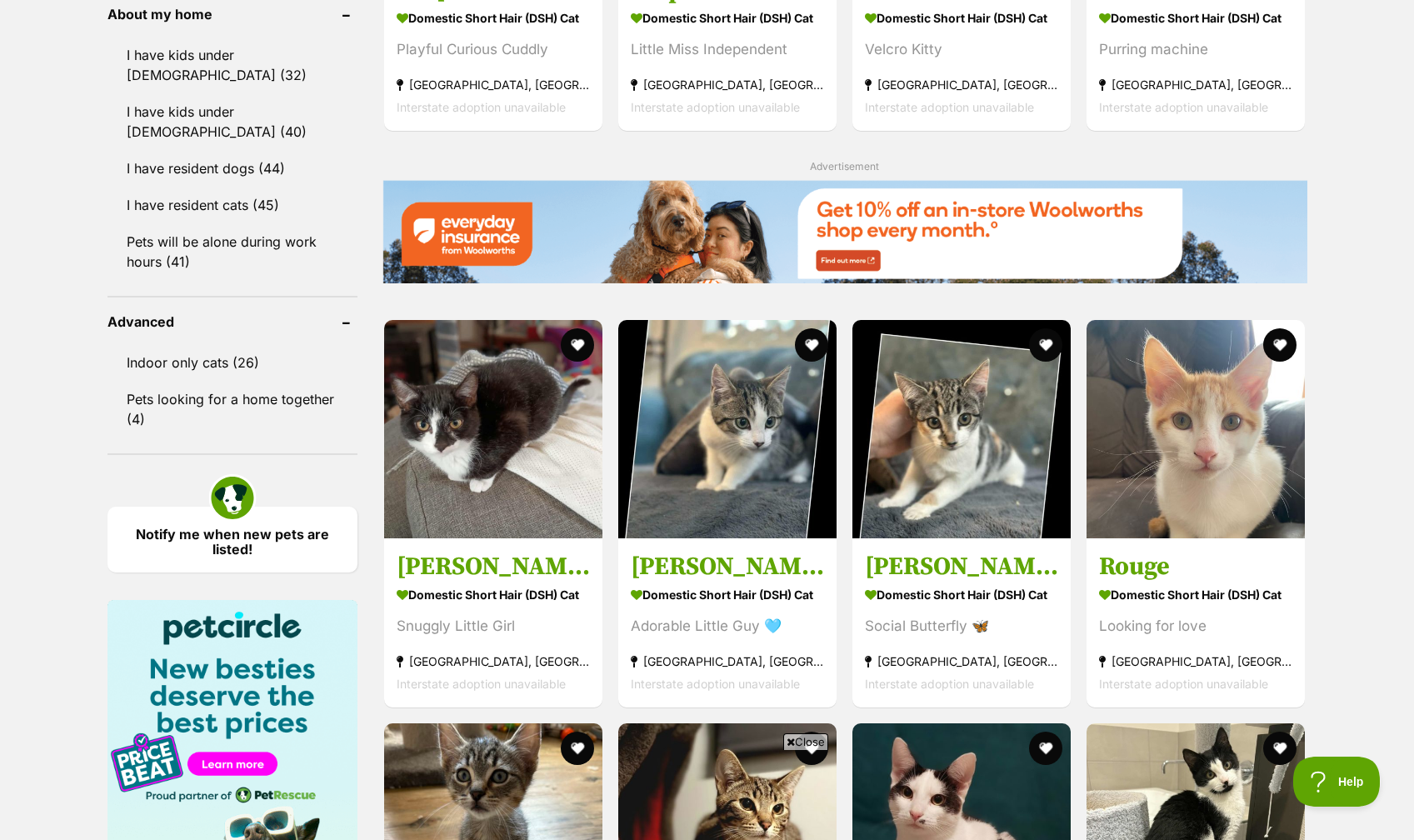
scroll to position [1906, 0]
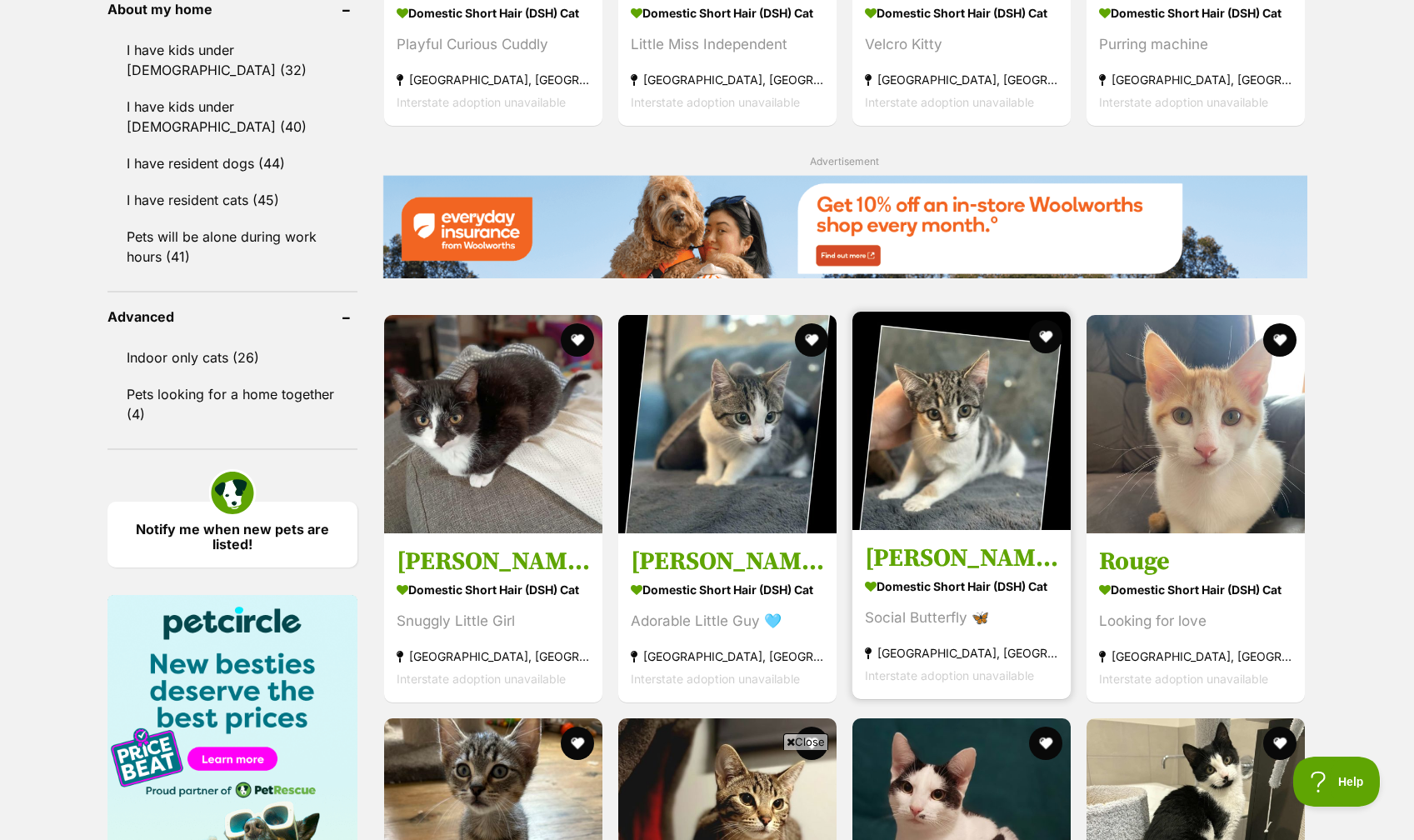
click at [979, 464] on img at bounding box center [961, 420] width 218 height 218
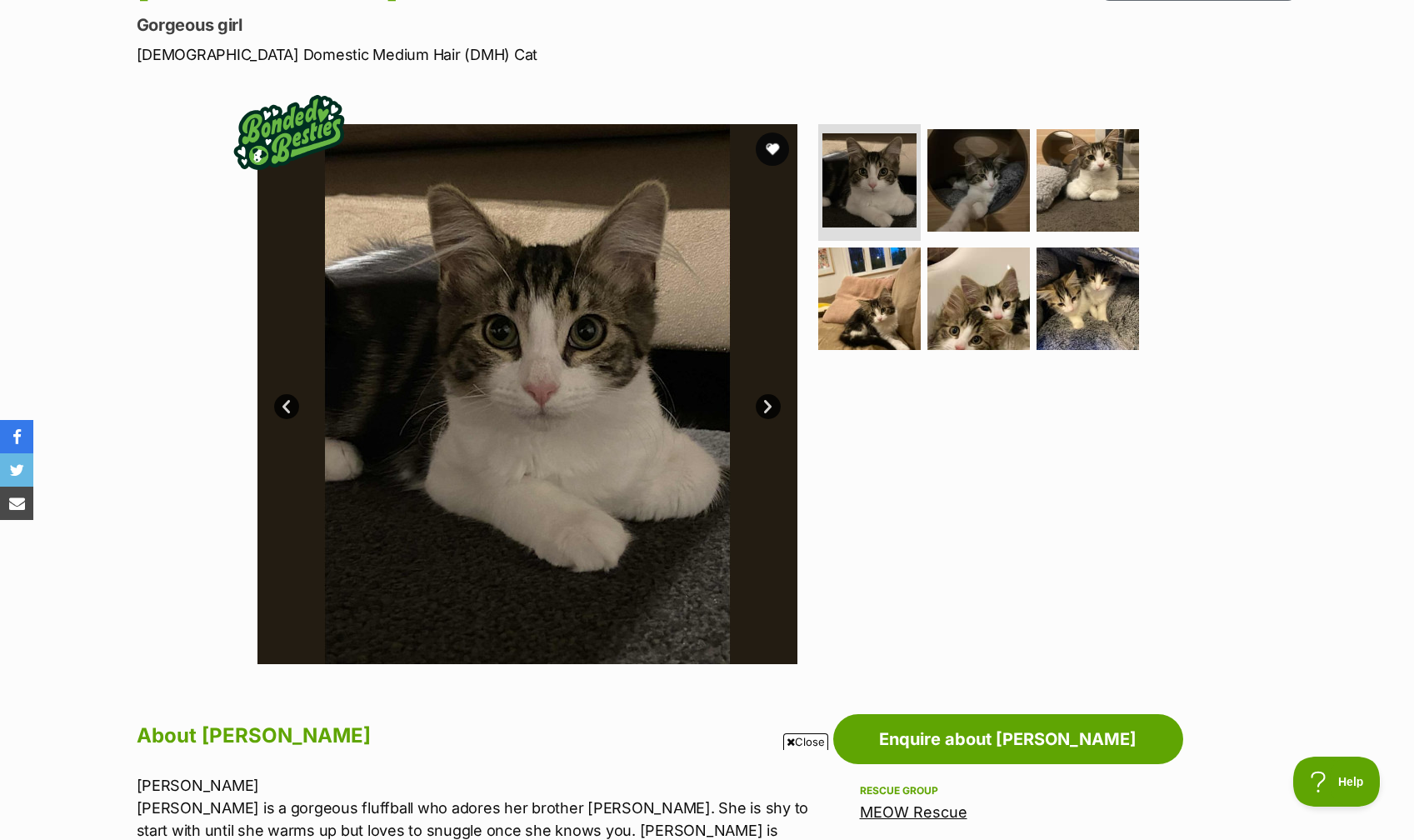
click at [766, 407] on link "Next" at bounding box center [769, 407] width 25 height 25
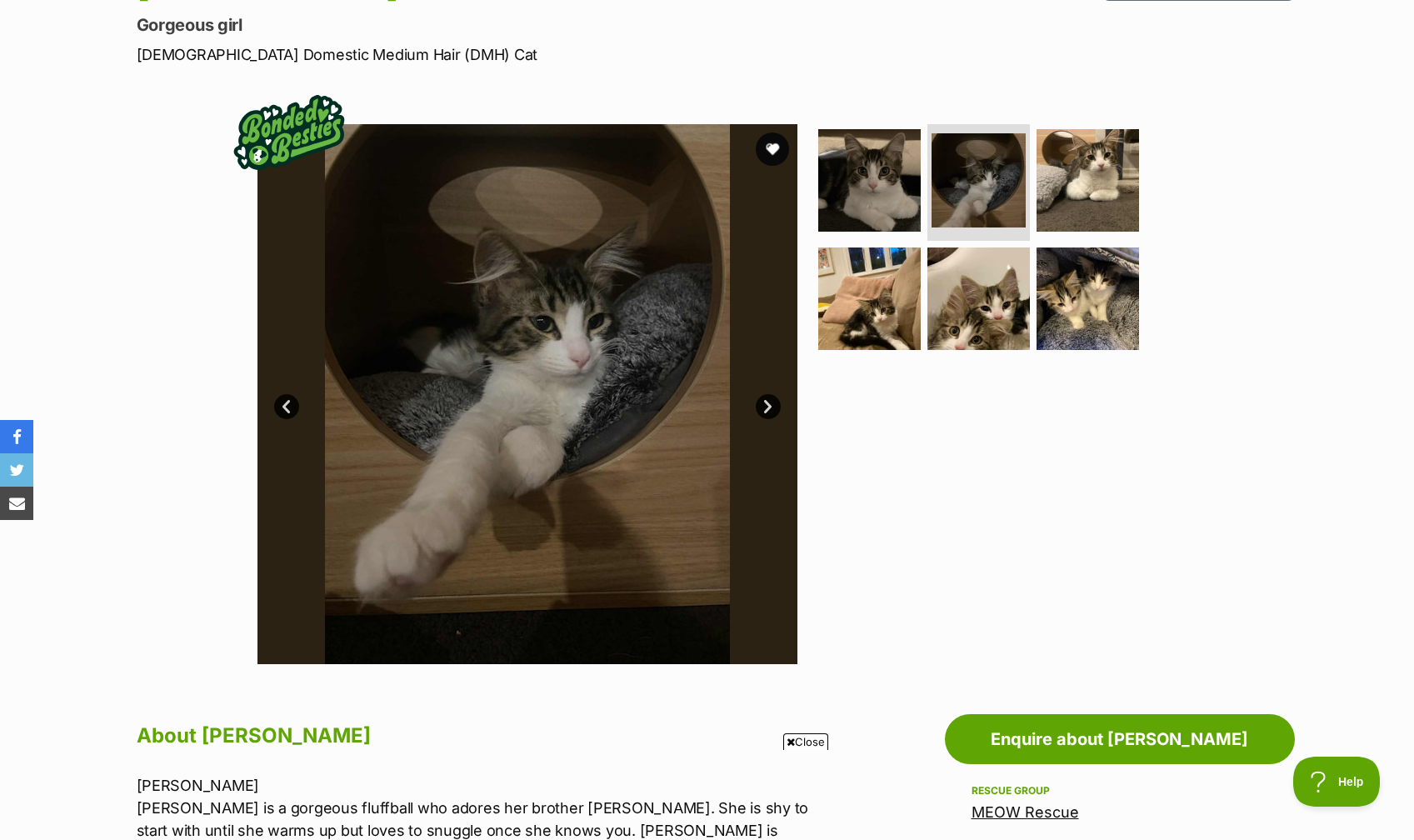
click at [766, 407] on link "Next" at bounding box center [769, 407] width 25 height 25
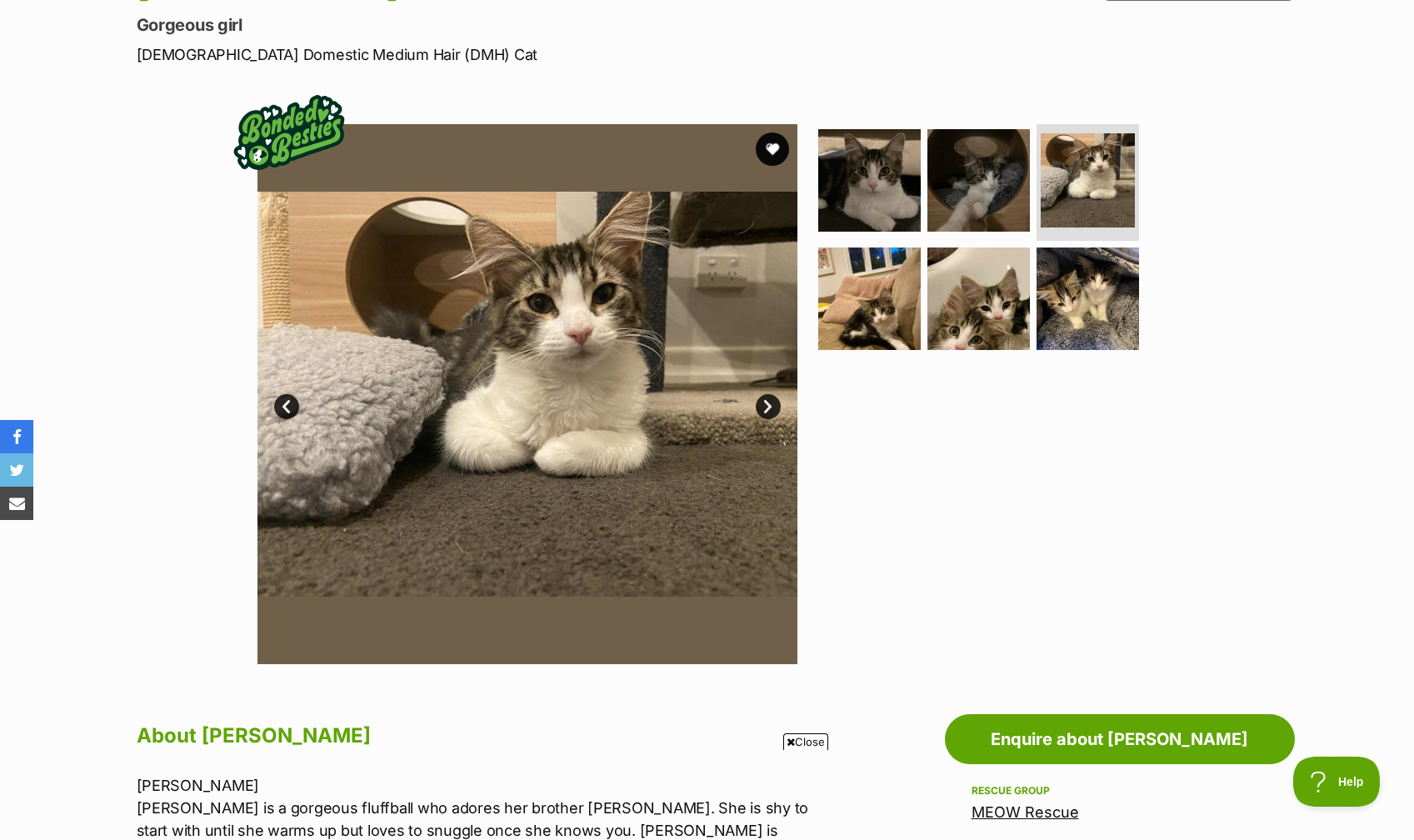
click at [766, 407] on link "Next" at bounding box center [769, 407] width 25 height 25
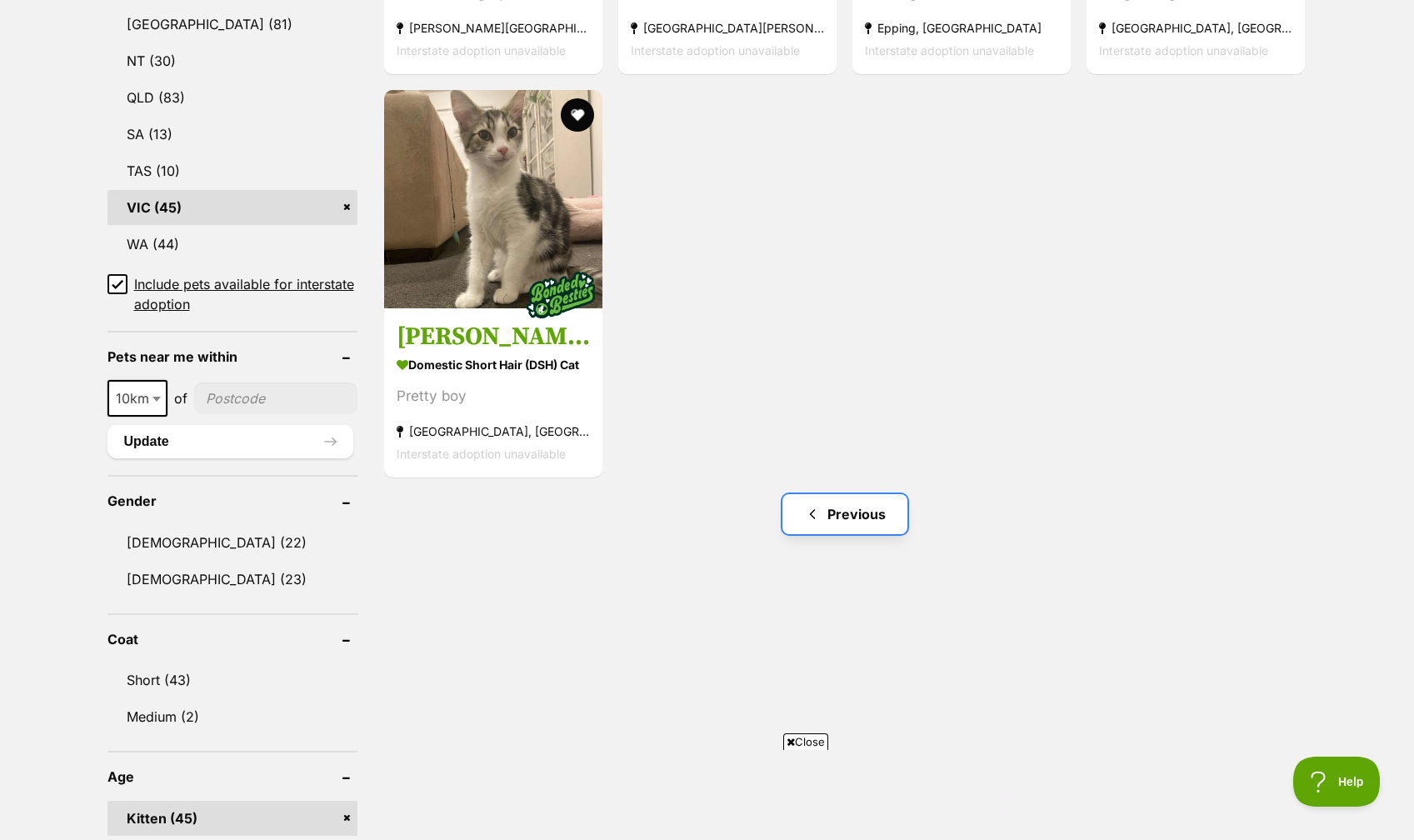
click at [833, 522] on link "Previous" at bounding box center [845, 513] width 125 height 40
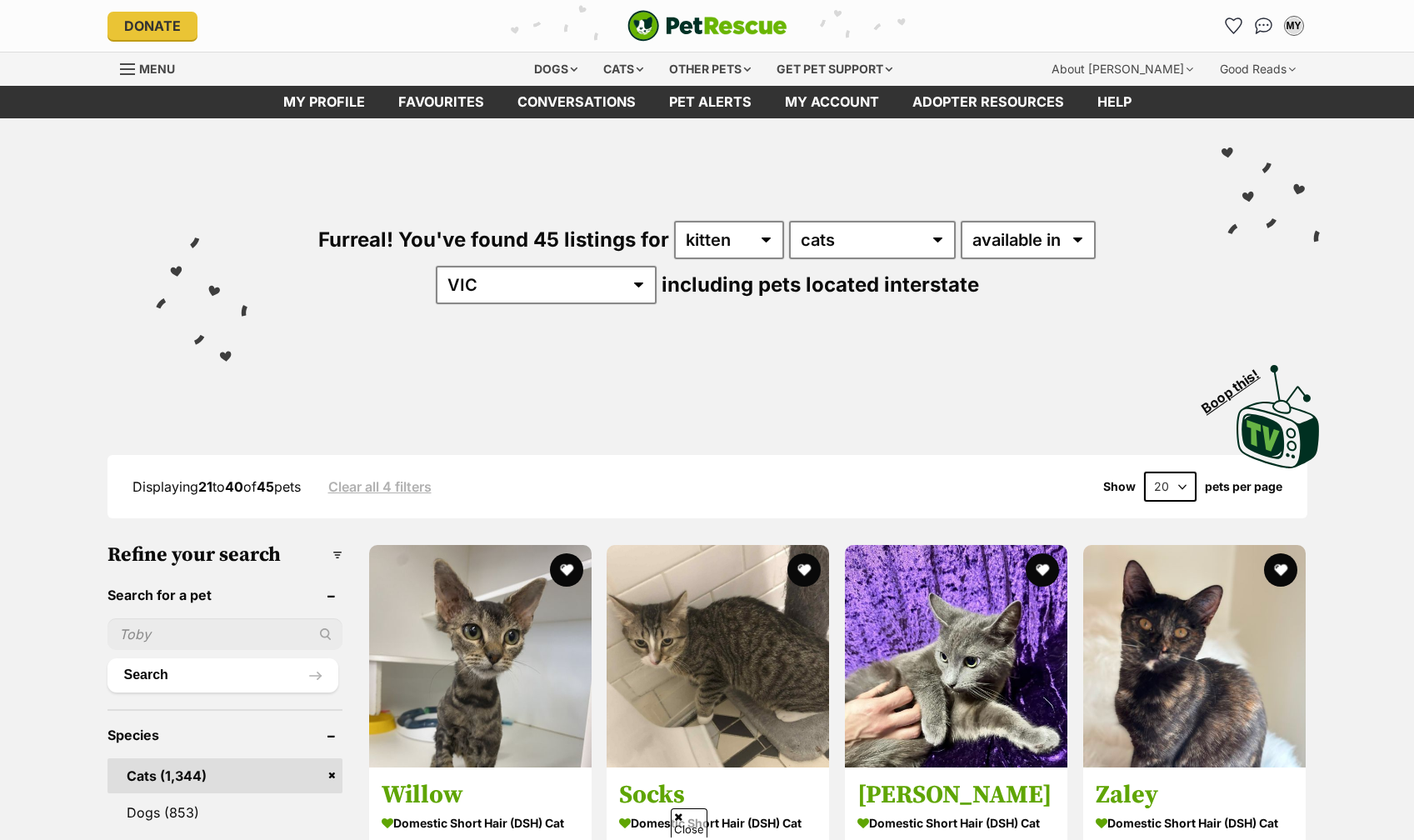
scroll to position [316, 0]
